Goal: Navigation & Orientation: Find specific page/section

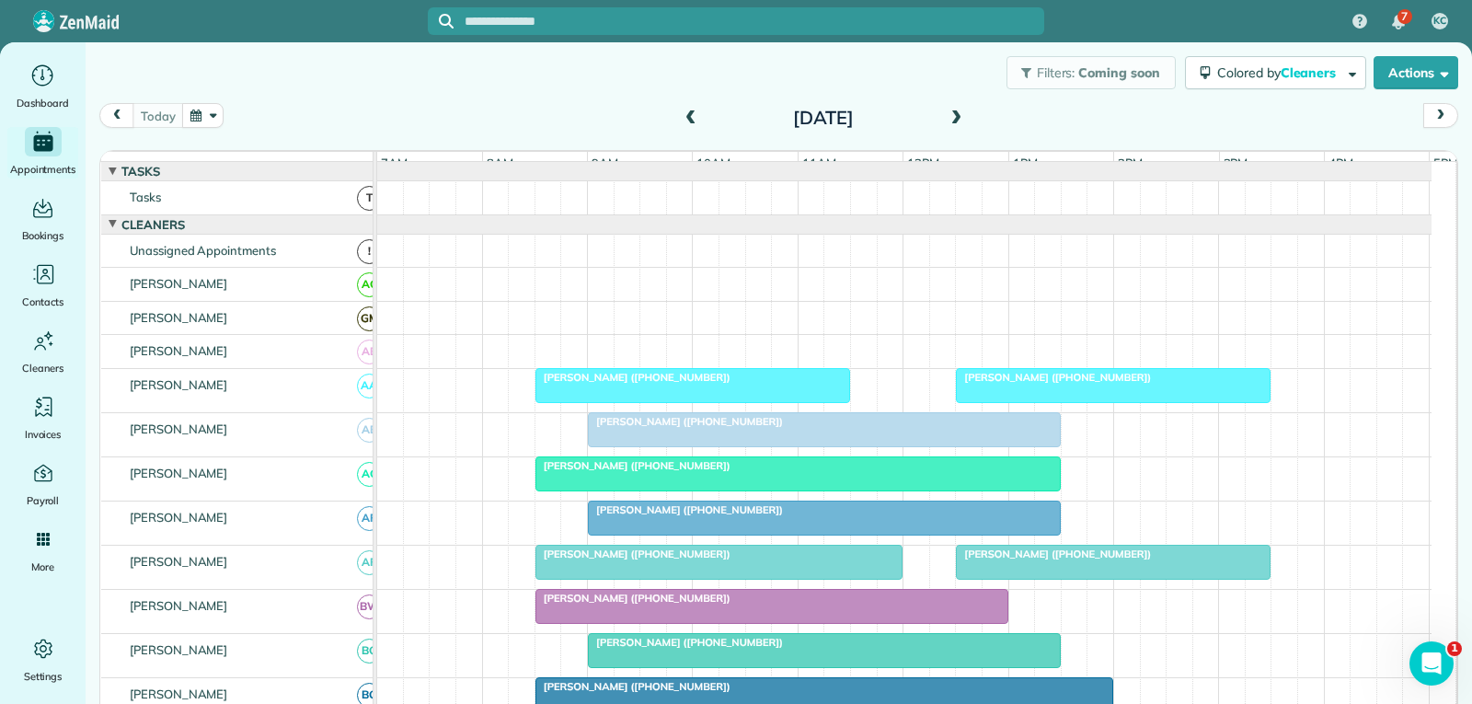
click at [1083, 398] on div at bounding box center [1113, 385] width 313 height 33
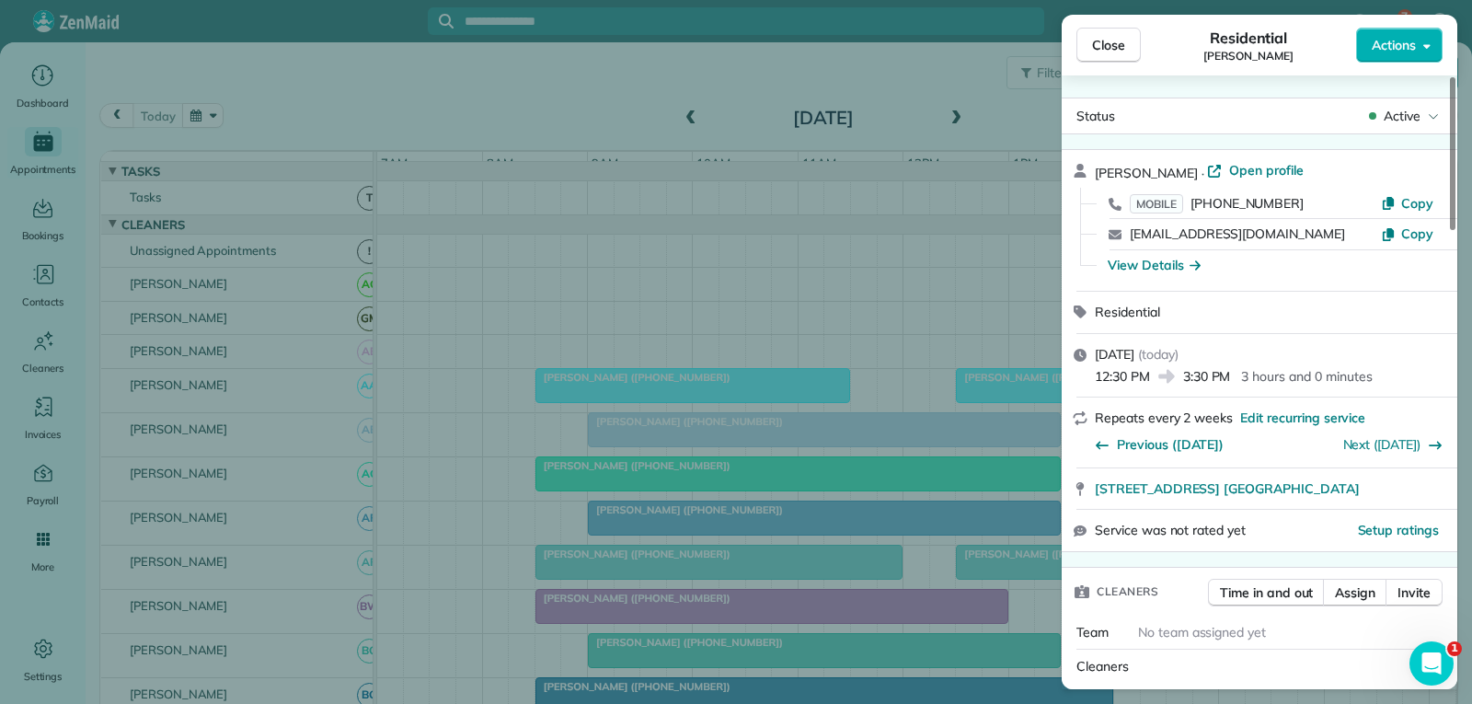
scroll to position [184, 0]
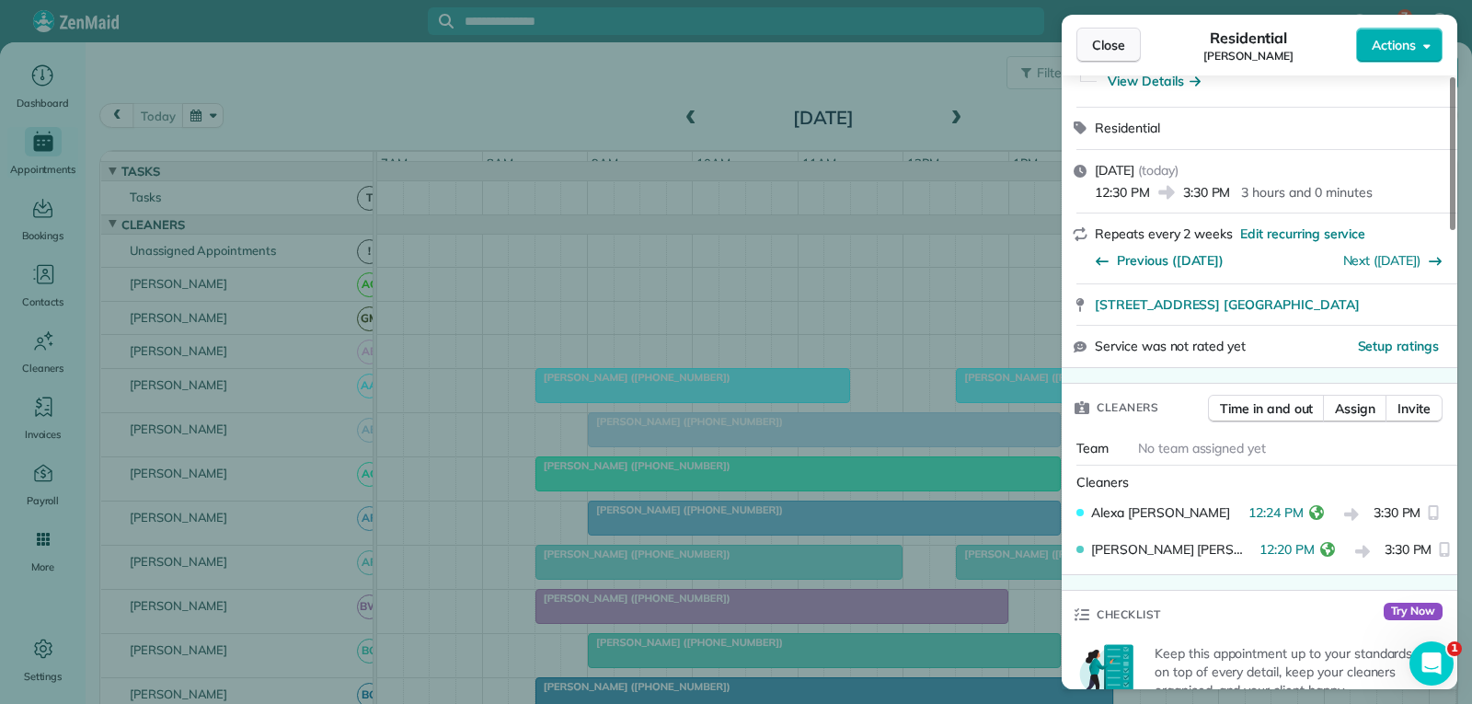
click at [1113, 41] on span "Close" at bounding box center [1108, 45] width 33 height 18
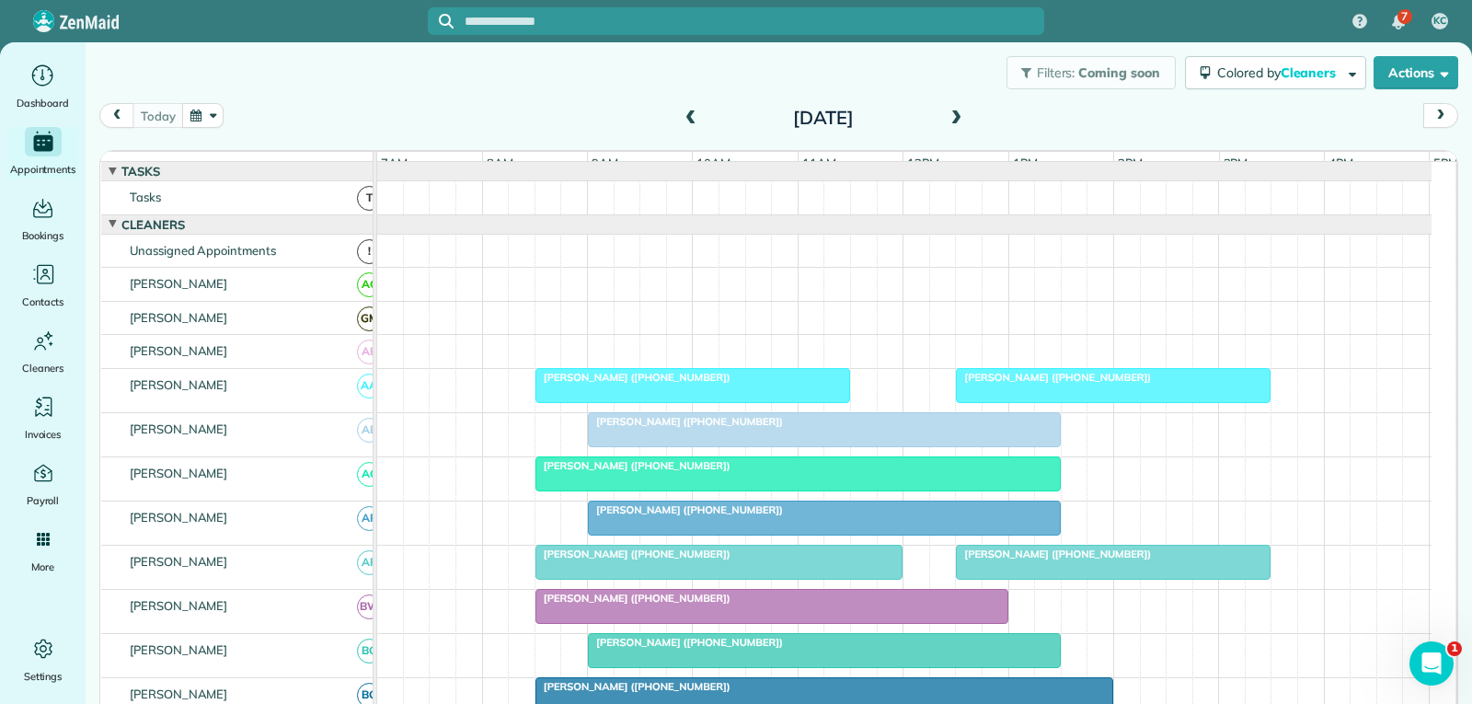
click at [729, 472] on div "[PERSON_NAME] ([PHONE_NUMBER])" at bounding box center [798, 465] width 514 height 13
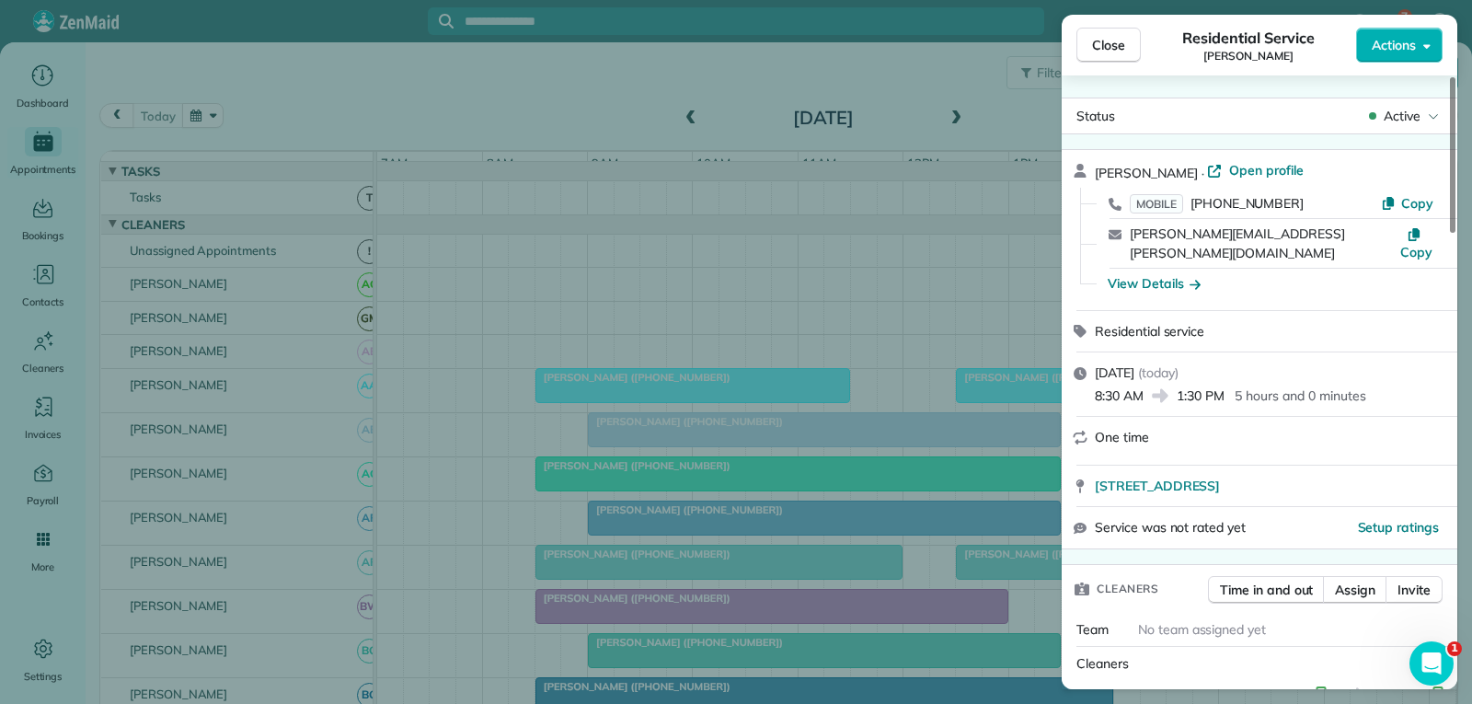
scroll to position [184, 0]
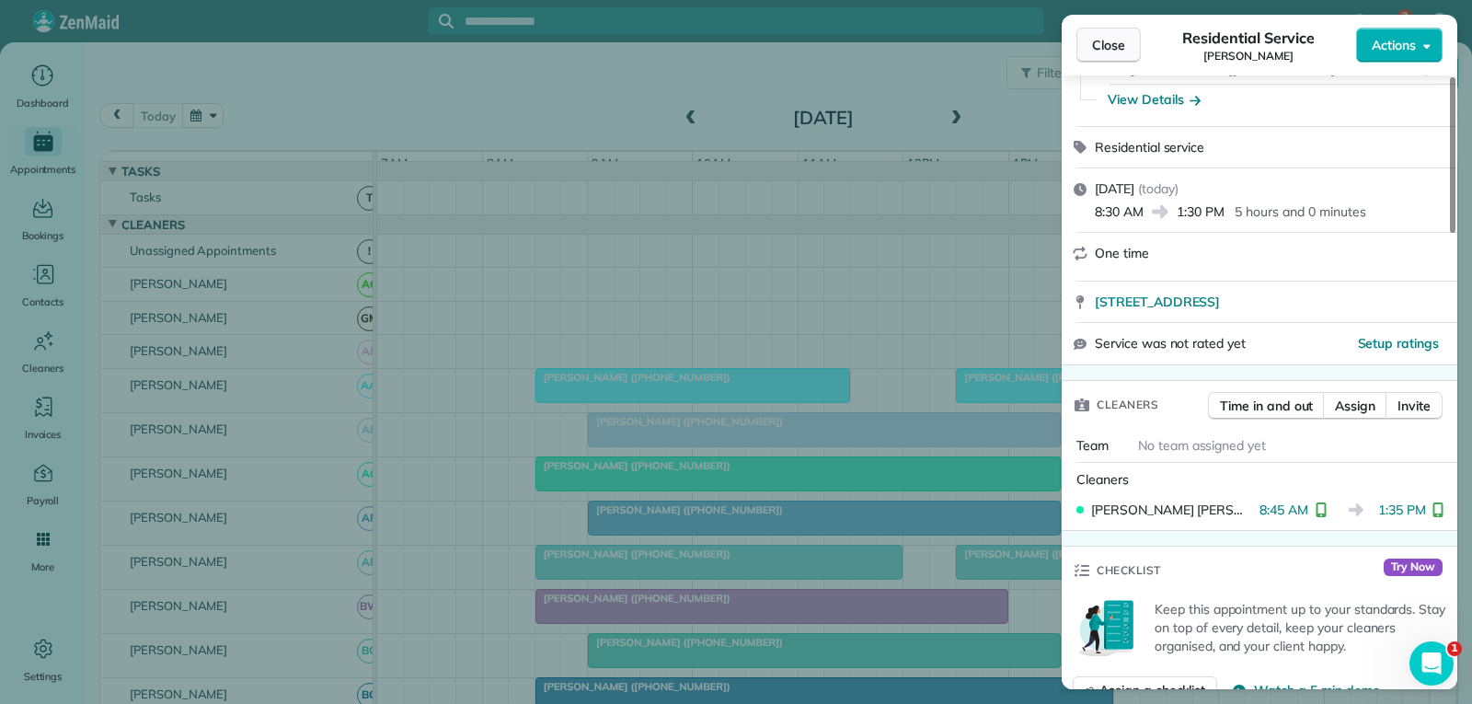
click at [1115, 45] on span "Close" at bounding box center [1108, 45] width 33 height 18
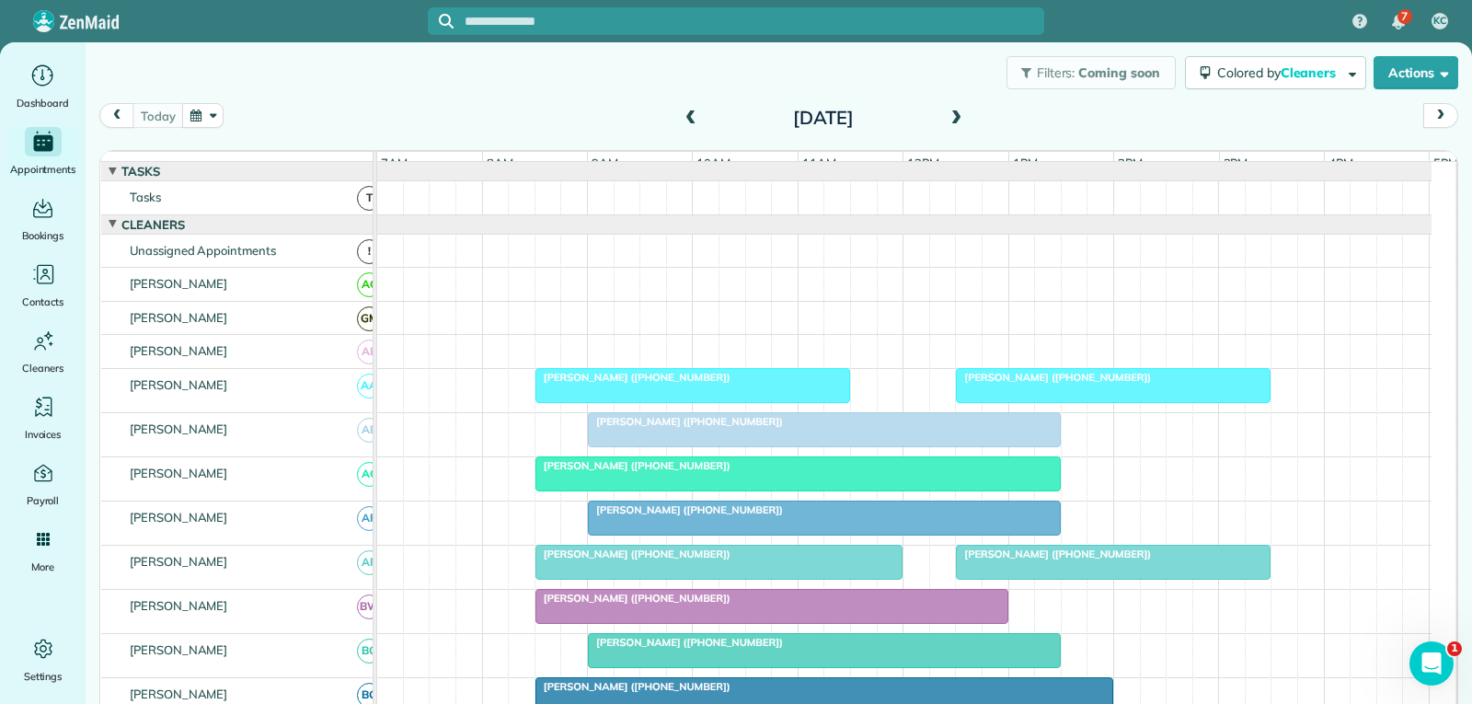
click at [804, 516] on div "[PERSON_NAME] ([PHONE_NUMBER])" at bounding box center [824, 509] width 462 height 13
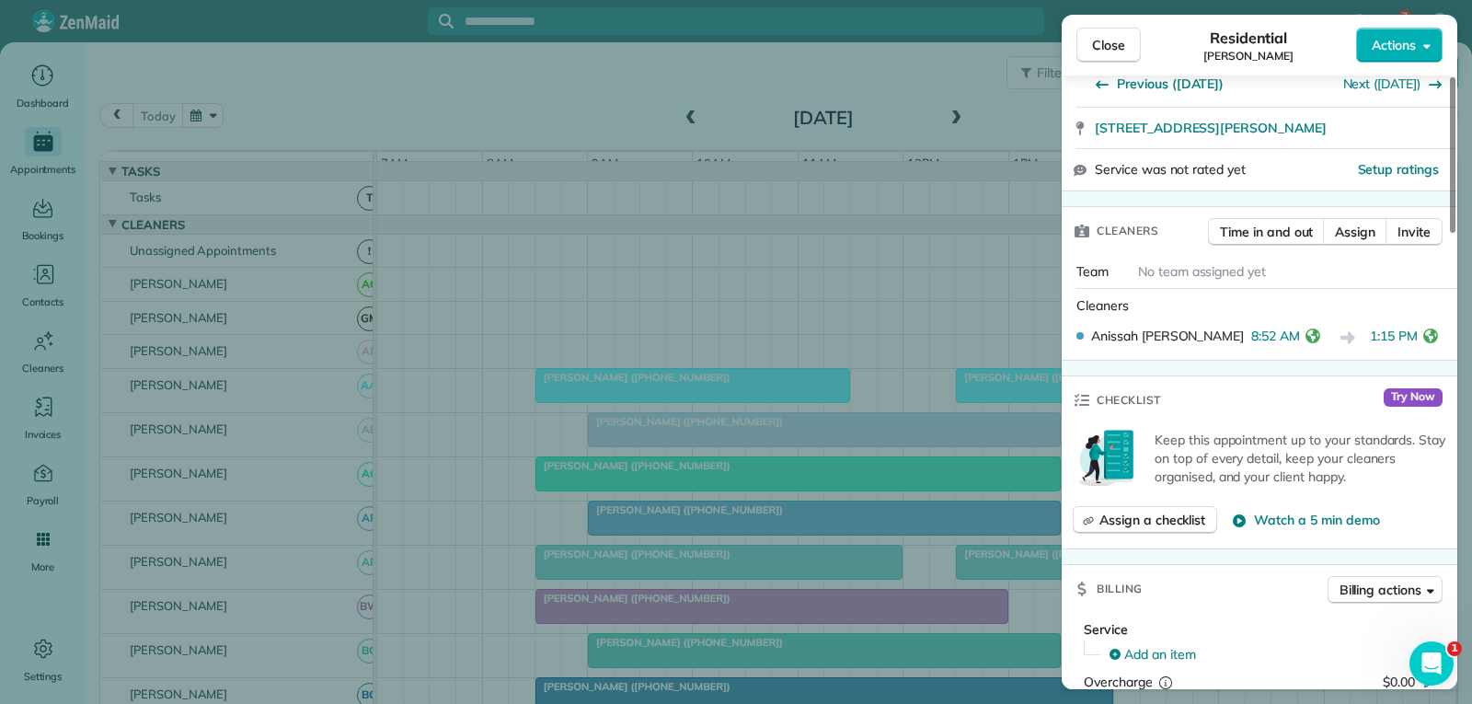
scroll to position [368, 0]
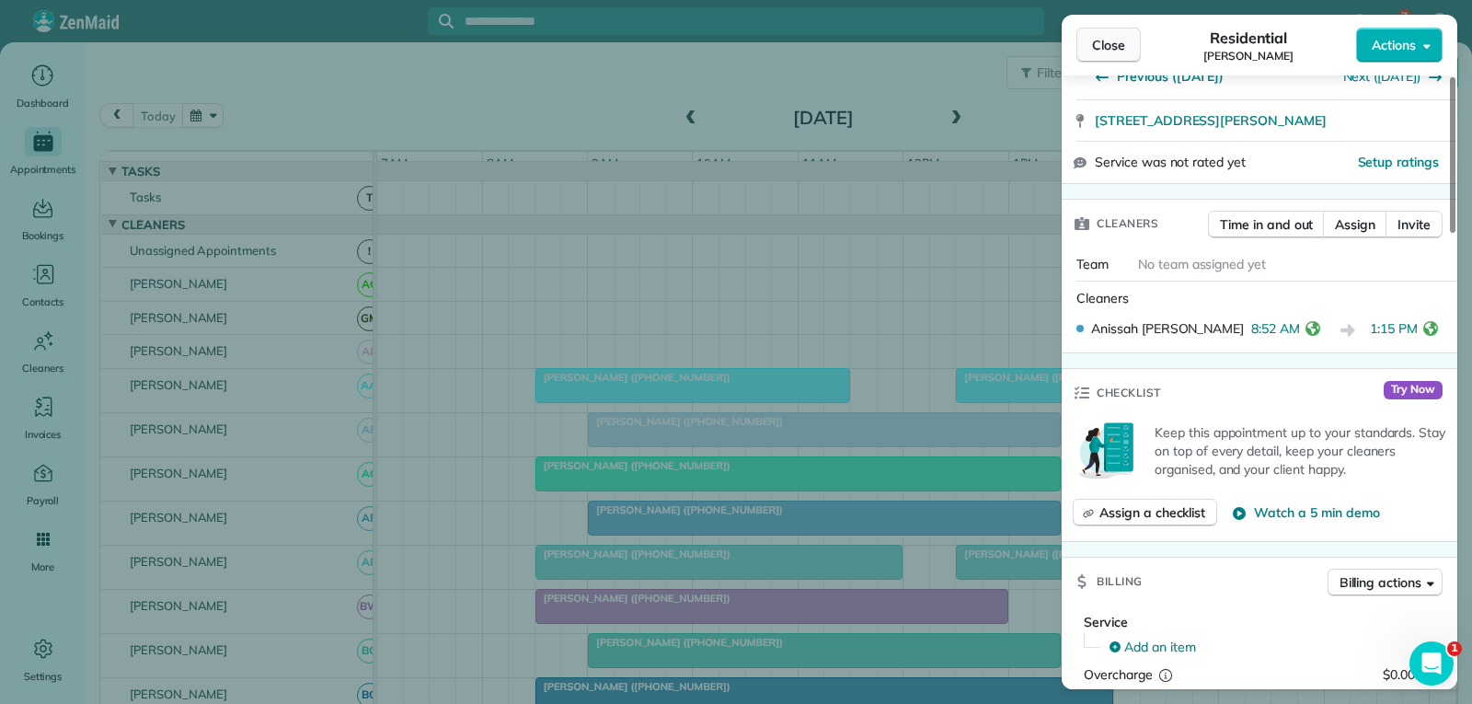
click at [1106, 40] on span "Close" at bounding box center [1108, 45] width 33 height 18
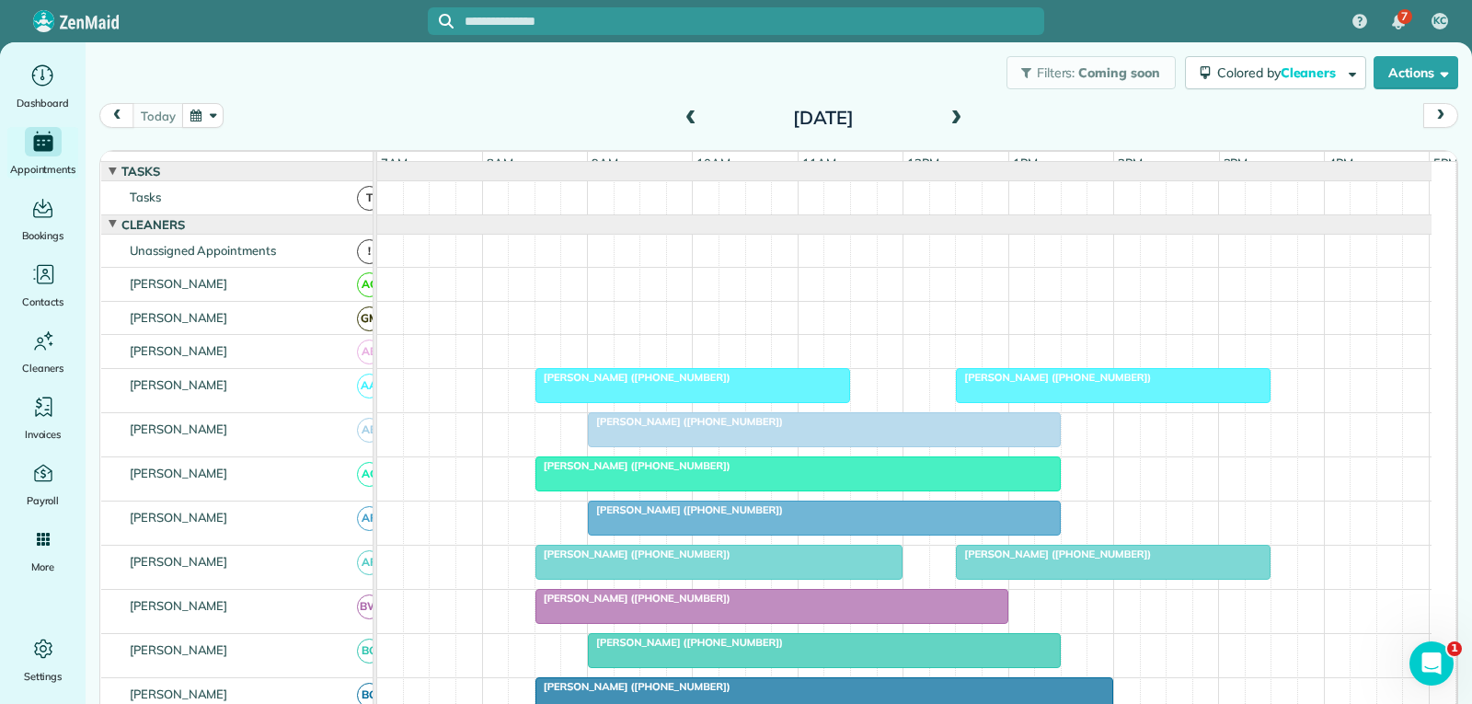
scroll to position [184, 0]
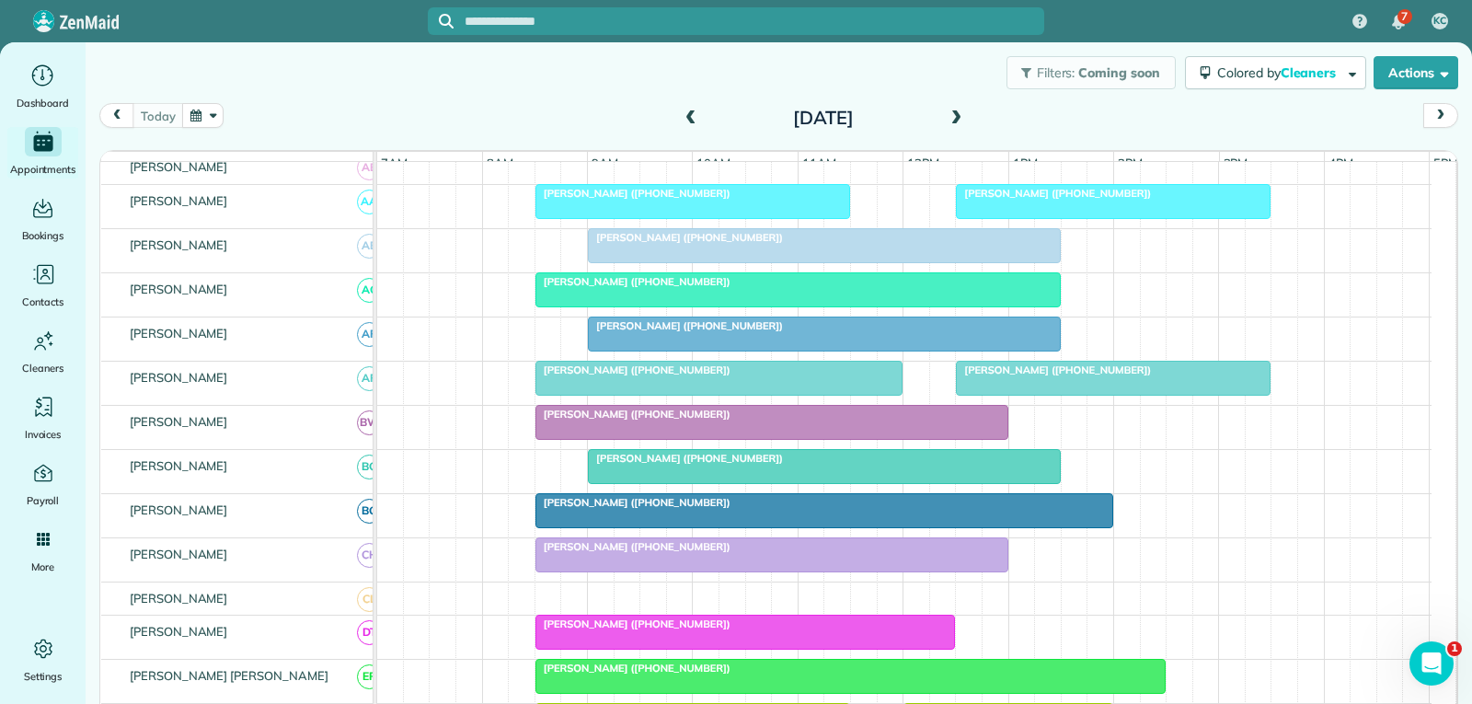
click at [869, 420] on div "[PERSON_NAME] ([PHONE_NUMBER])" at bounding box center [772, 413] width 462 height 13
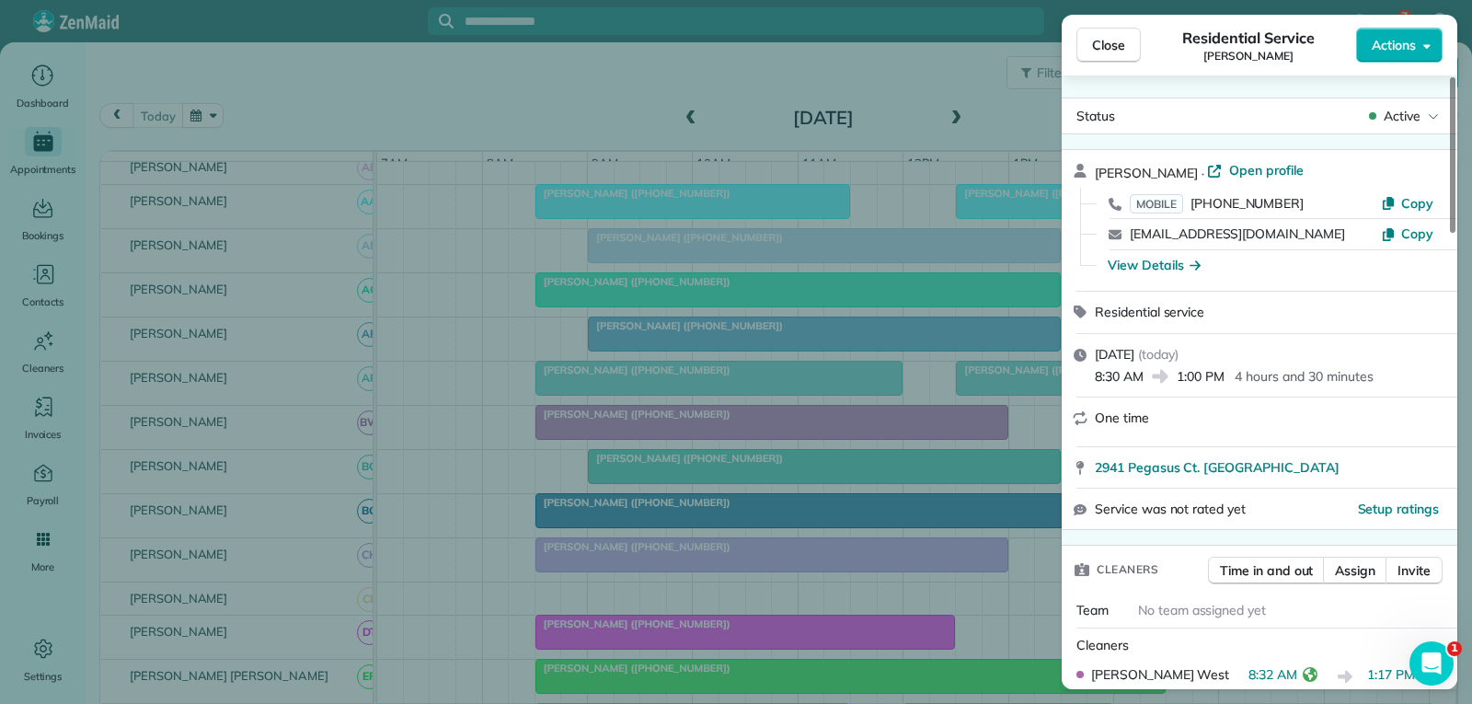
scroll to position [184, 0]
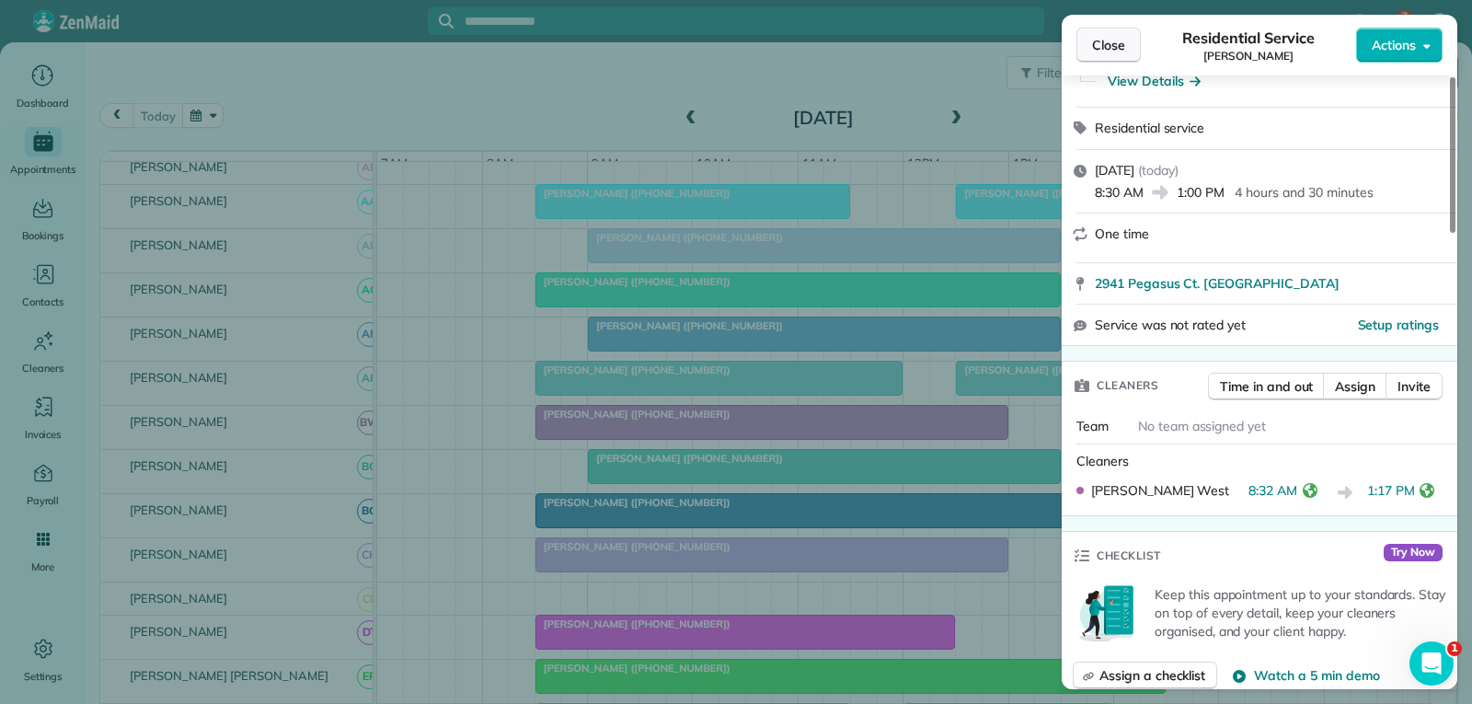
click at [1116, 54] on button "Close" at bounding box center [1108, 45] width 64 height 35
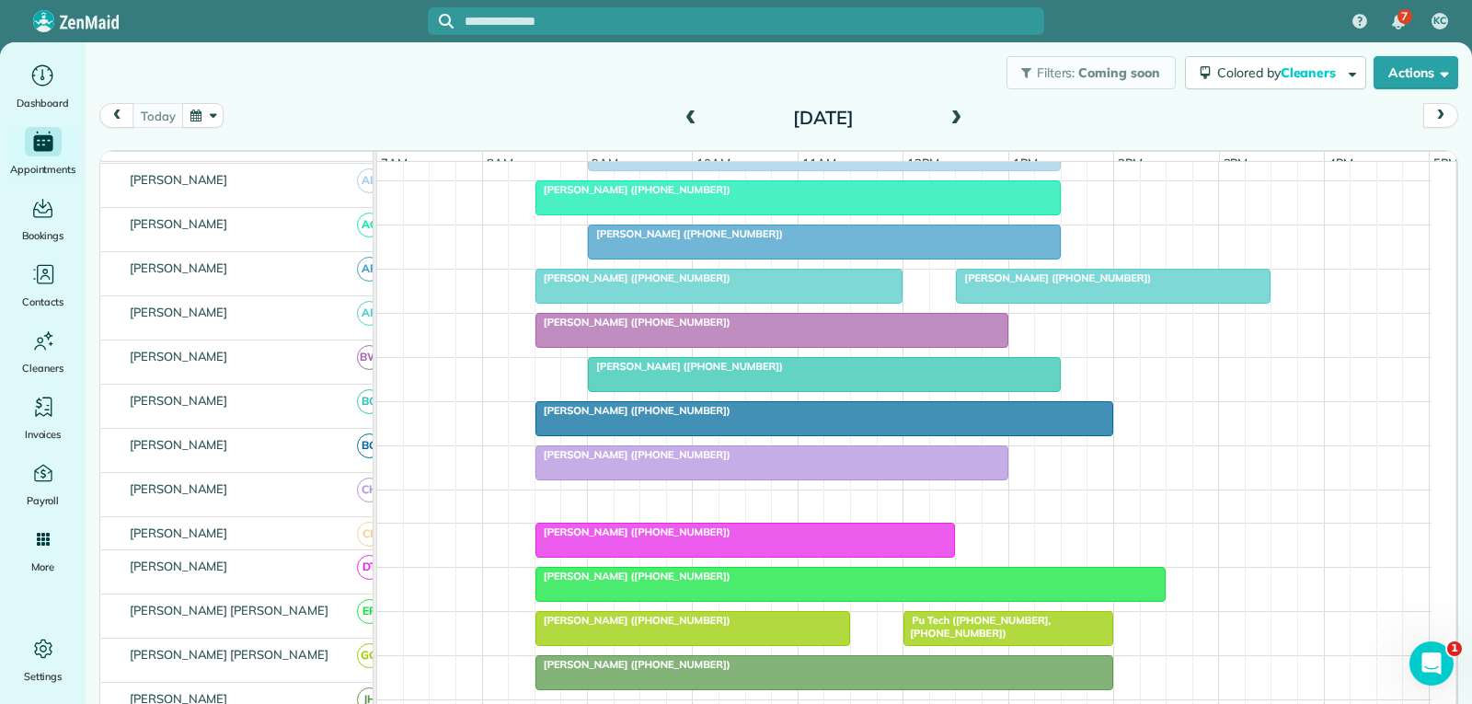
scroll to position [276, 0]
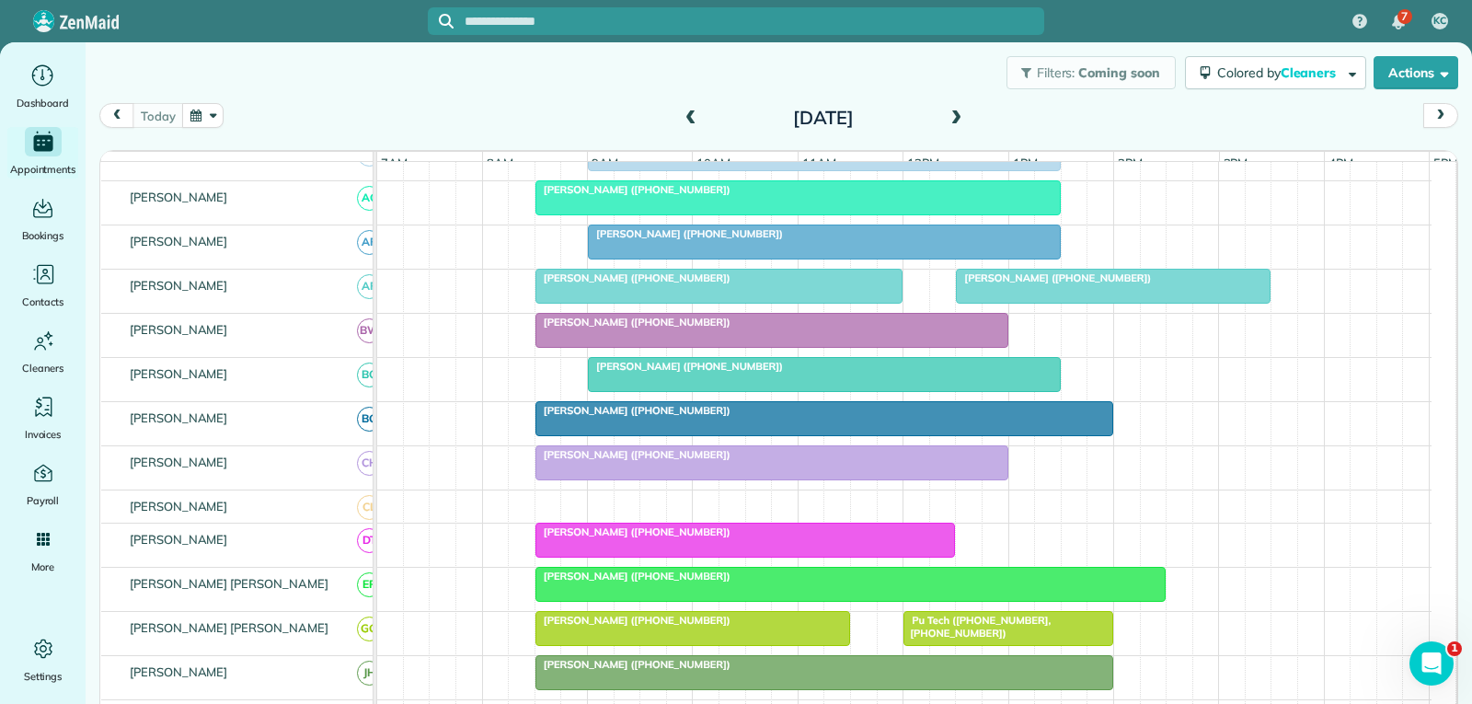
click at [823, 391] on div at bounding box center [824, 374] width 471 height 33
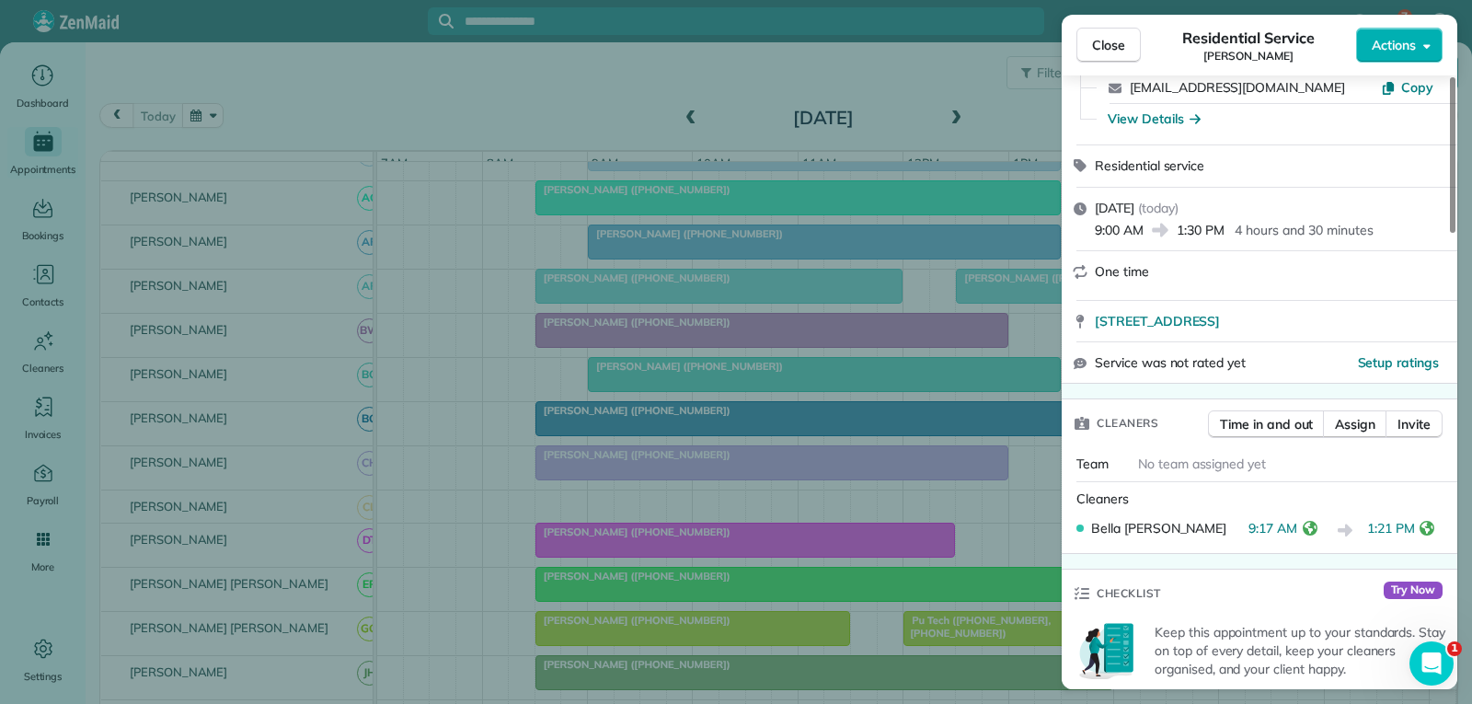
scroll to position [184, 0]
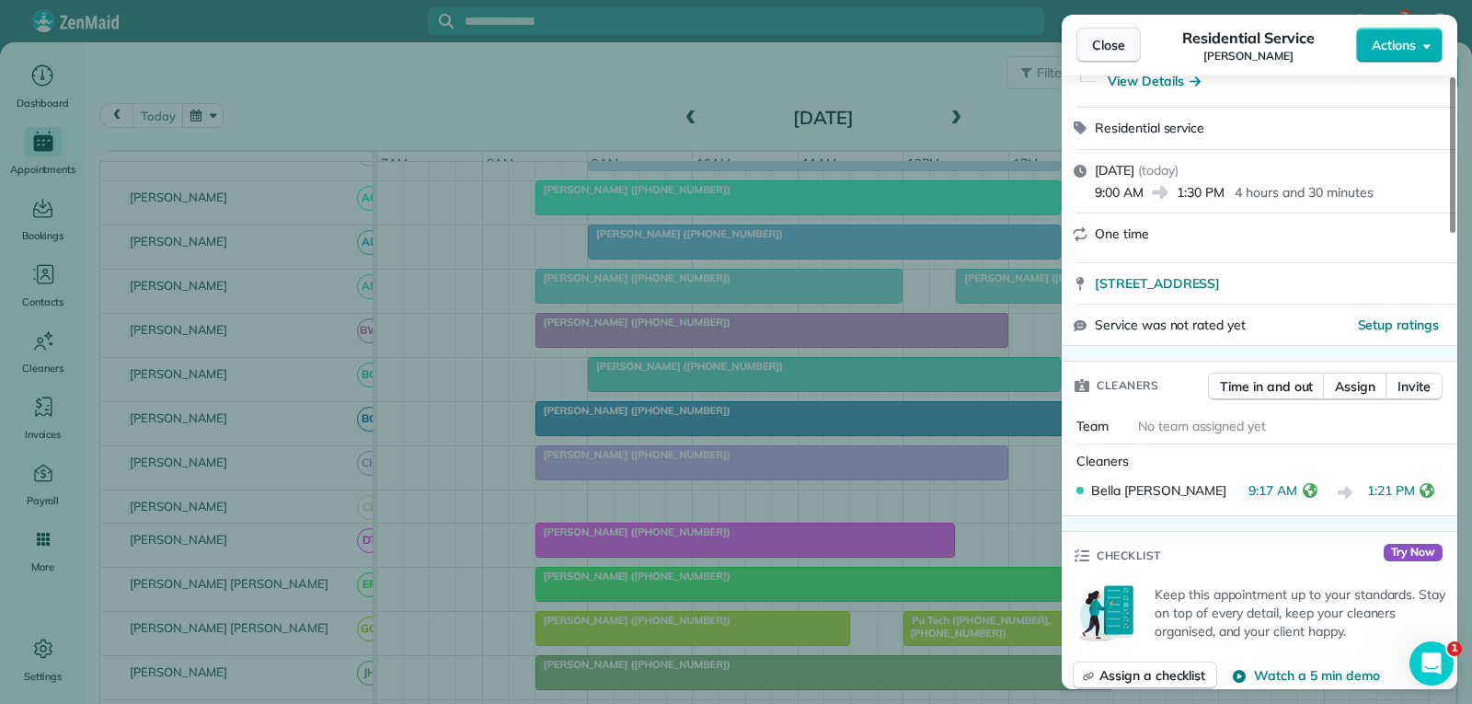
click at [1115, 40] on span "Close" at bounding box center [1108, 45] width 33 height 18
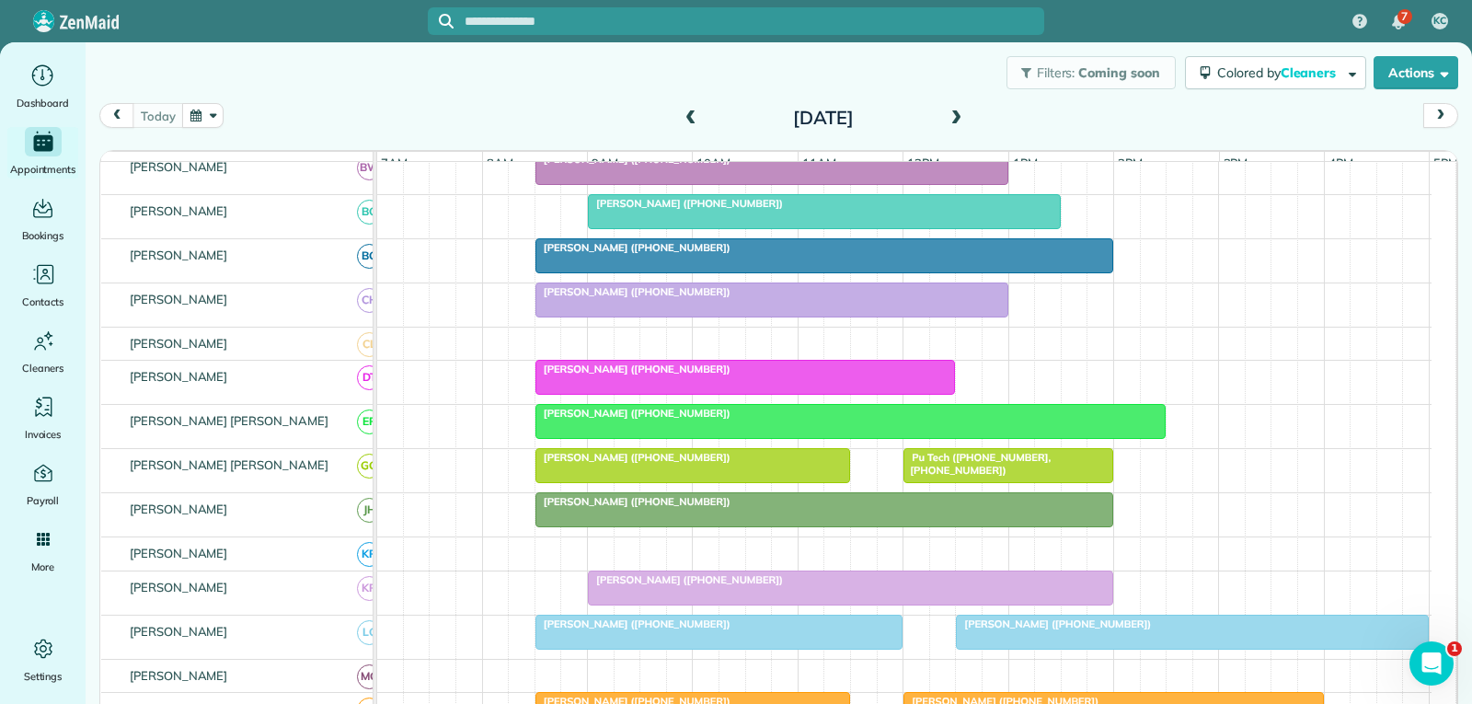
scroll to position [460, 0]
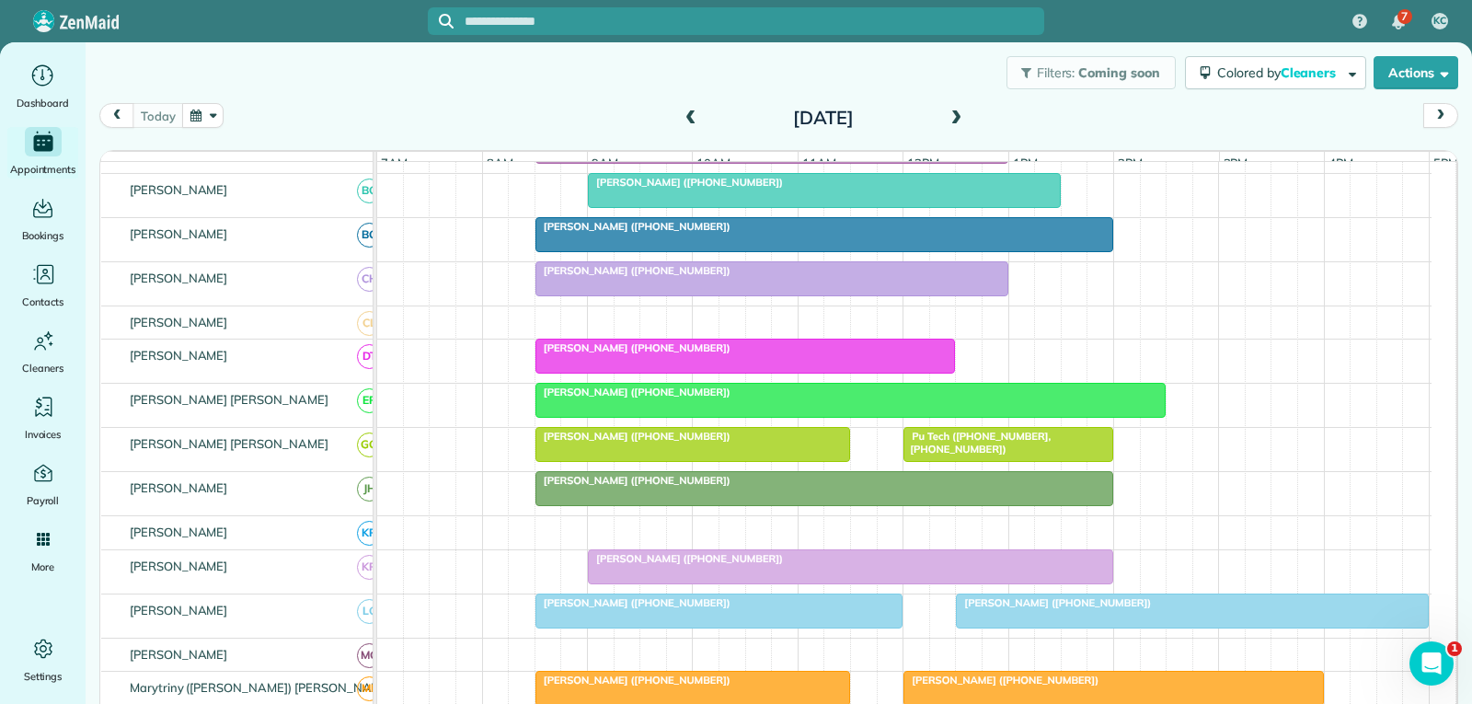
click at [755, 233] on div "[PERSON_NAME] ([PHONE_NUMBER])" at bounding box center [824, 226] width 567 height 13
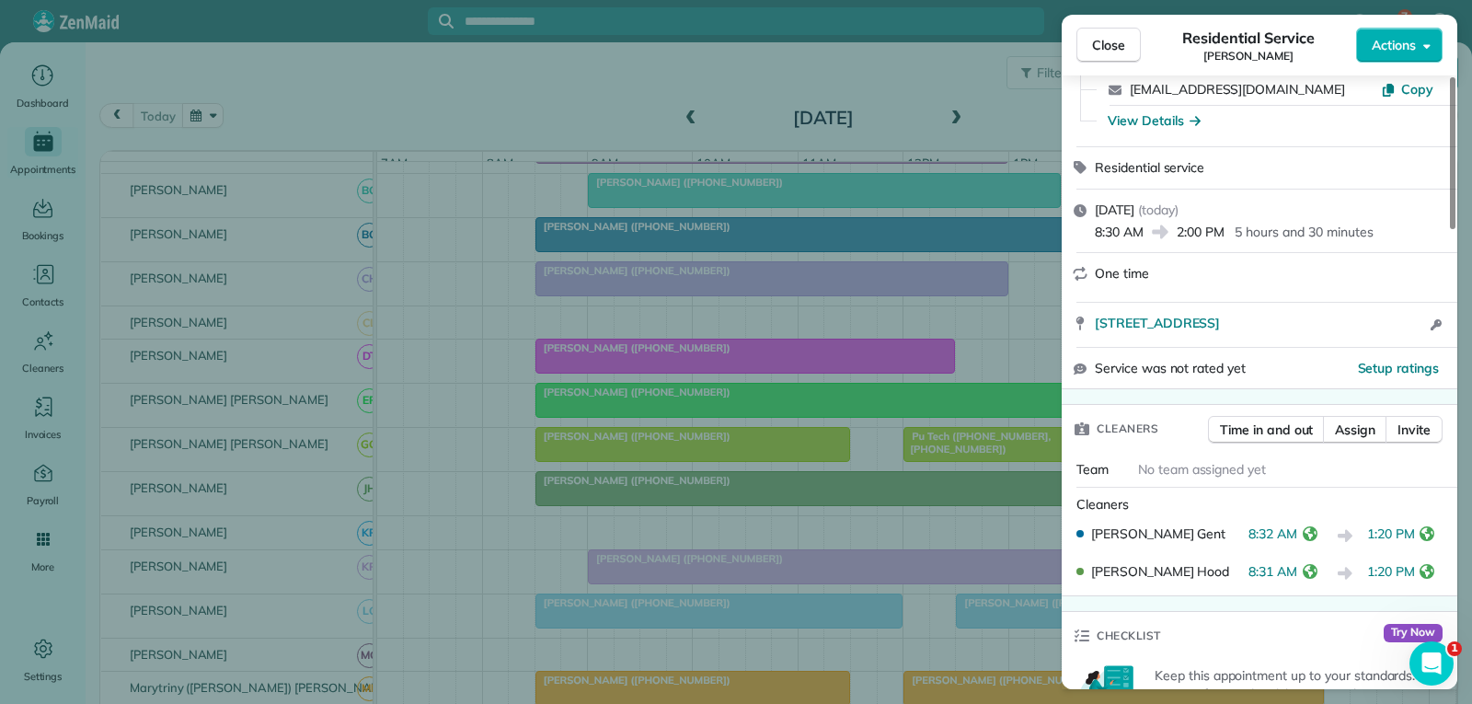
scroll to position [184, 0]
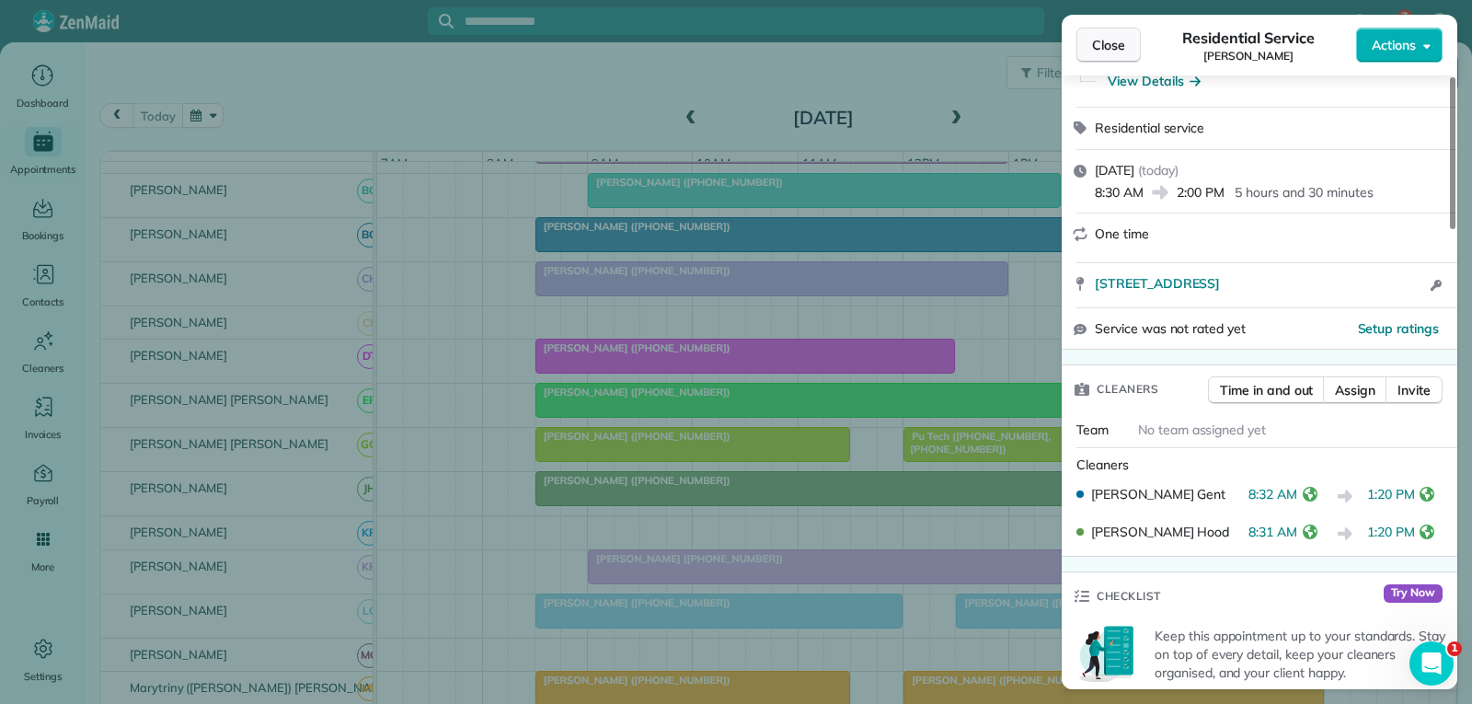
click at [1119, 45] on span "Close" at bounding box center [1108, 45] width 33 height 18
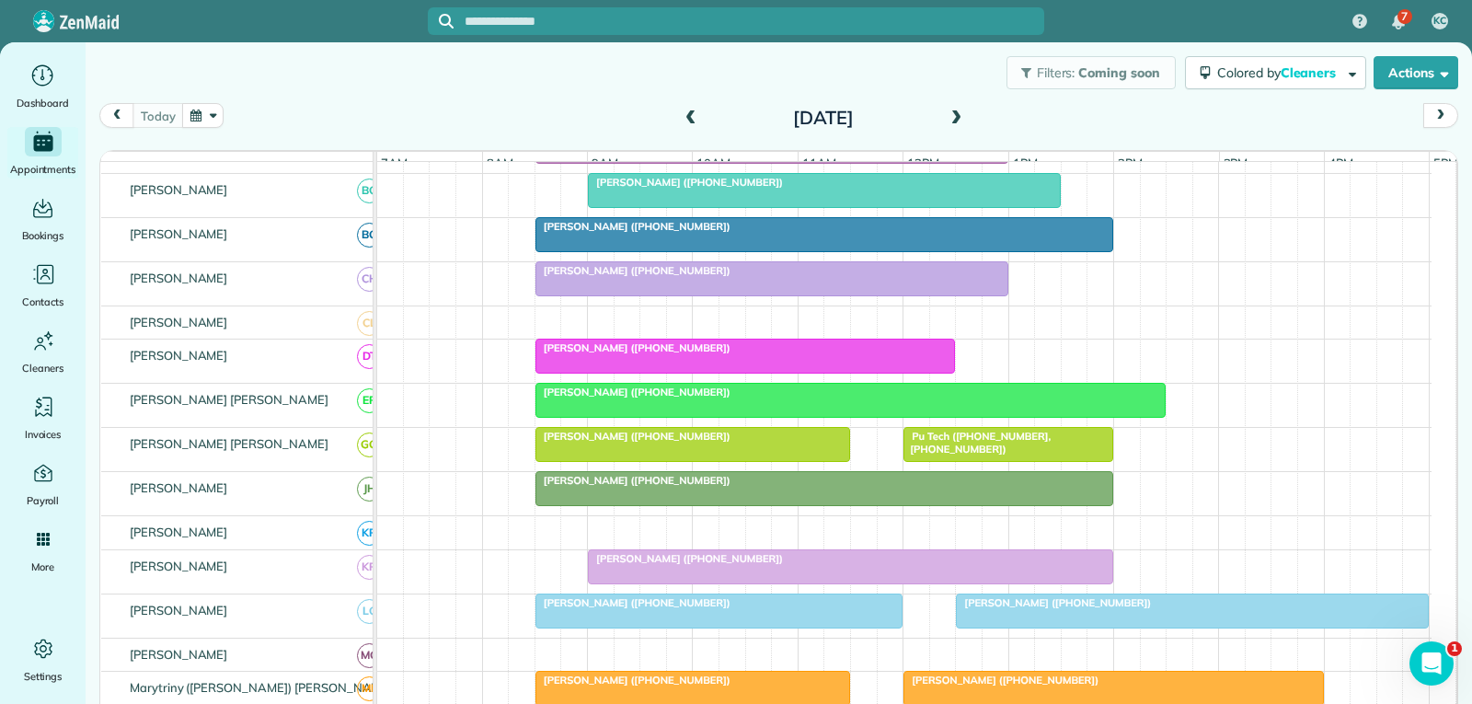
click at [825, 398] on div "[PERSON_NAME] ([PHONE_NUMBER])" at bounding box center [850, 391] width 619 height 13
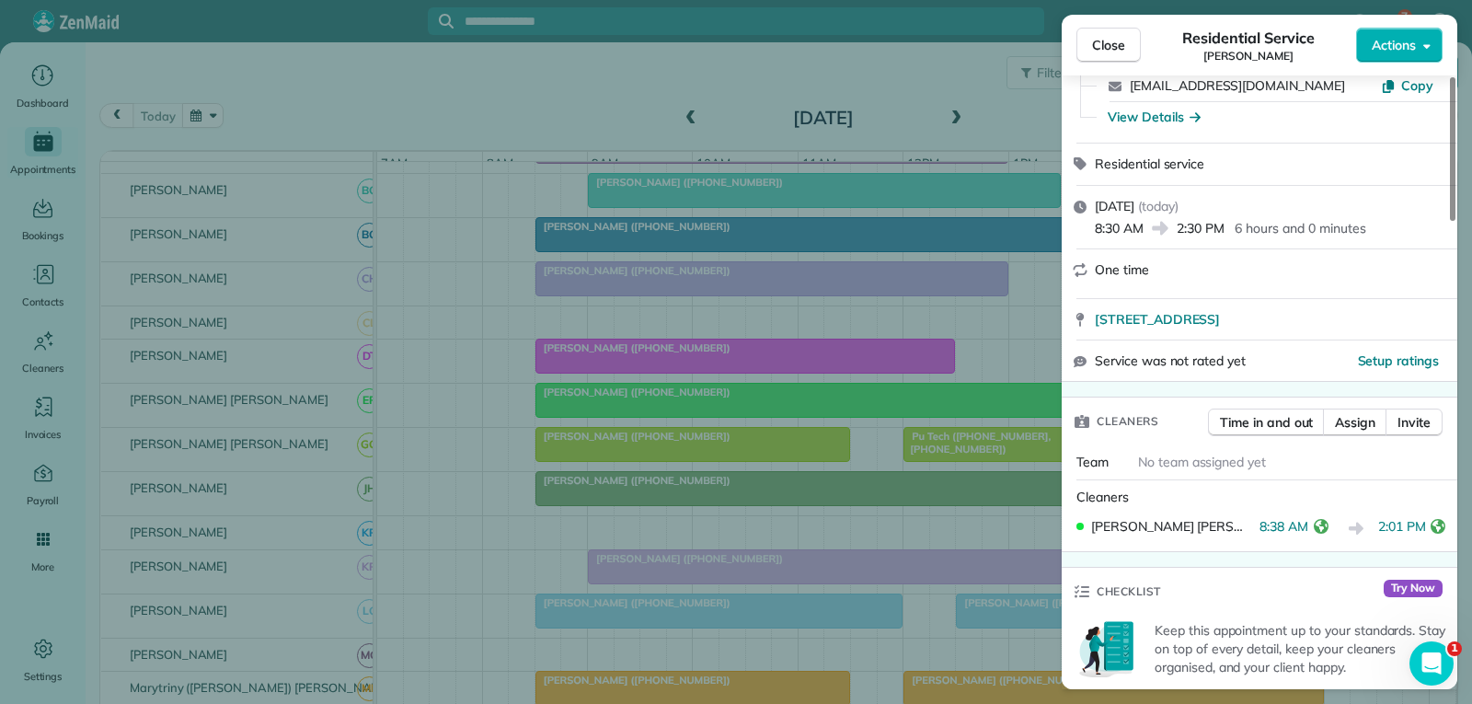
scroll to position [184, 0]
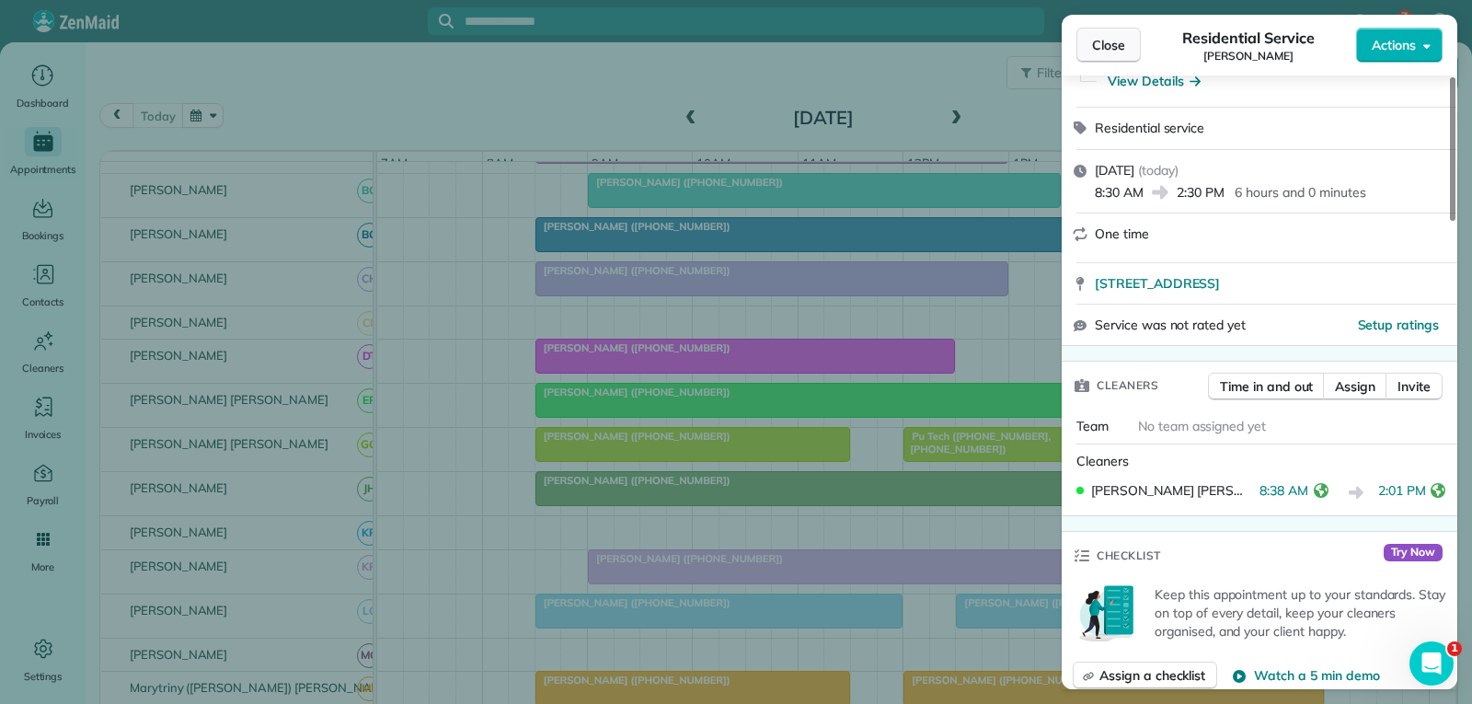
click at [1108, 51] on span "Close" at bounding box center [1108, 45] width 33 height 18
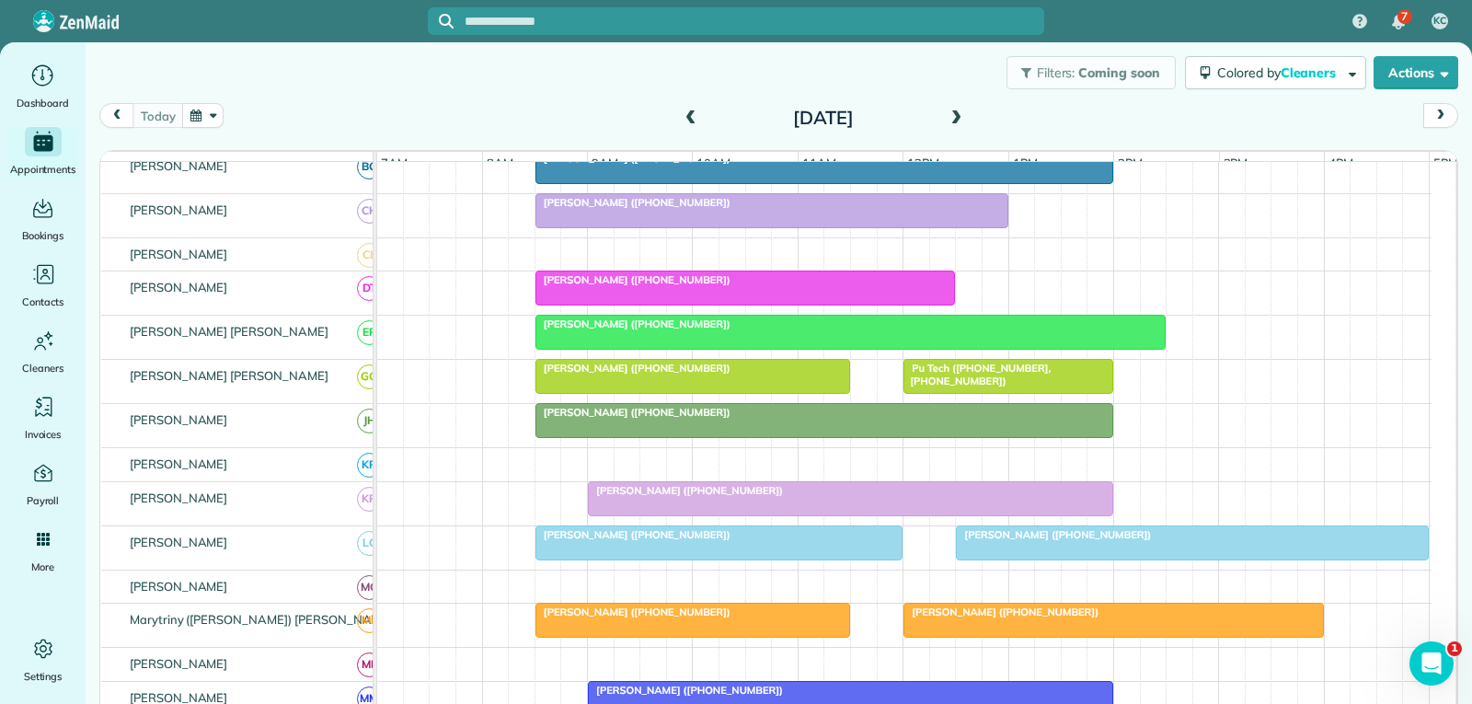
scroll to position [552, 0]
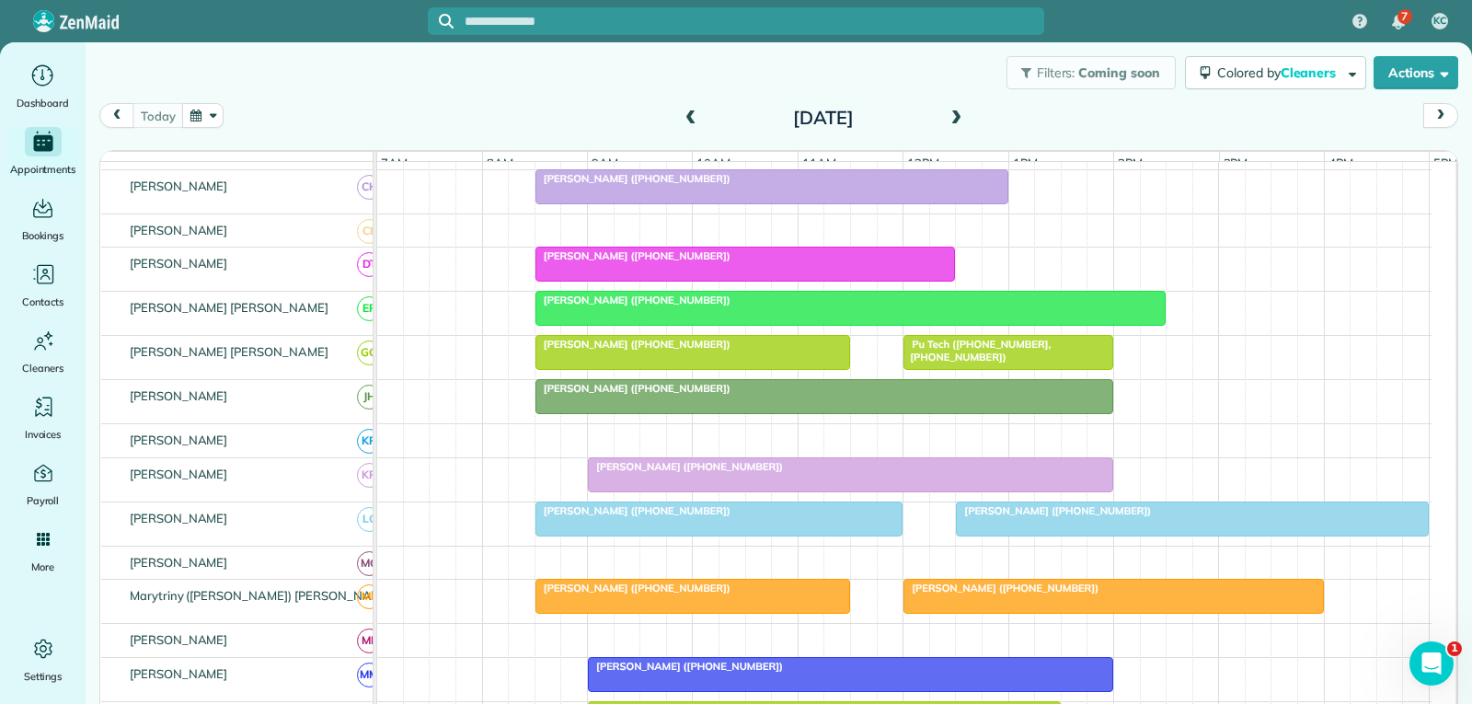
click at [971, 363] on span "Pu Tech ([PHONE_NUMBER], [PHONE_NUMBER])" at bounding box center [976, 351] width 148 height 26
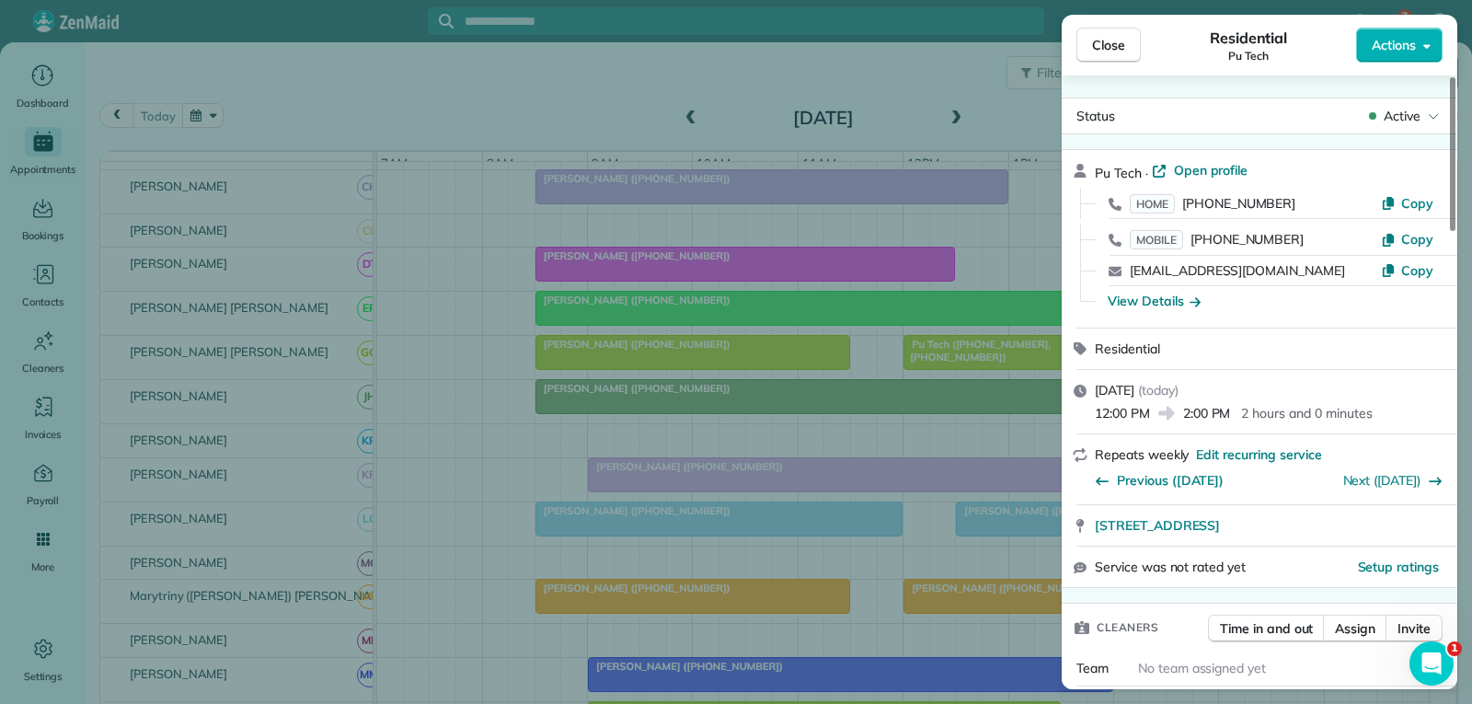
scroll to position [368, 0]
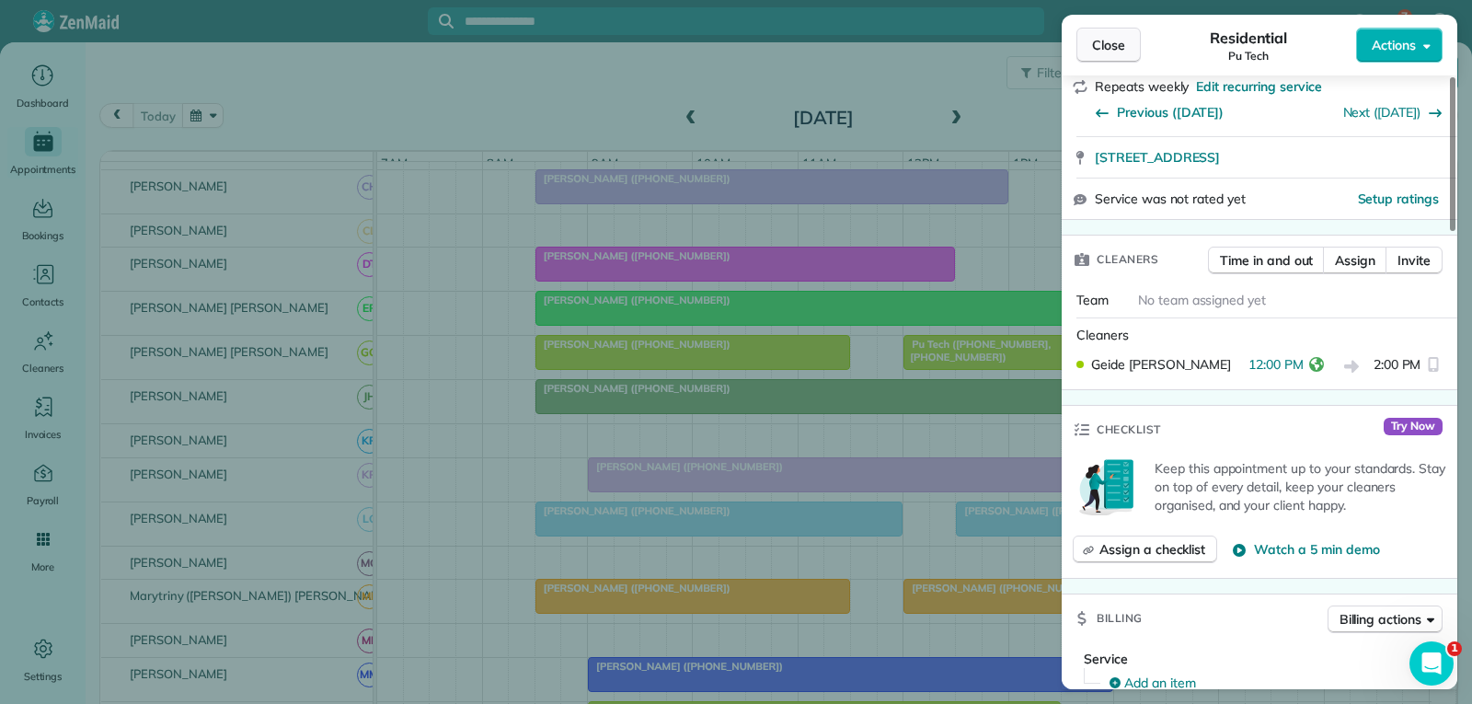
click at [1104, 41] on span "Close" at bounding box center [1108, 45] width 33 height 18
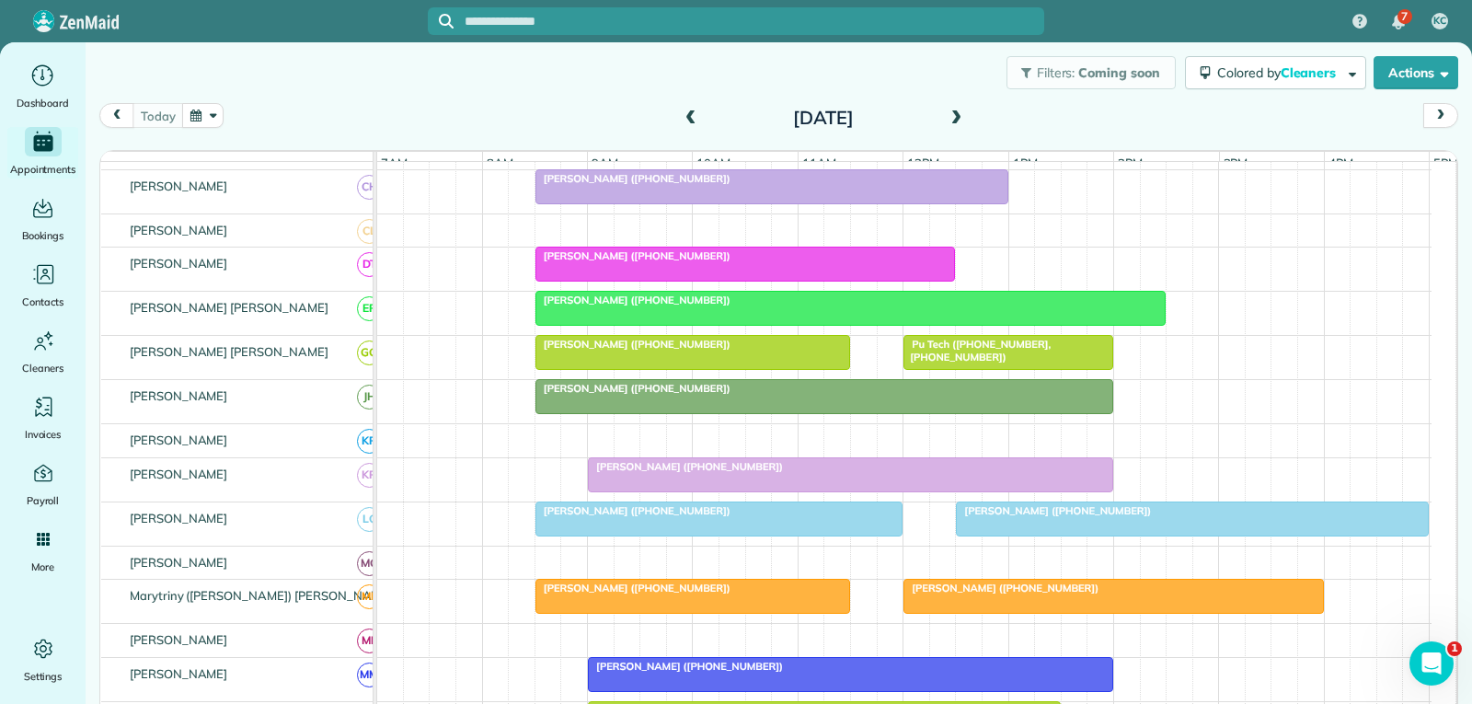
click at [751, 473] on div "[PERSON_NAME] ([PHONE_NUMBER])" at bounding box center [850, 466] width 514 height 13
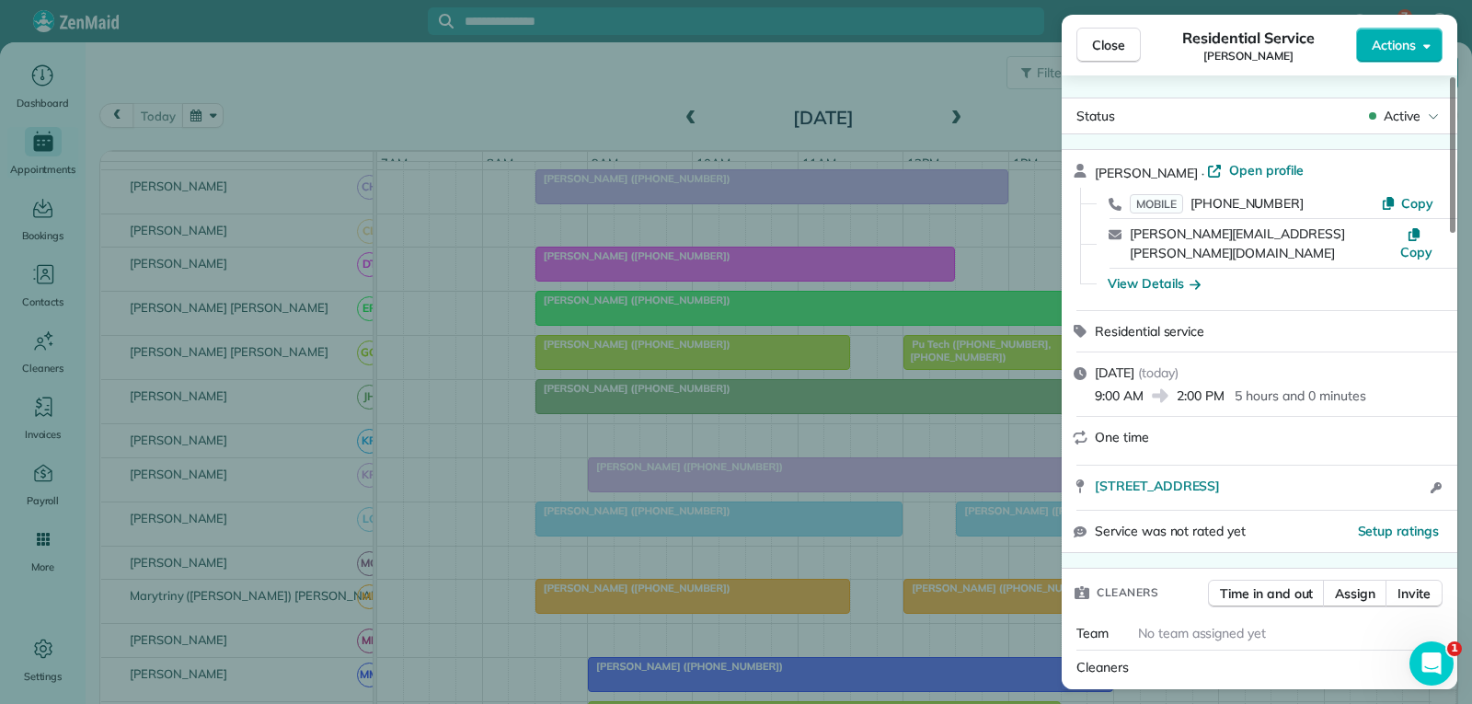
scroll to position [184, 0]
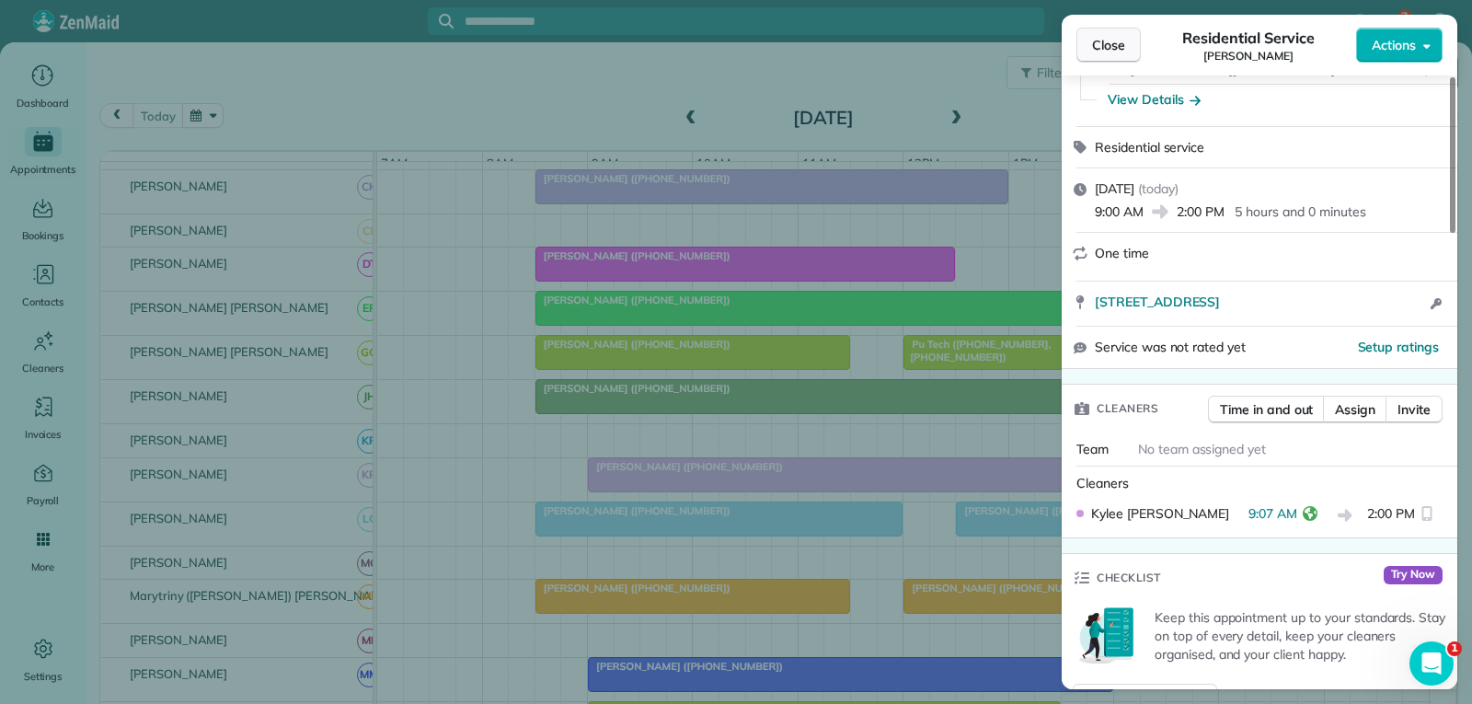
click at [1095, 50] on span "Close" at bounding box center [1108, 45] width 33 height 18
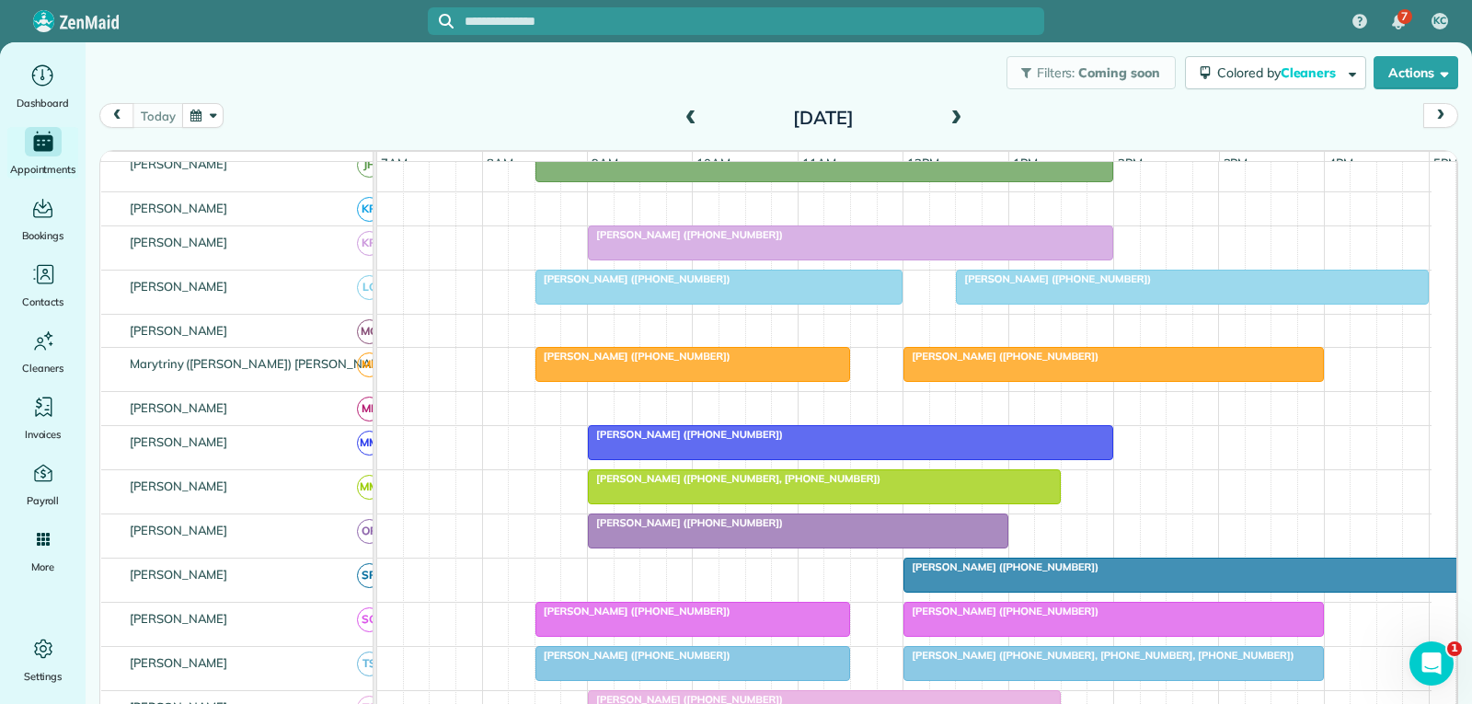
scroll to position [828, 0]
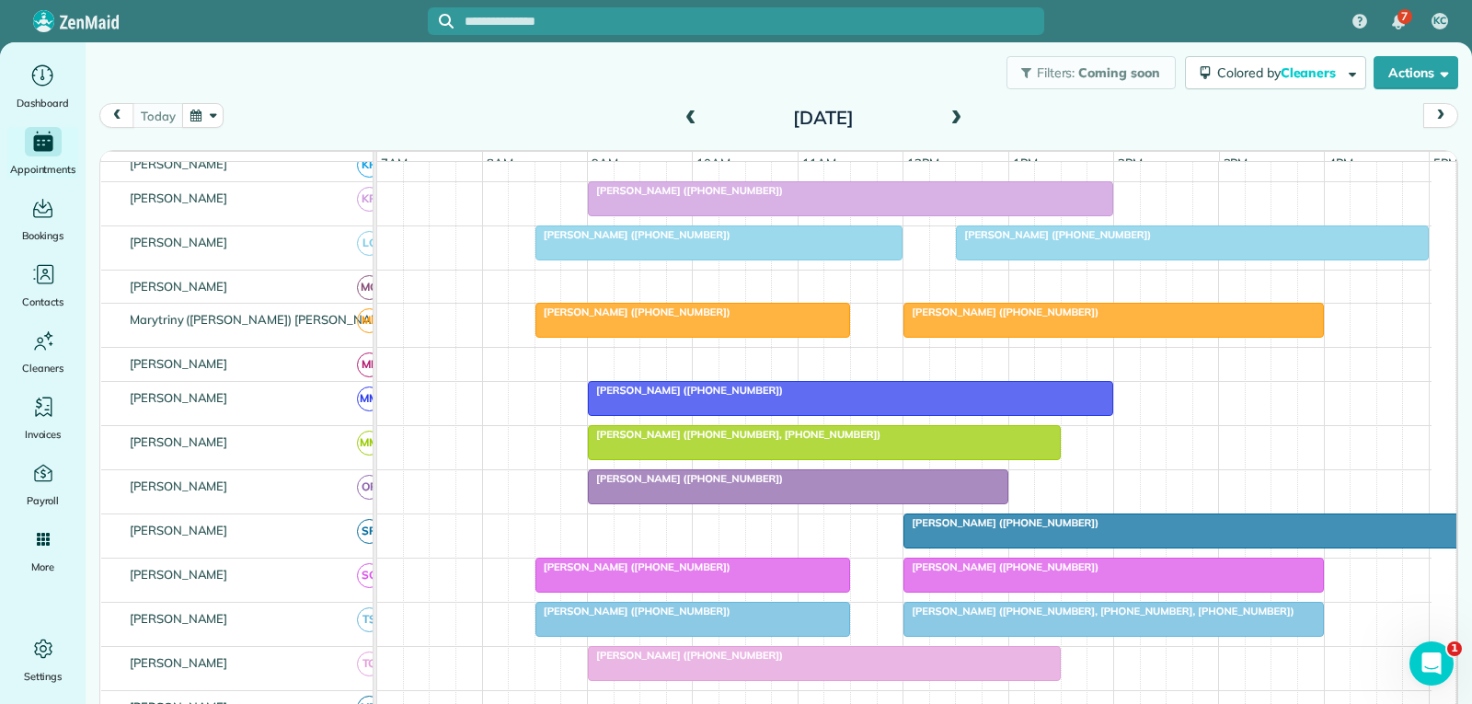
click at [811, 485] on div "[PERSON_NAME] ([PHONE_NUMBER])" at bounding box center [797, 478] width 409 height 13
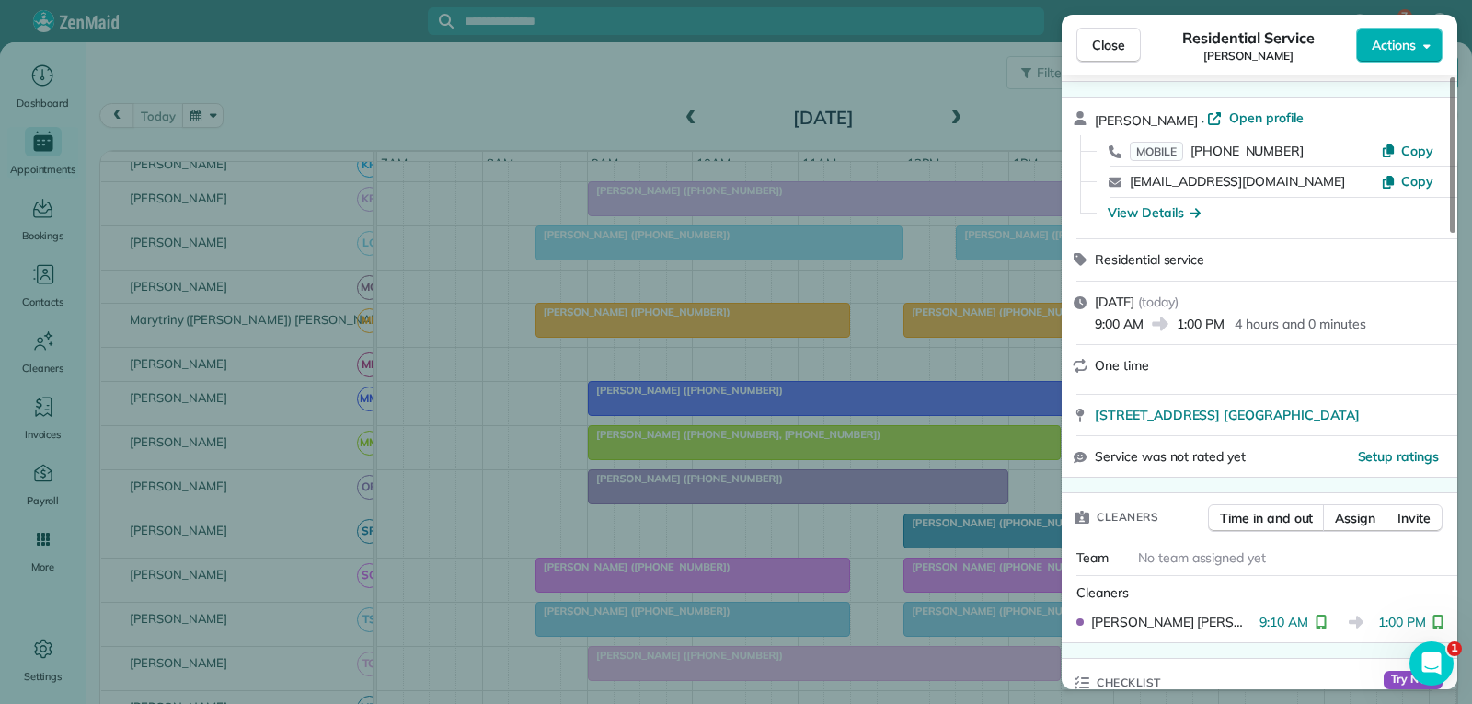
scroll to position [92, 0]
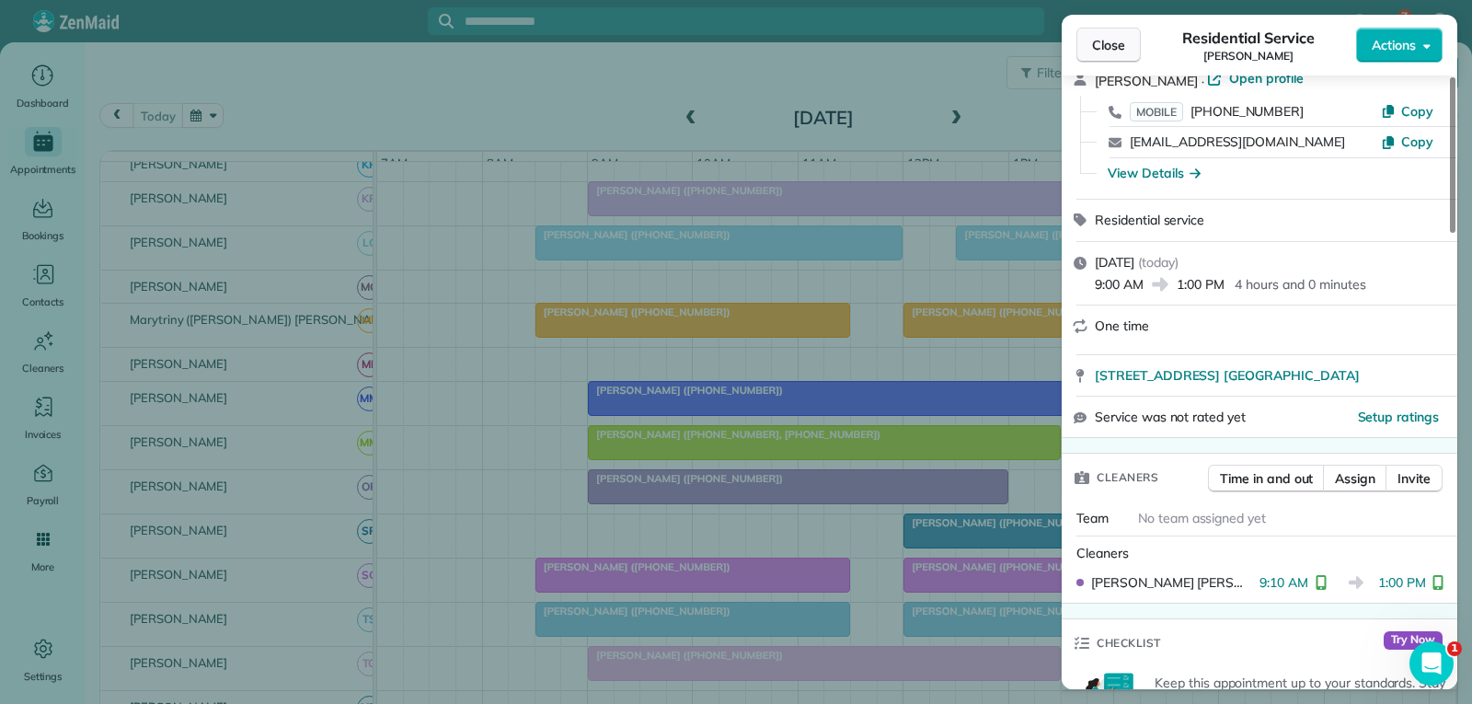
click at [1127, 39] on button "Close" at bounding box center [1108, 45] width 64 height 35
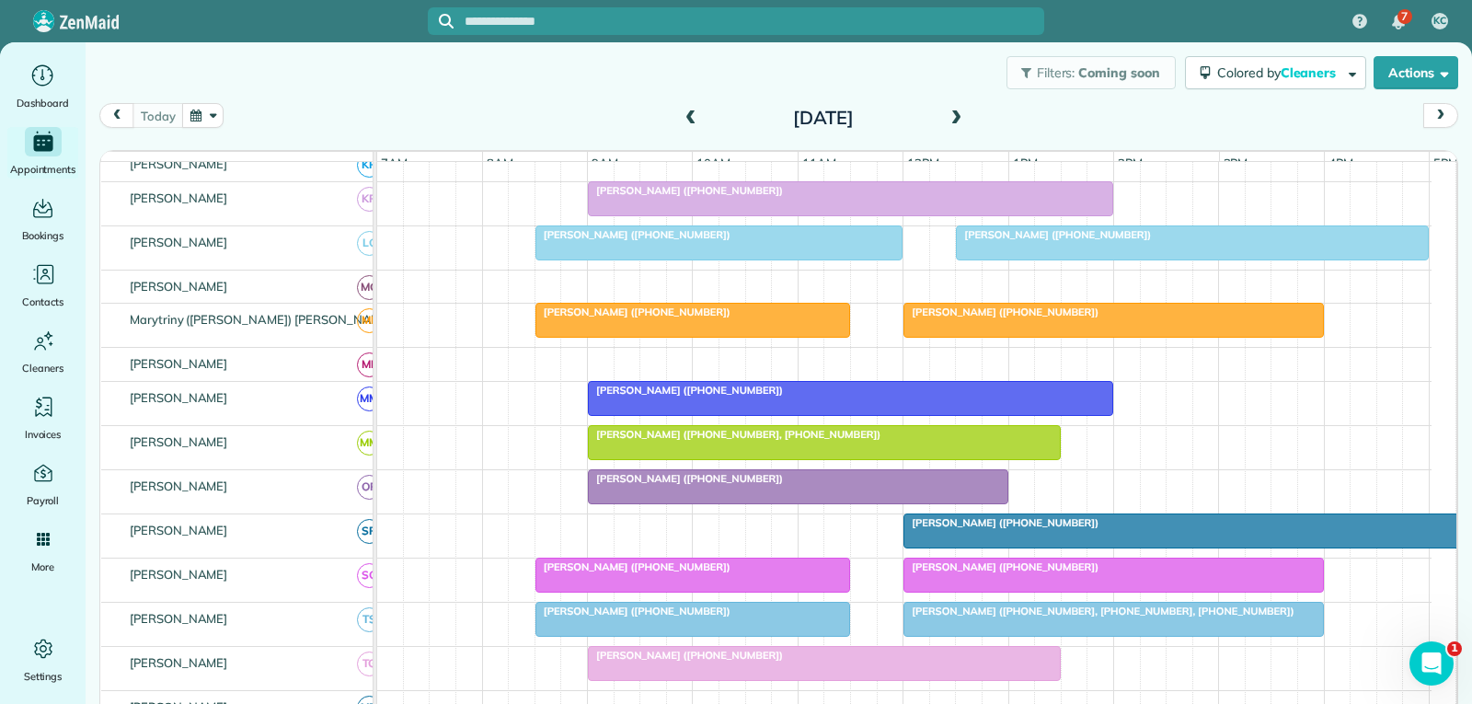
scroll to position [1012, 0]
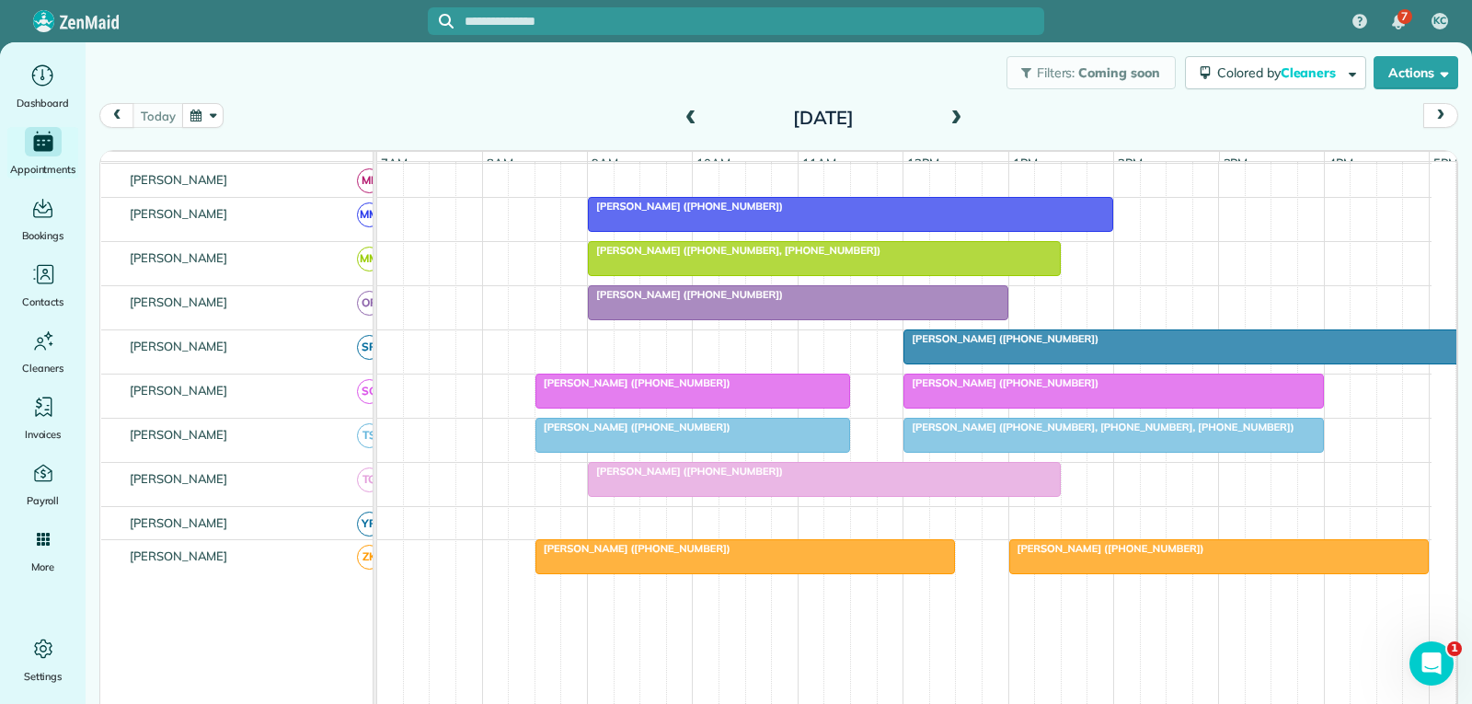
click at [974, 407] on div at bounding box center [1113, 390] width 418 height 33
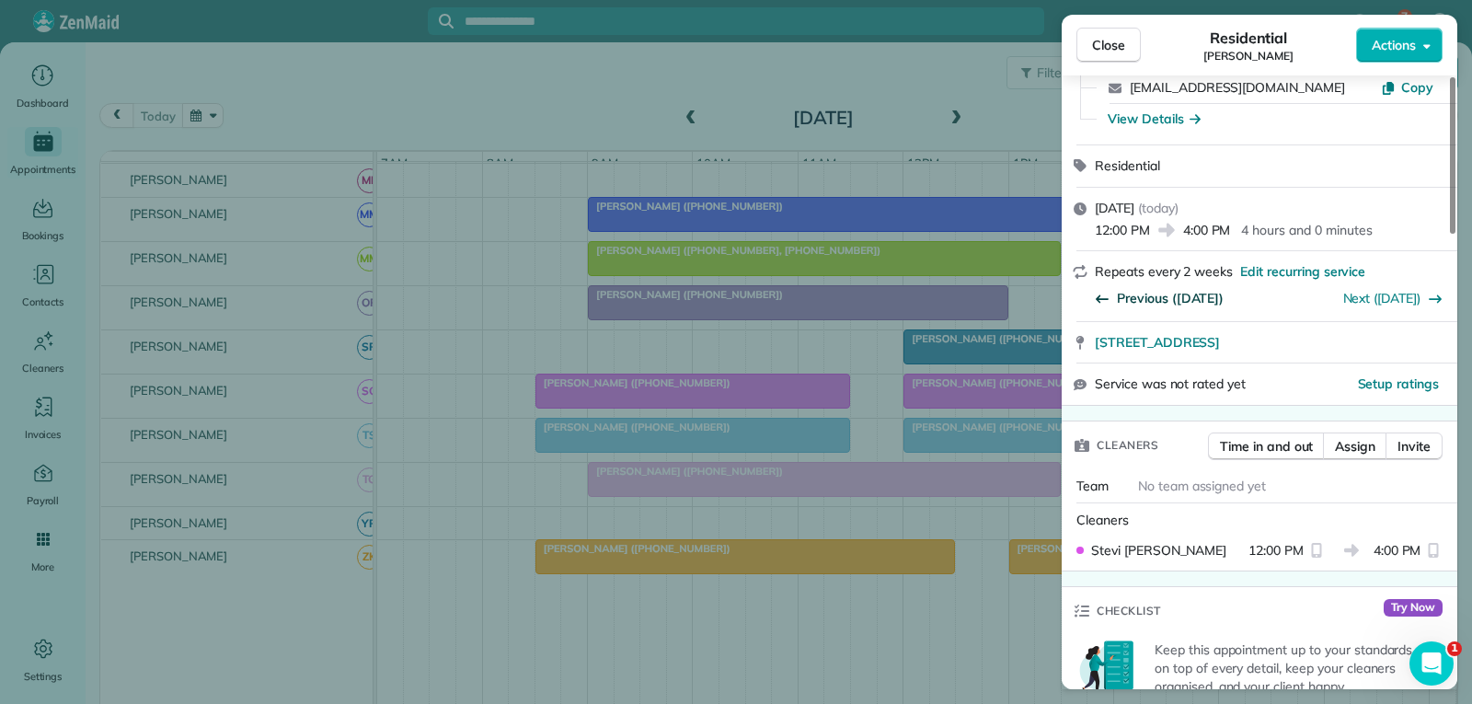
scroll to position [184, 0]
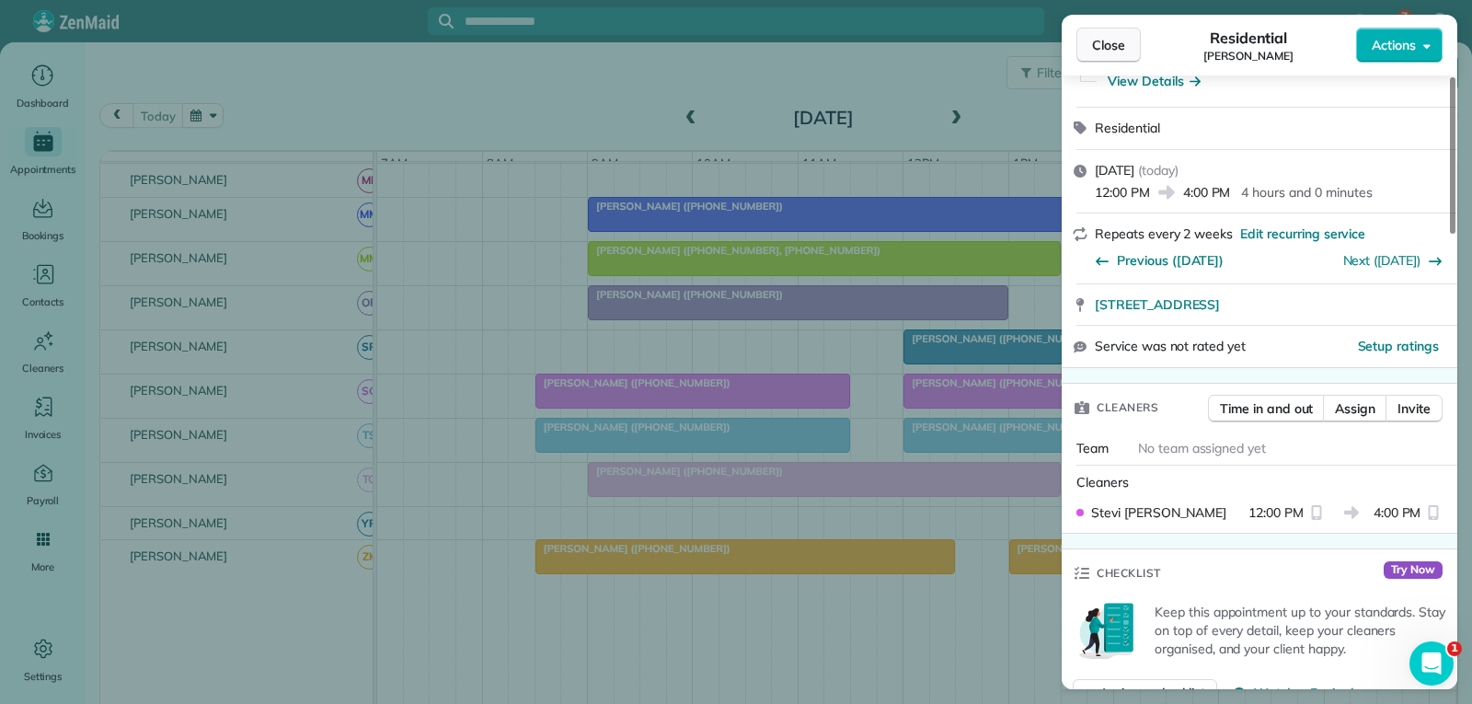
click at [1100, 48] on span "Close" at bounding box center [1108, 45] width 33 height 18
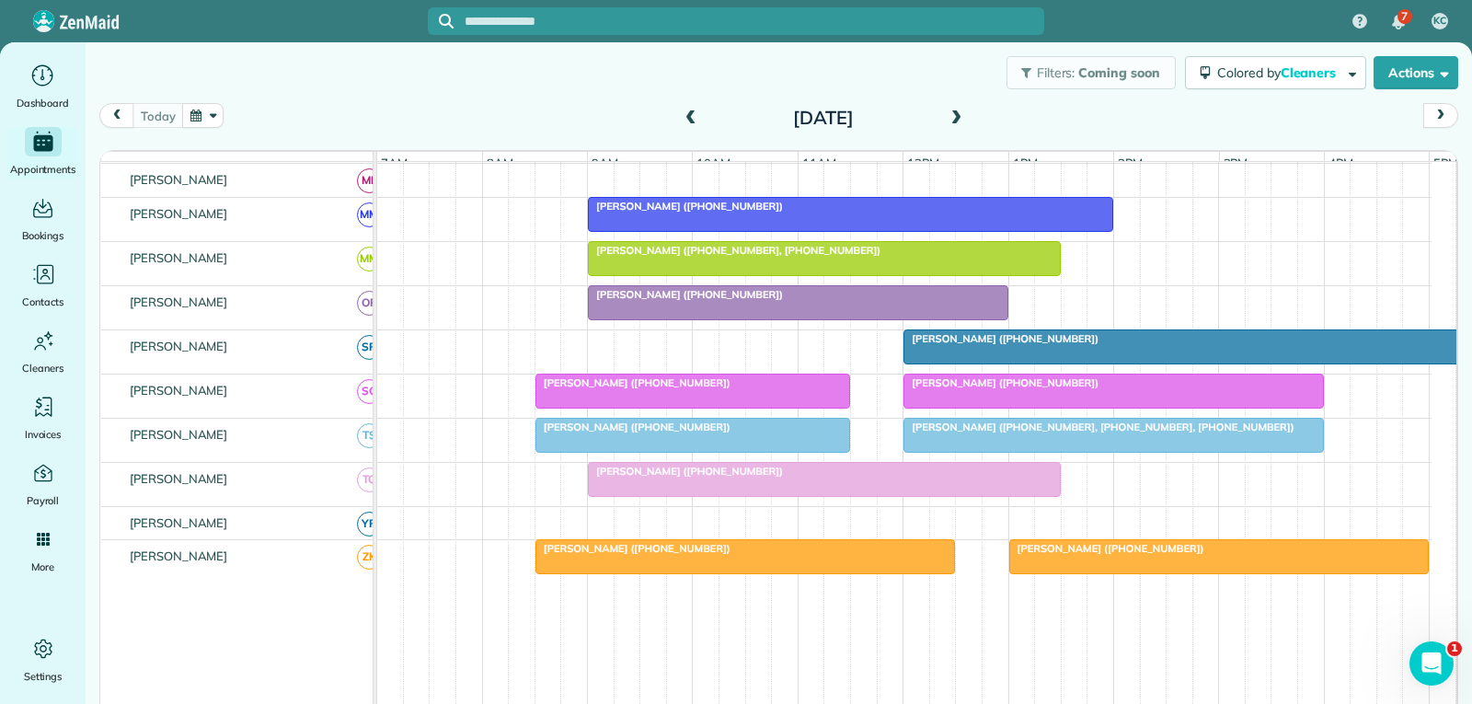
click at [434, 43] on div "Filters: Coming soon Colored by Cleaners Color by Cleaner Color by Team Color b…" at bounding box center [779, 72] width 1386 height 61
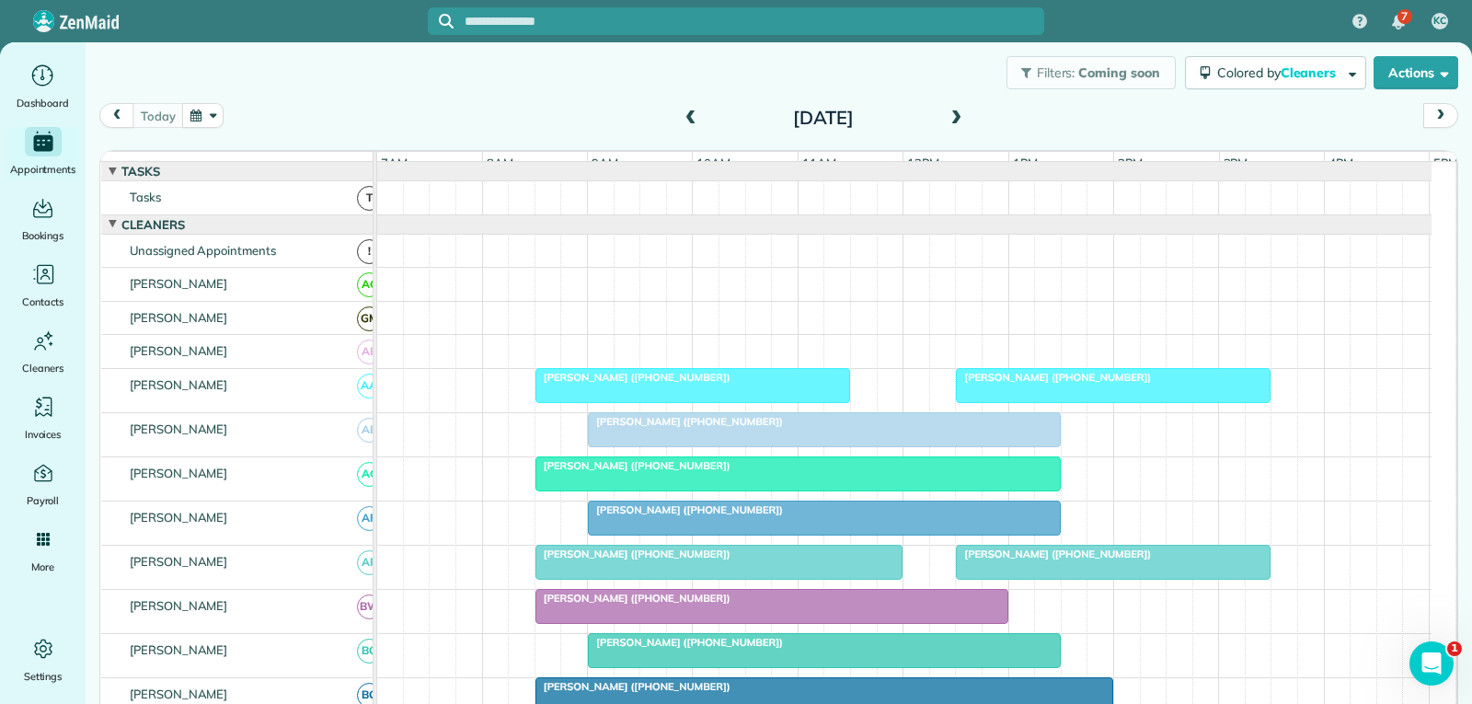
click at [743, 446] on div at bounding box center [824, 429] width 471 height 33
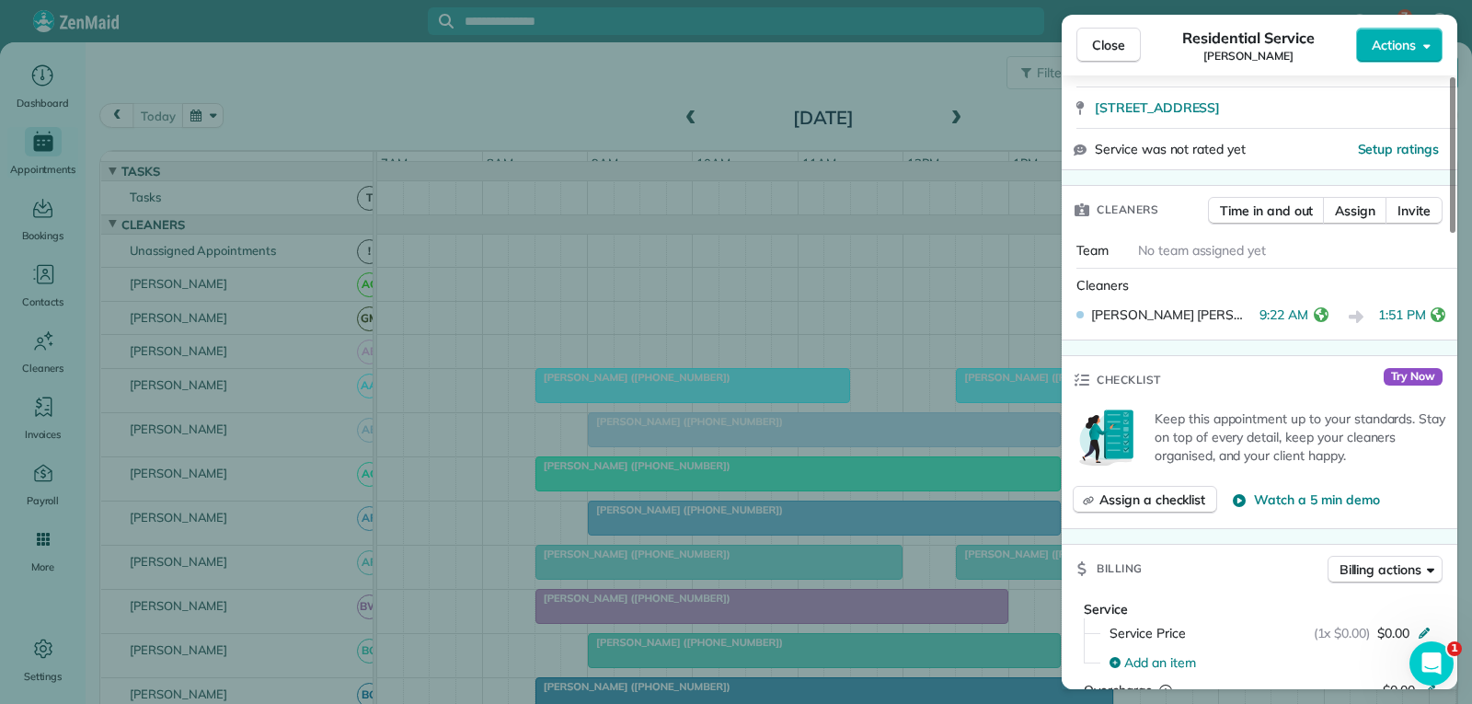
scroll to position [368, 0]
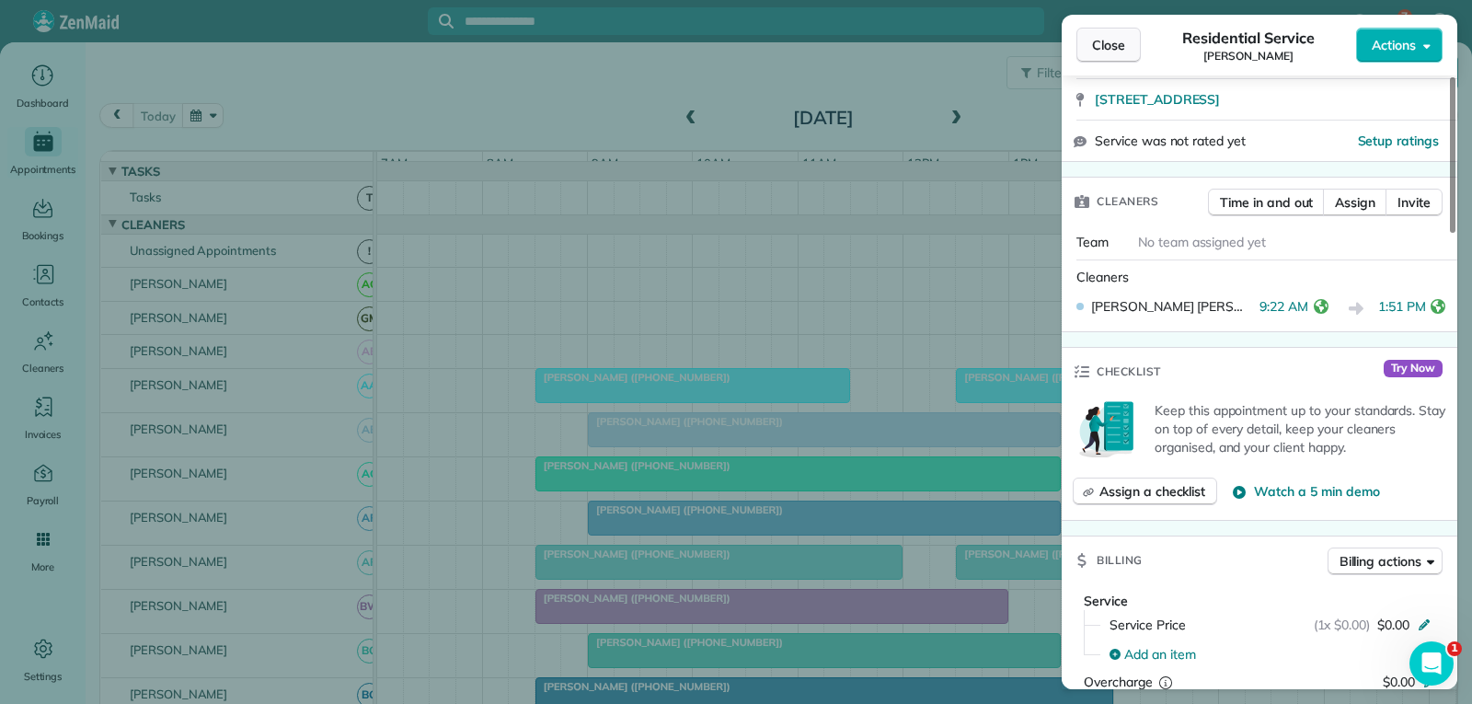
click at [1095, 45] on span "Close" at bounding box center [1108, 45] width 33 height 18
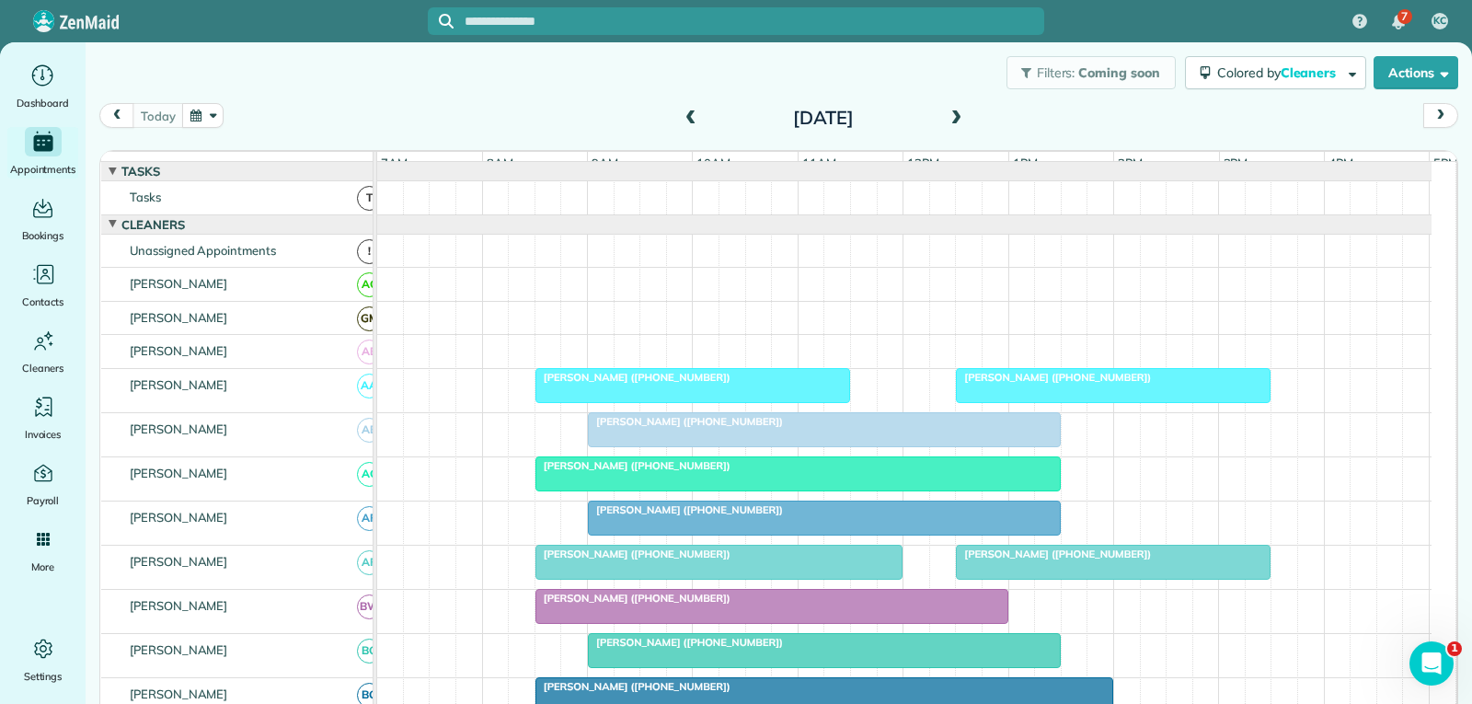
scroll to position [78, 0]
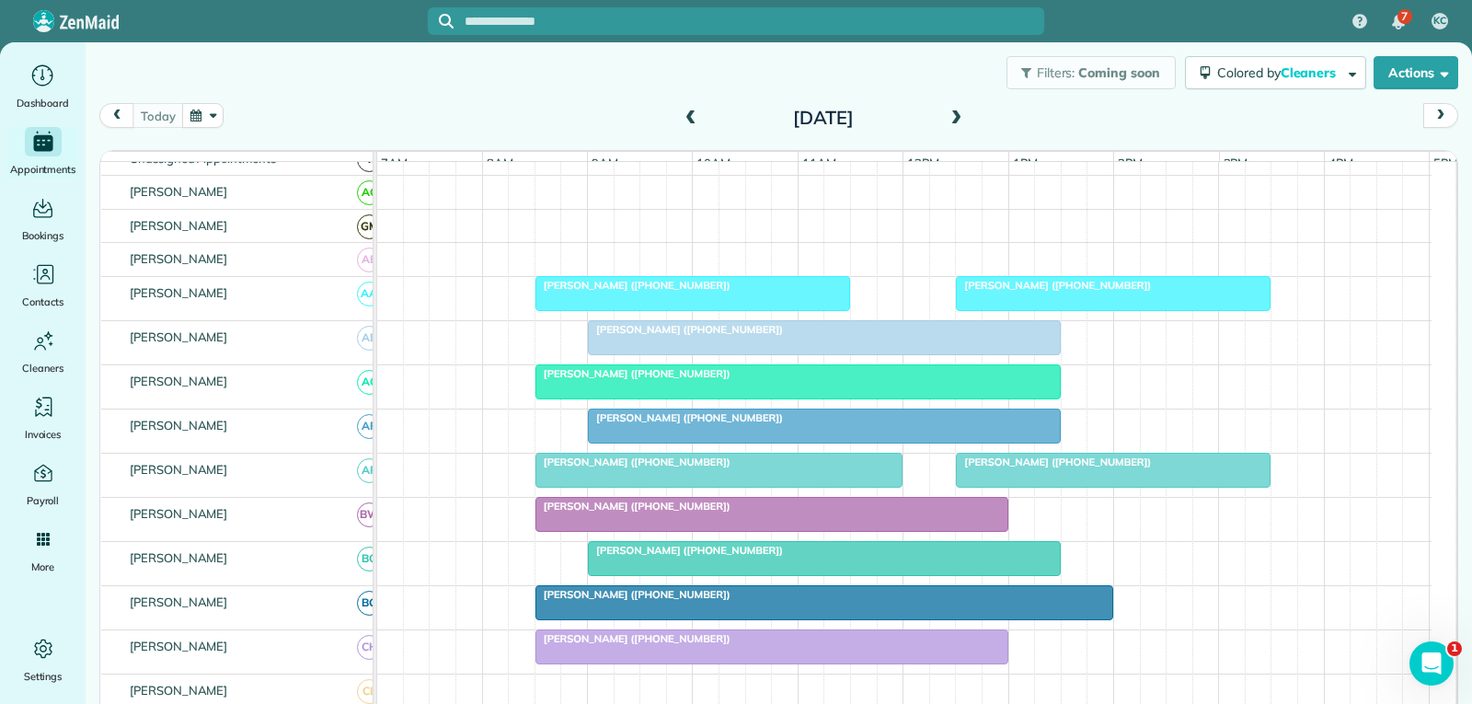
click at [1058, 487] on div at bounding box center [1113, 469] width 313 height 33
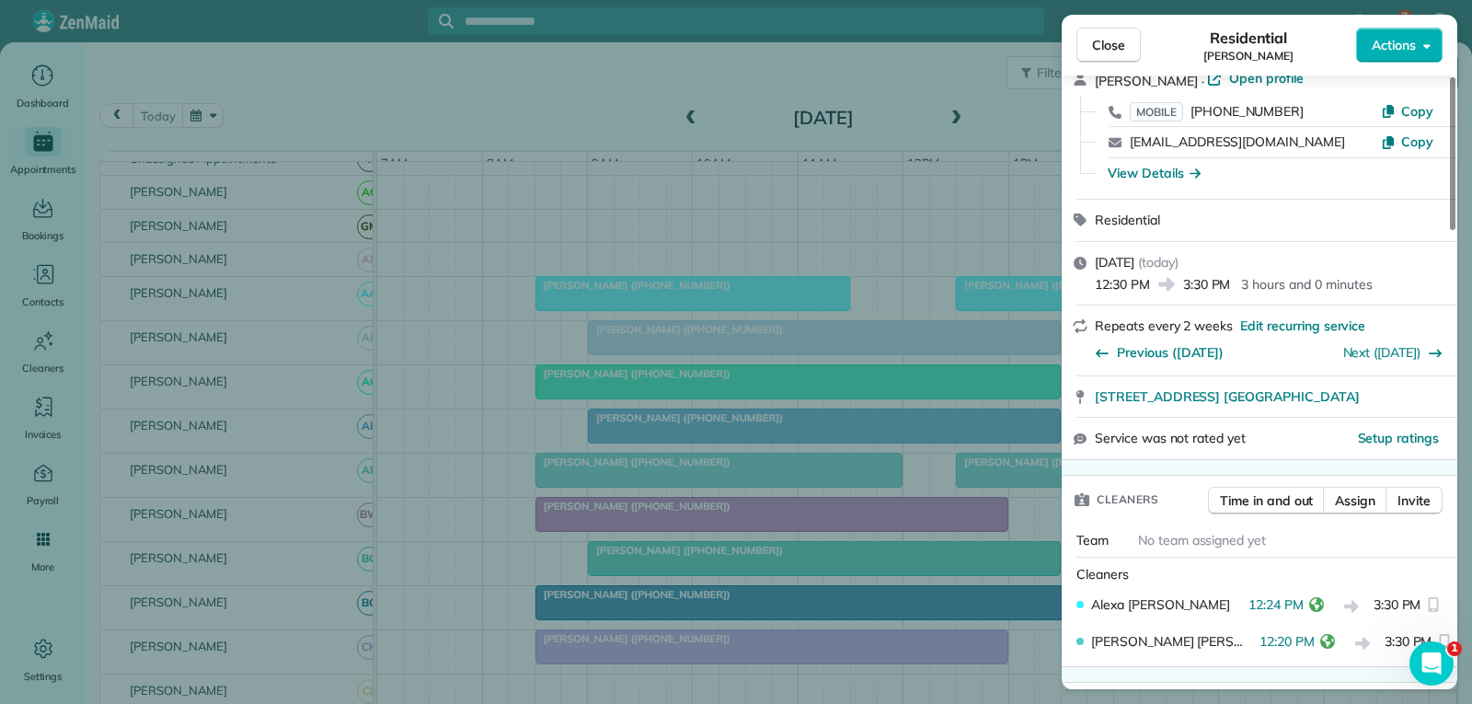
scroll to position [184, 0]
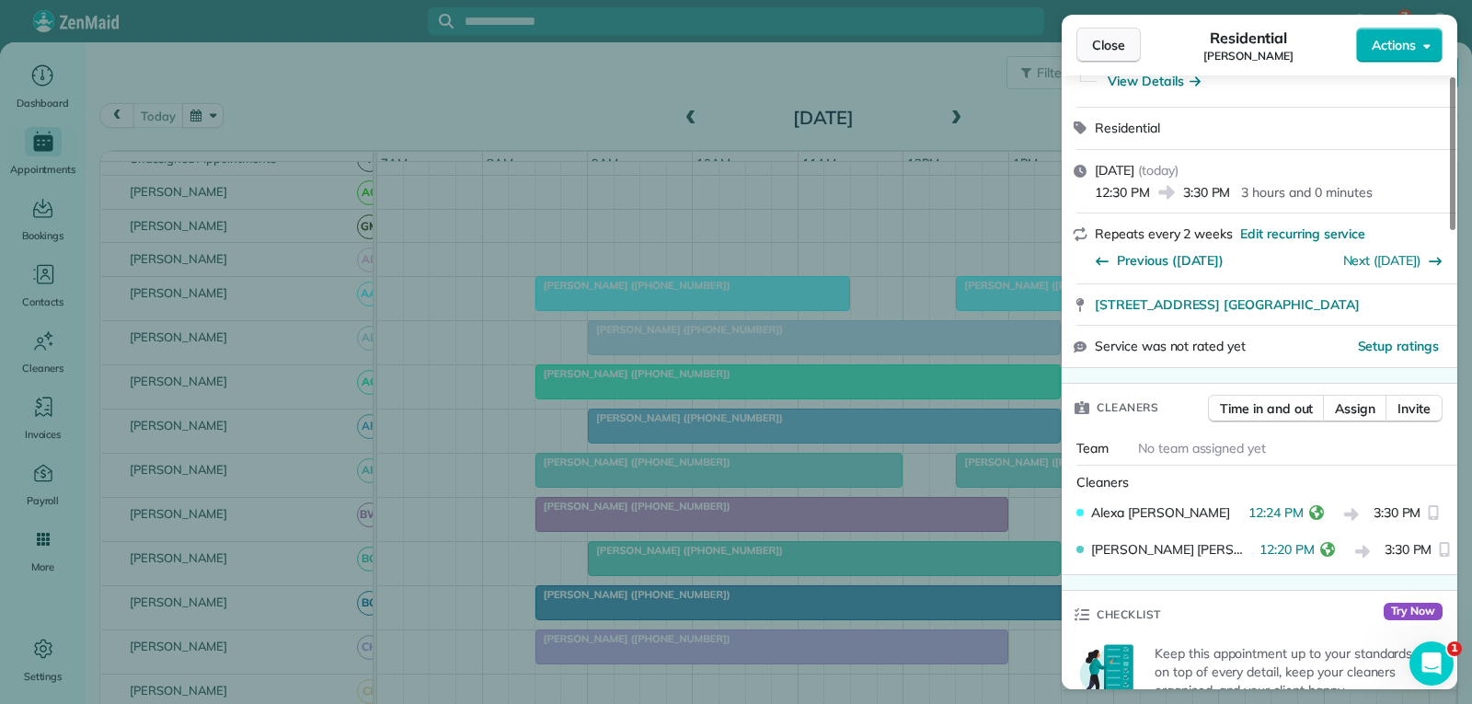
click at [1128, 46] on button "Close" at bounding box center [1108, 45] width 64 height 35
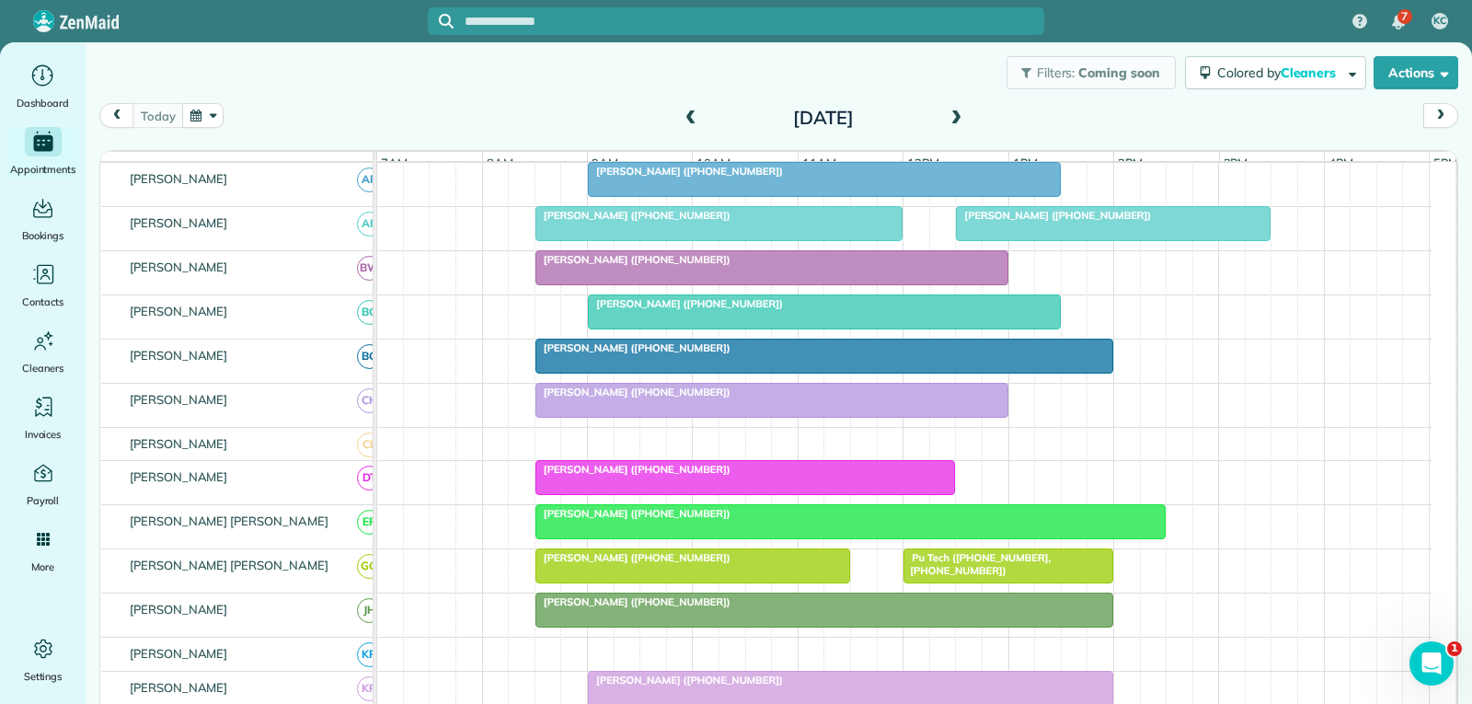
scroll to position [368, 0]
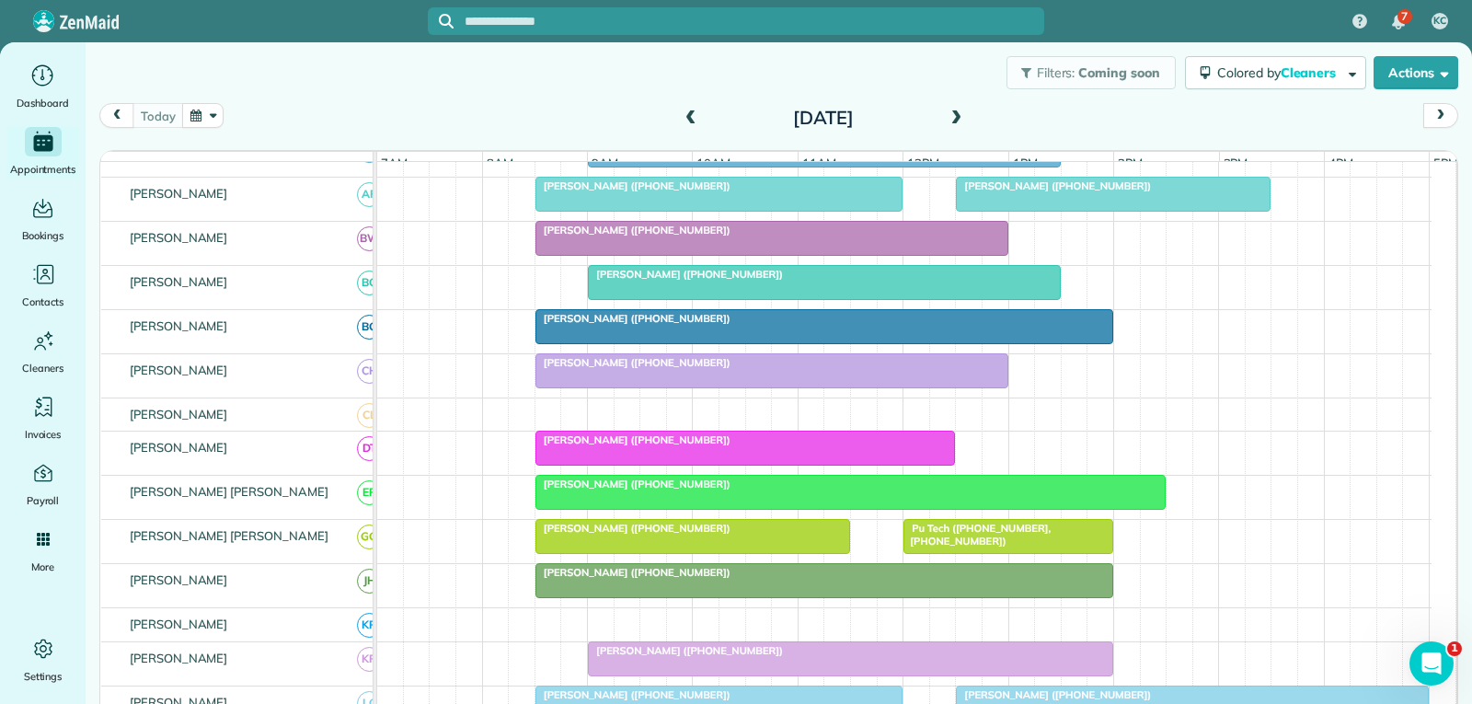
click at [959, 547] on span "Pu Tech ([PHONE_NUMBER], [PHONE_NUMBER])" at bounding box center [976, 535] width 148 height 26
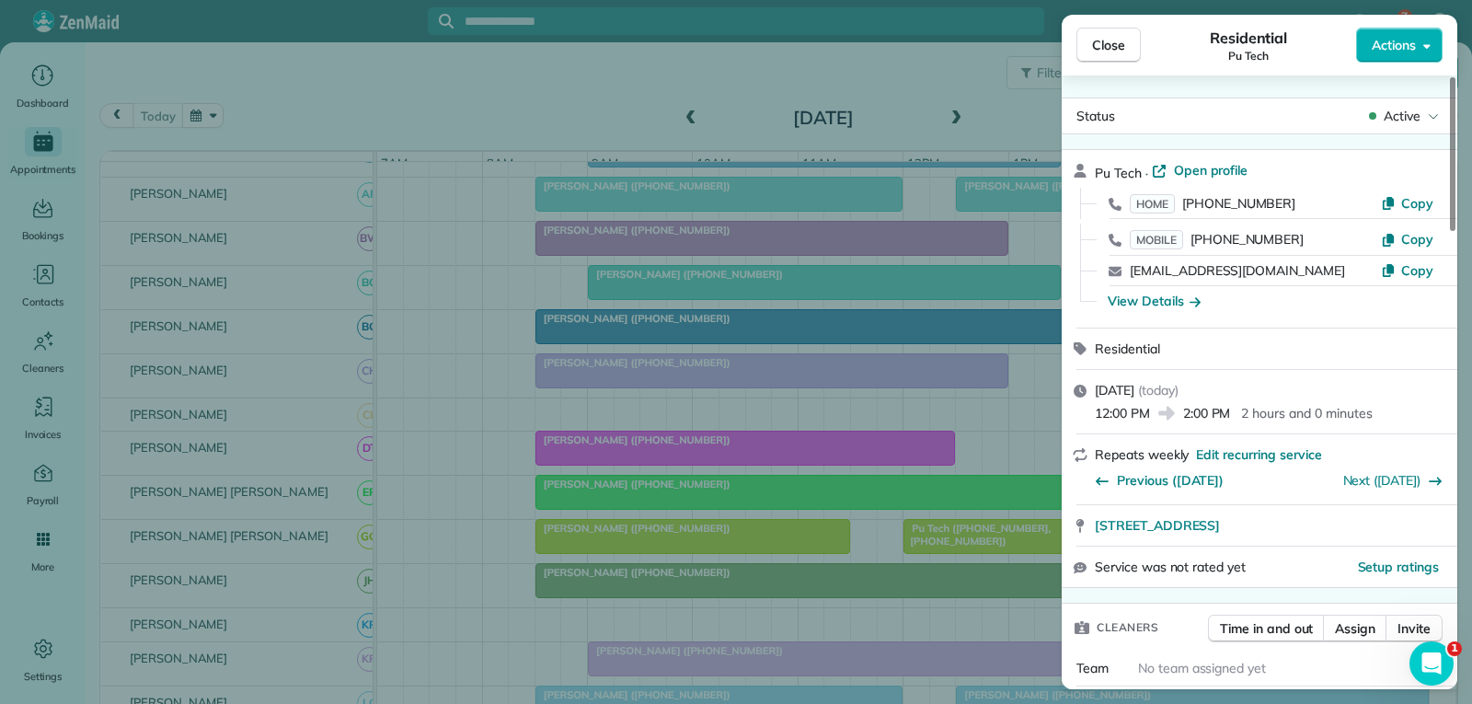
scroll to position [184, 0]
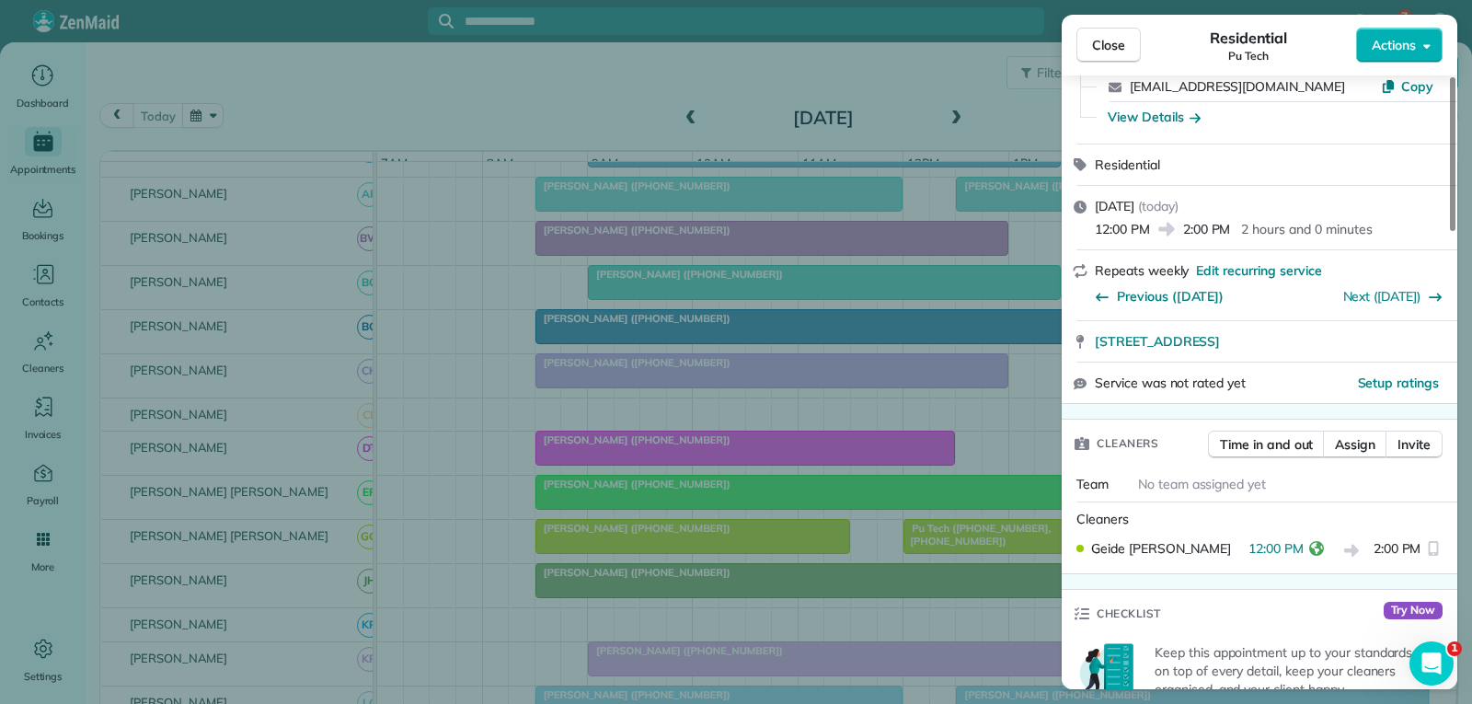
click at [1116, 46] on span "Close" at bounding box center [1108, 45] width 33 height 18
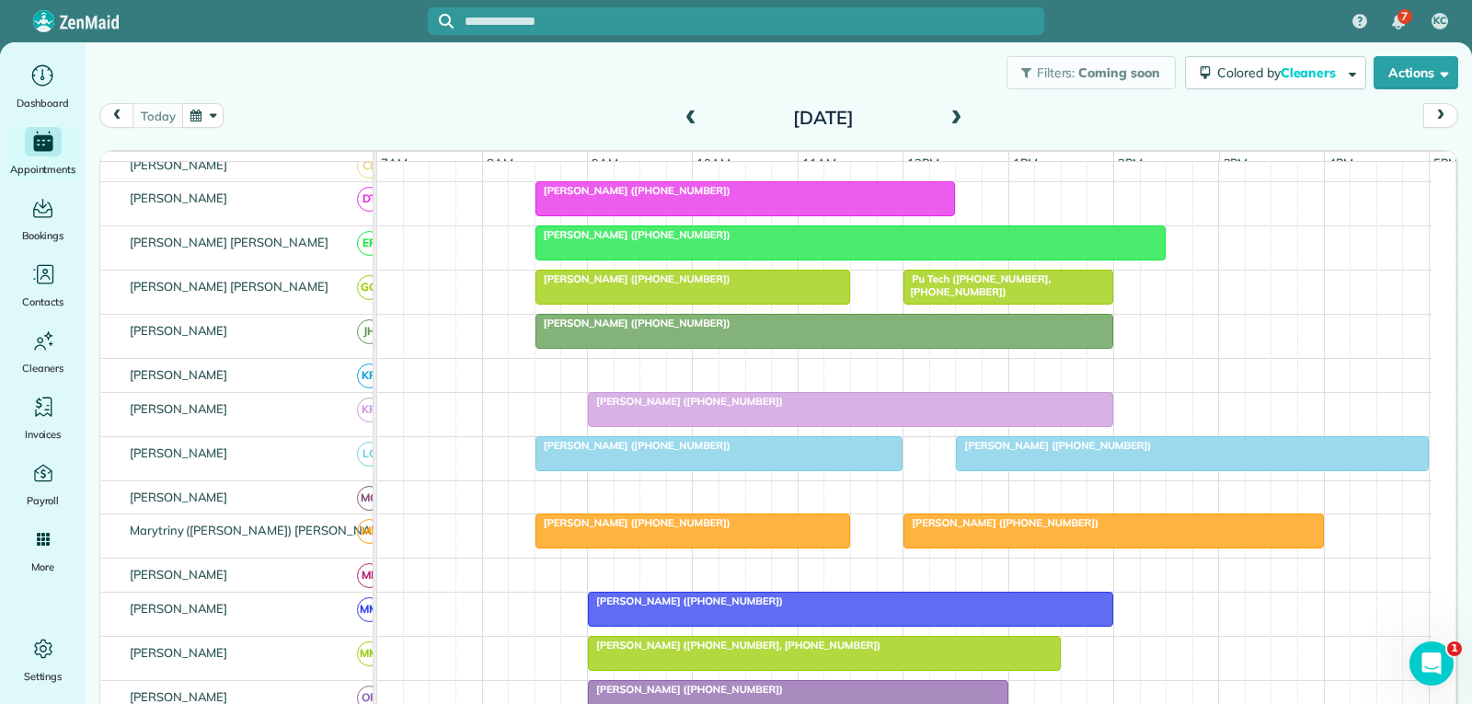
scroll to position [644, 0]
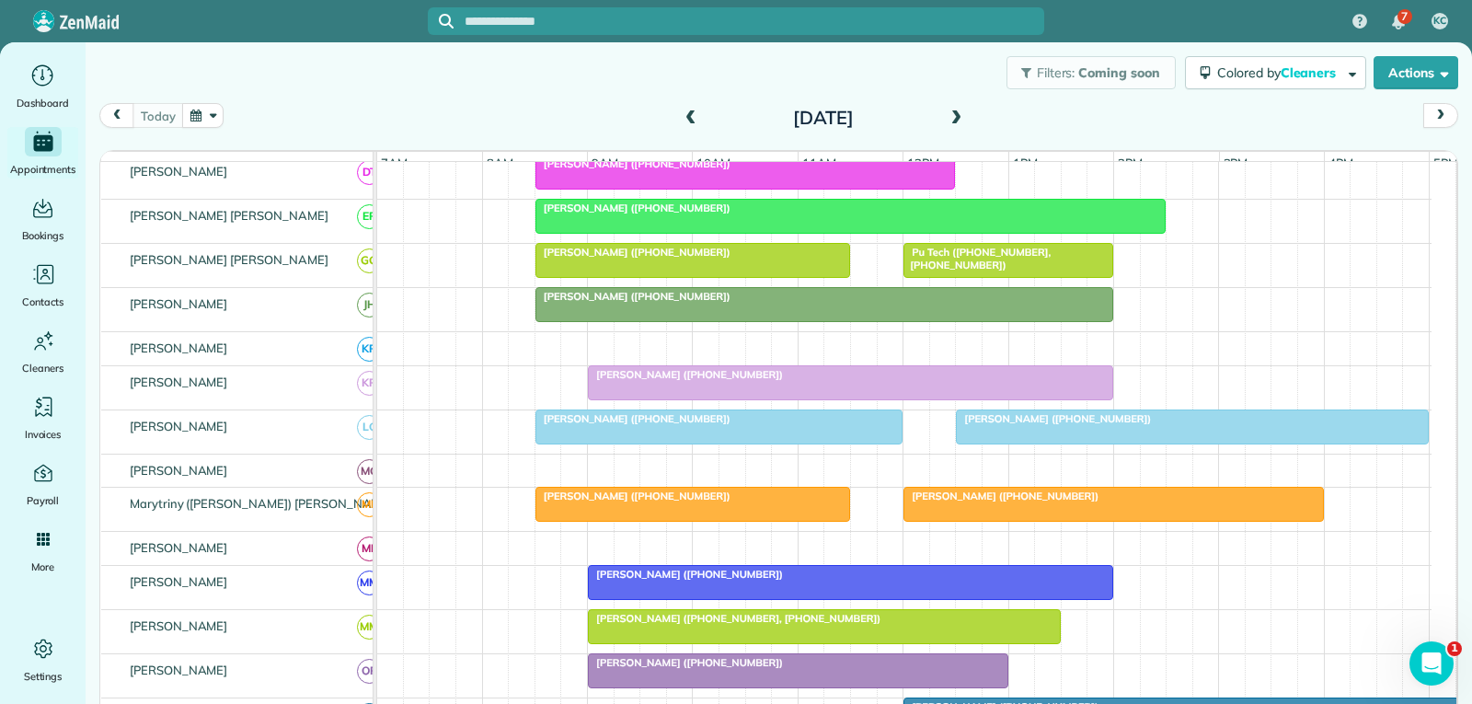
click at [806, 381] on div "[PERSON_NAME] ([PHONE_NUMBER])" at bounding box center [850, 374] width 514 height 13
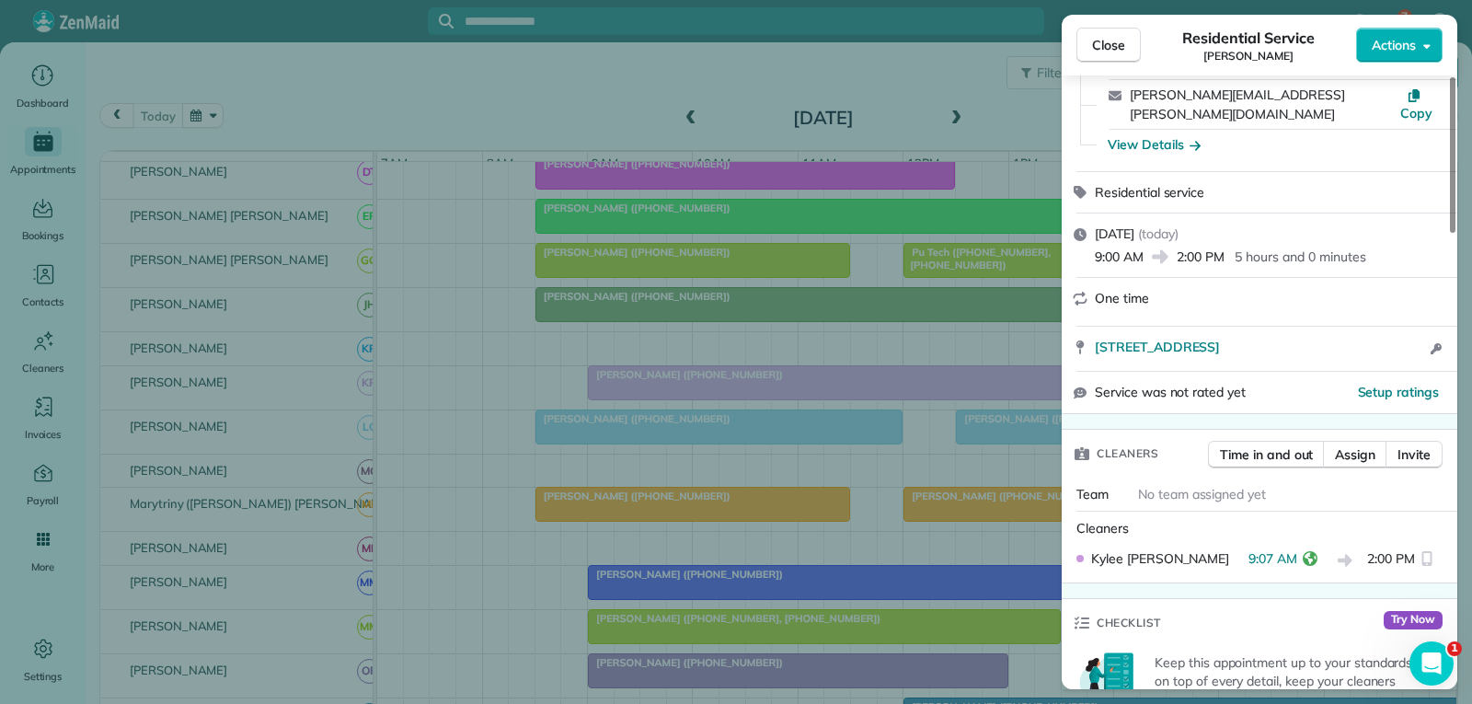
scroll to position [276, 0]
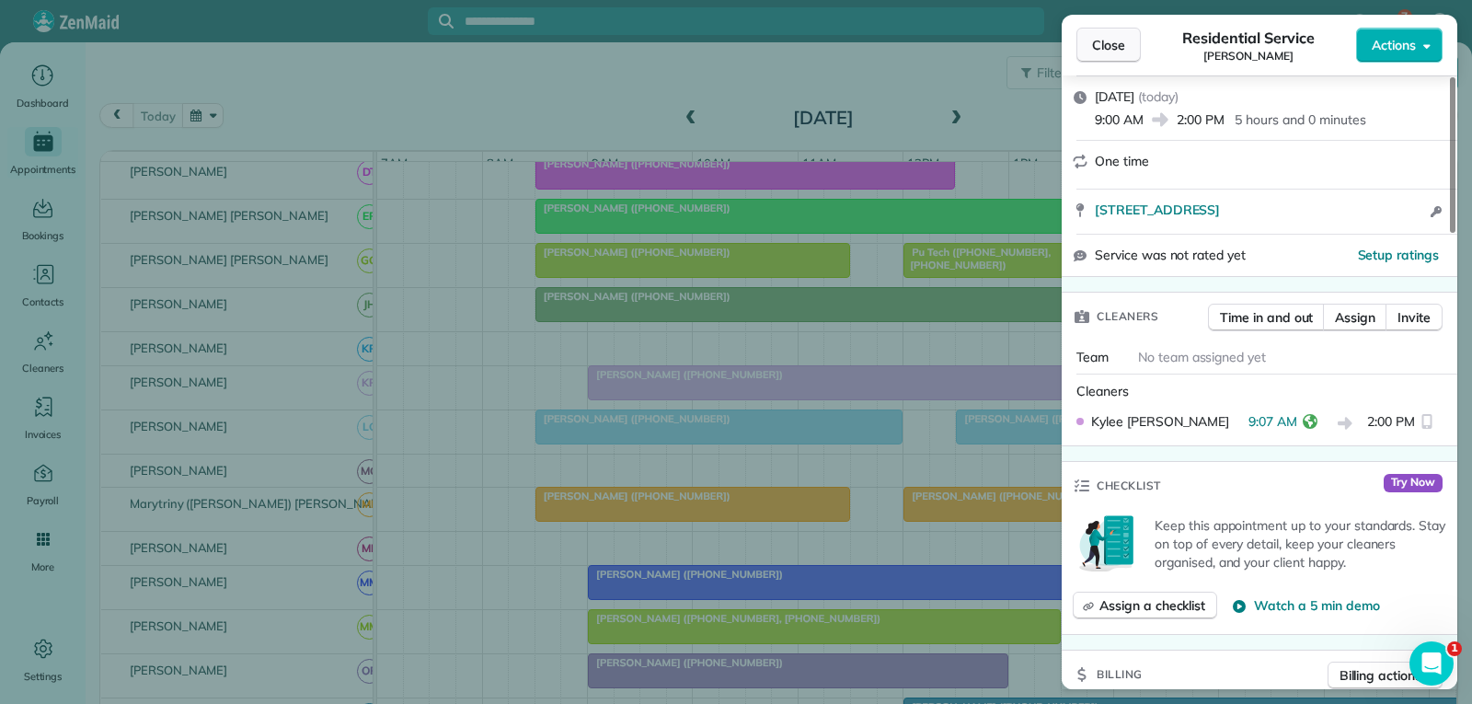
click at [1119, 48] on span "Close" at bounding box center [1108, 45] width 33 height 18
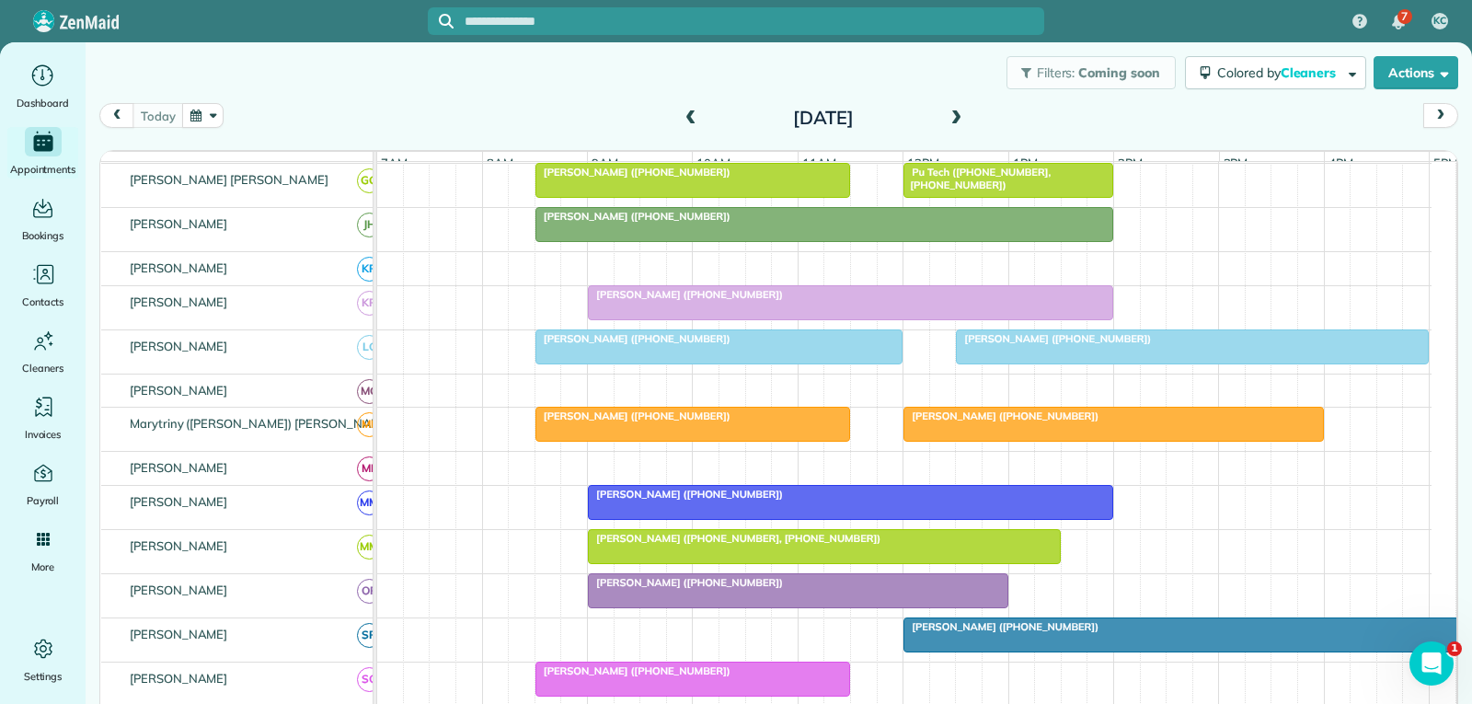
scroll to position [460, 0]
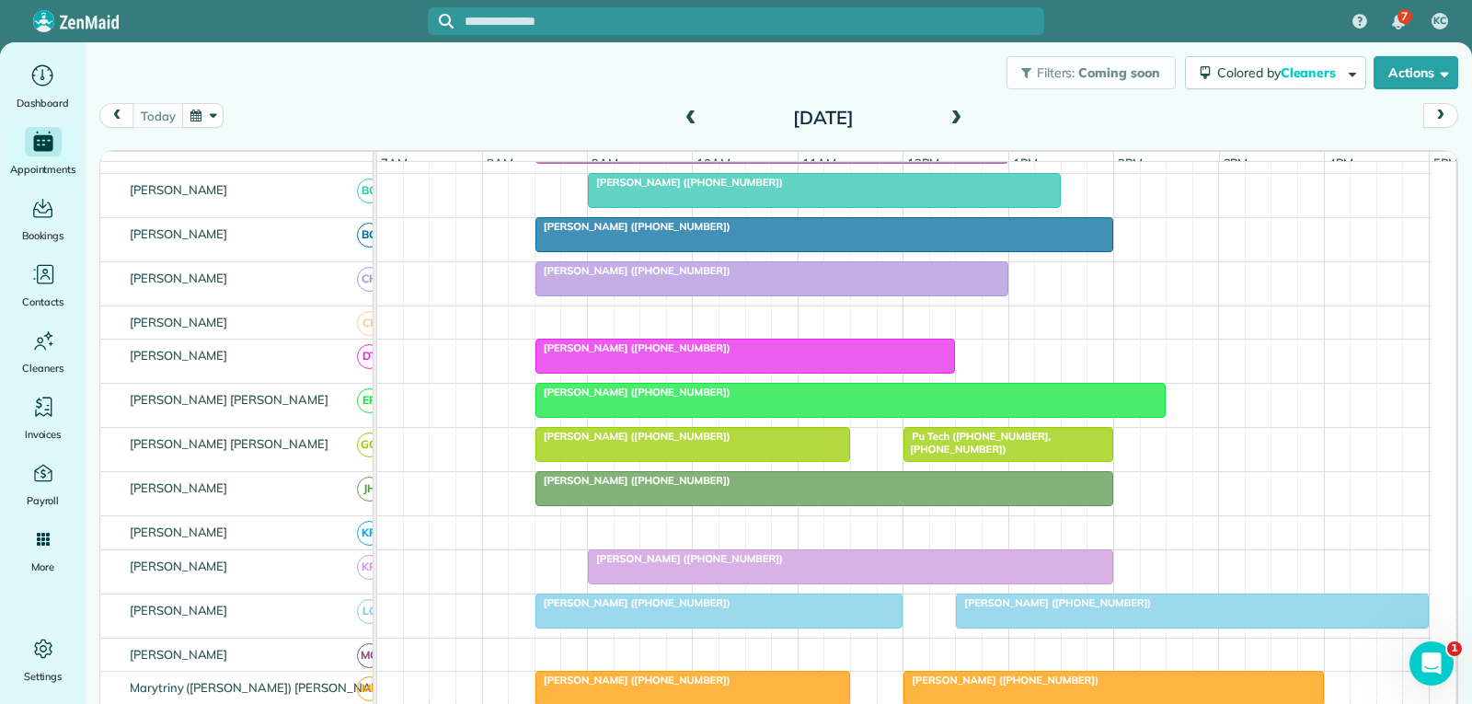
click at [990, 446] on span "Pu Tech ([PHONE_NUMBER], [PHONE_NUMBER])" at bounding box center [976, 443] width 148 height 26
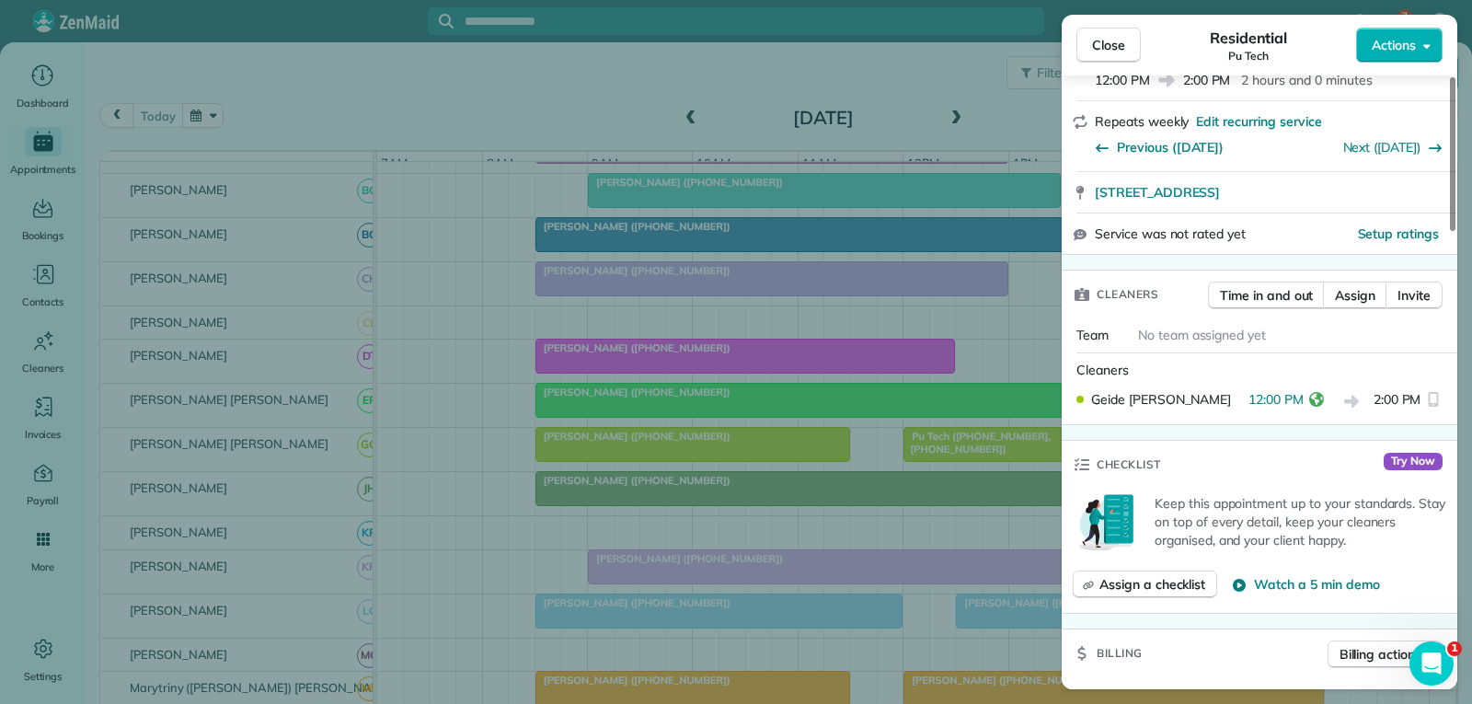
scroll to position [368, 0]
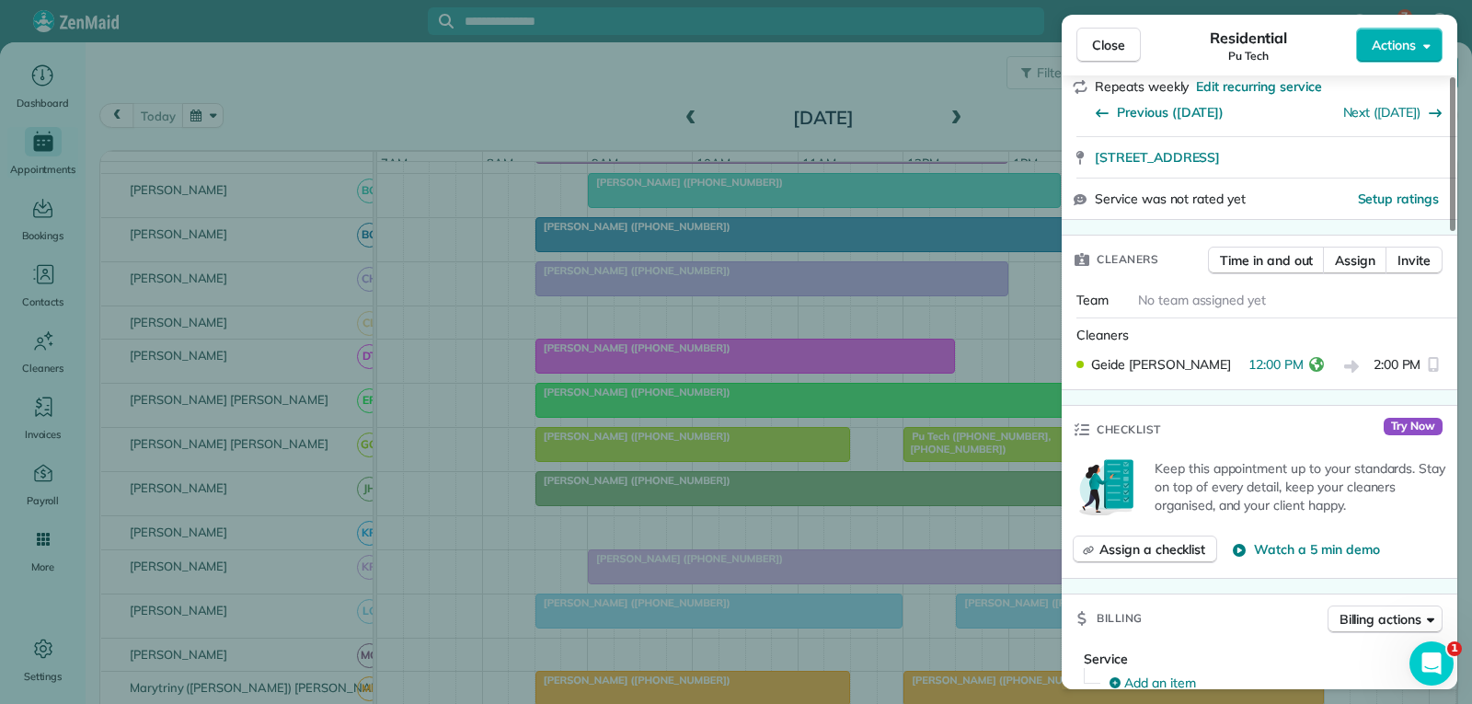
drag, startPoint x: 1105, startPoint y: 49, endPoint x: 1102, endPoint y: 61, distance: 12.3
click at [1106, 49] on span "Close" at bounding box center [1108, 45] width 33 height 18
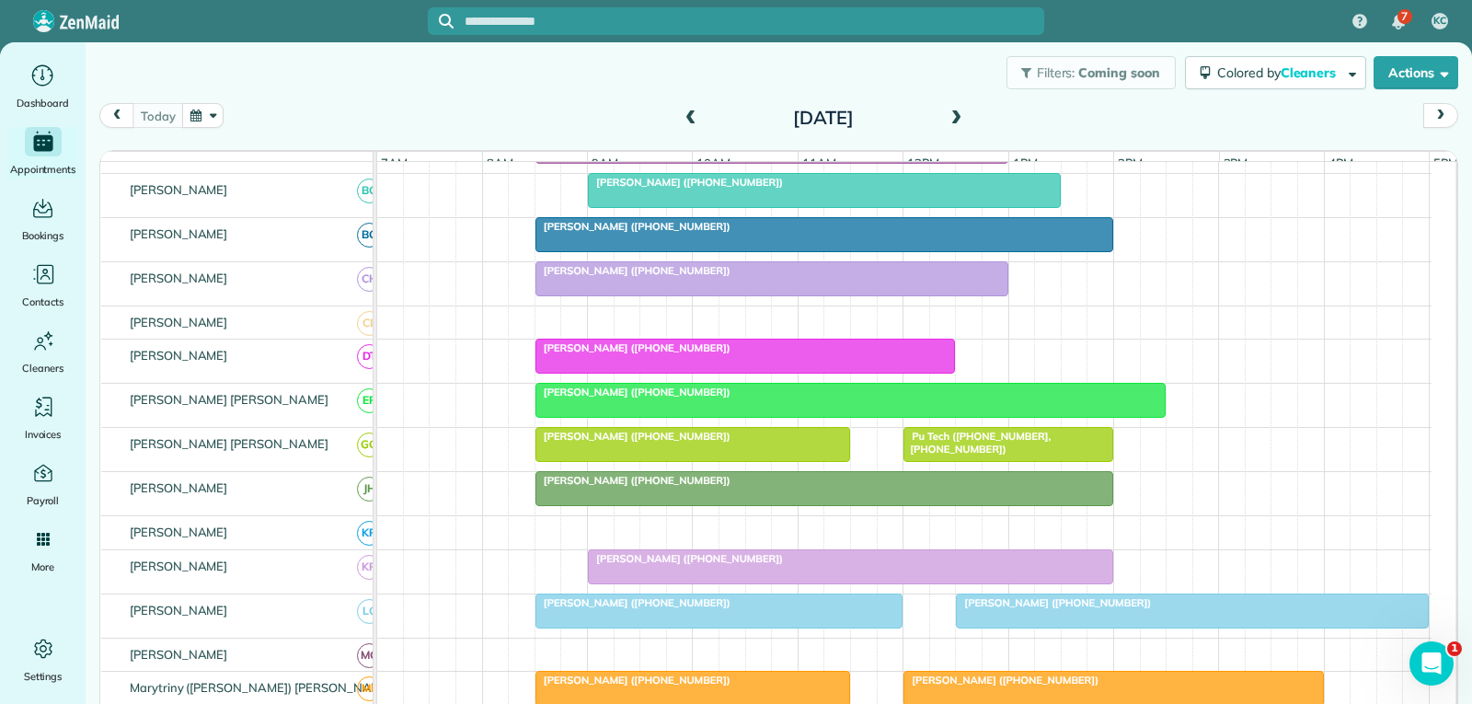
click at [776, 579] on div at bounding box center [850, 566] width 523 height 33
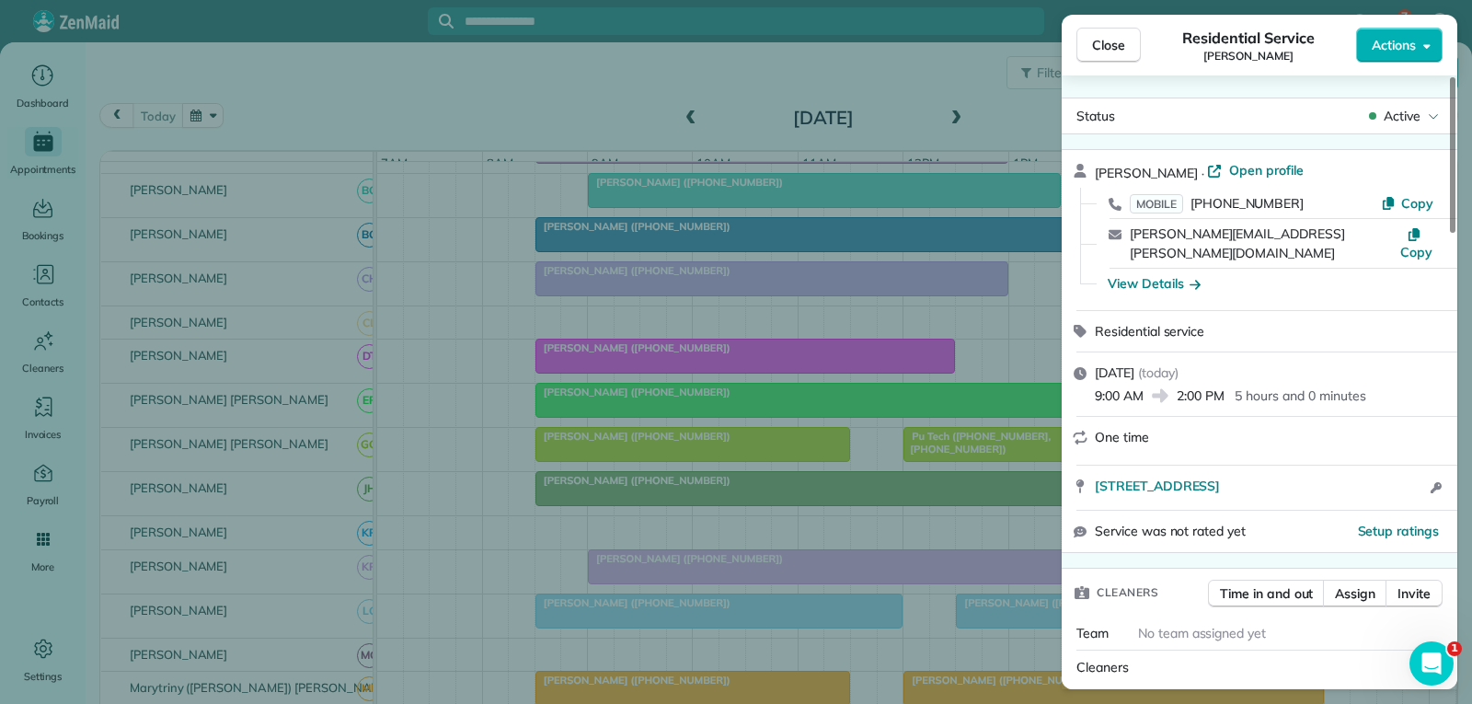
scroll to position [92, 0]
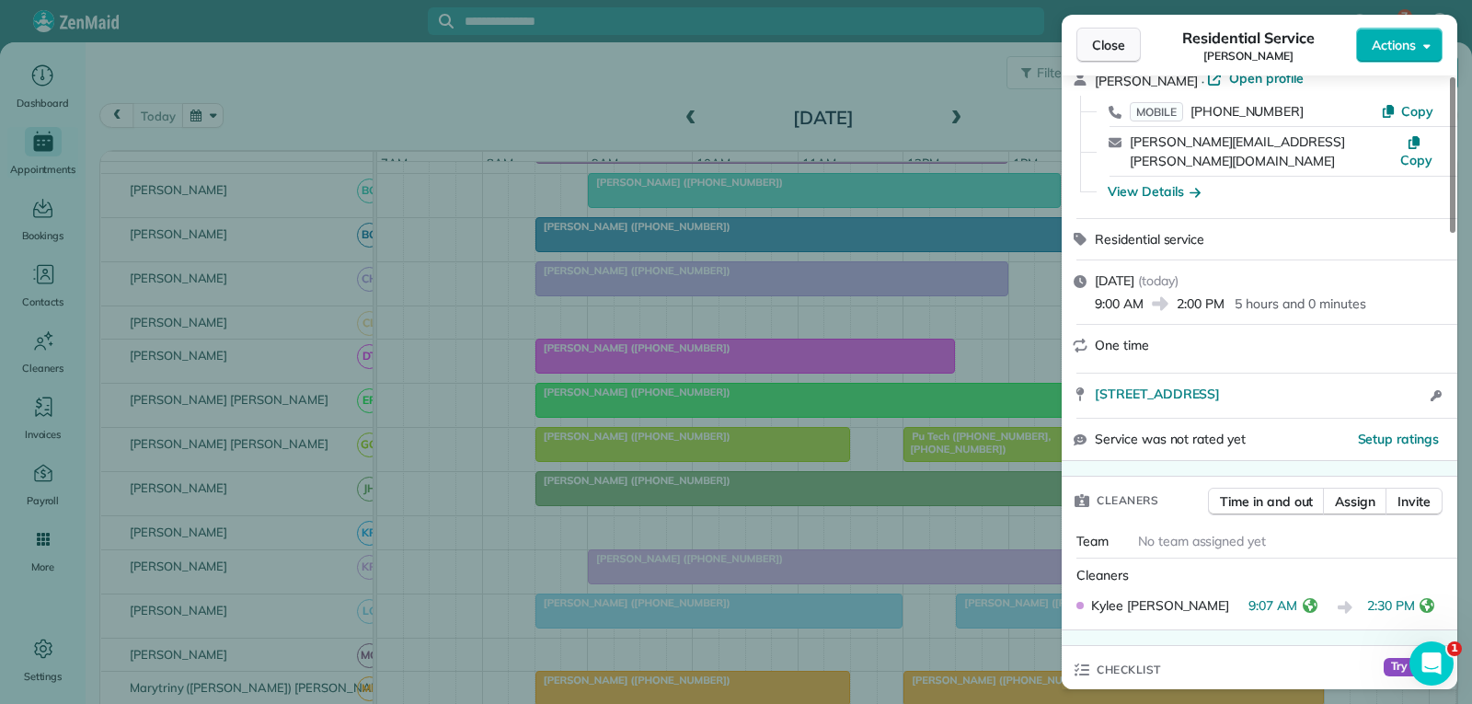
click at [1126, 35] on button "Close" at bounding box center [1108, 45] width 64 height 35
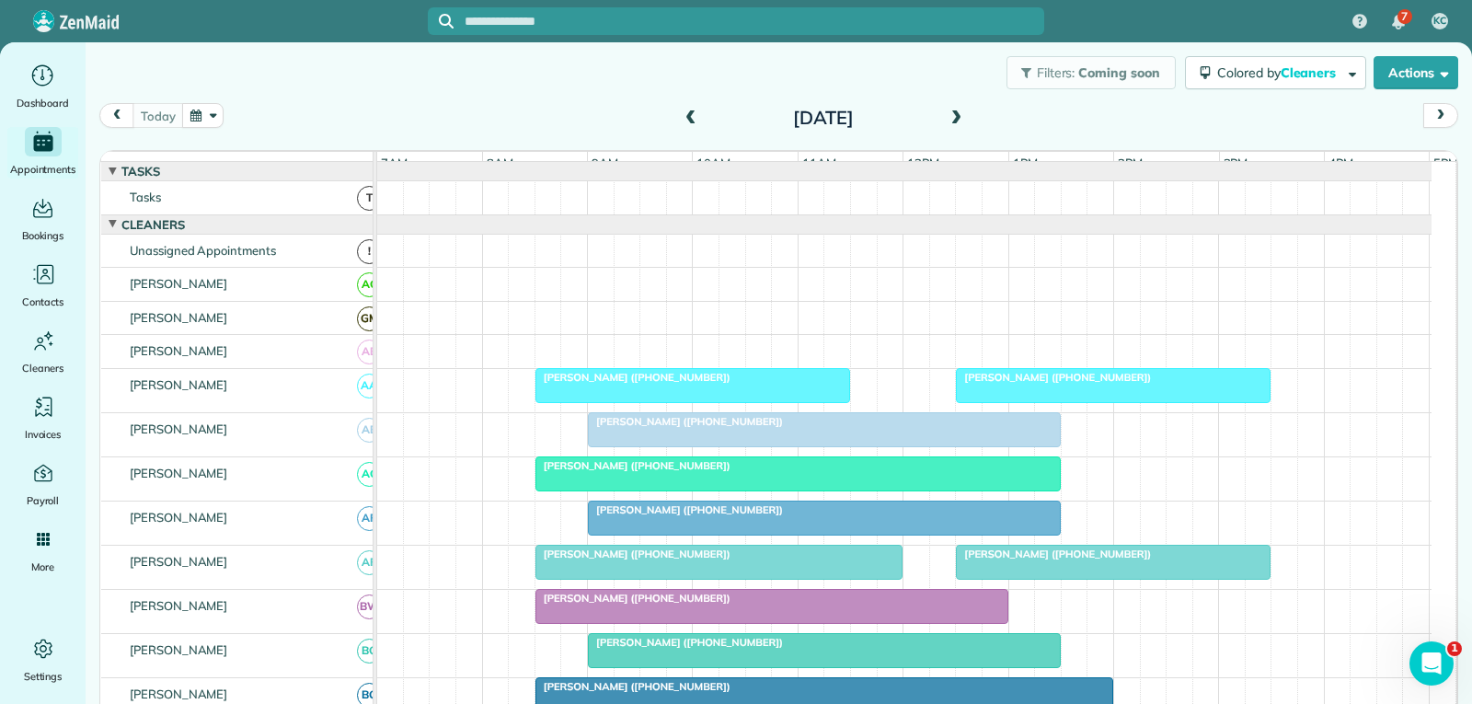
click at [1028, 402] on div at bounding box center [1113, 385] width 313 height 33
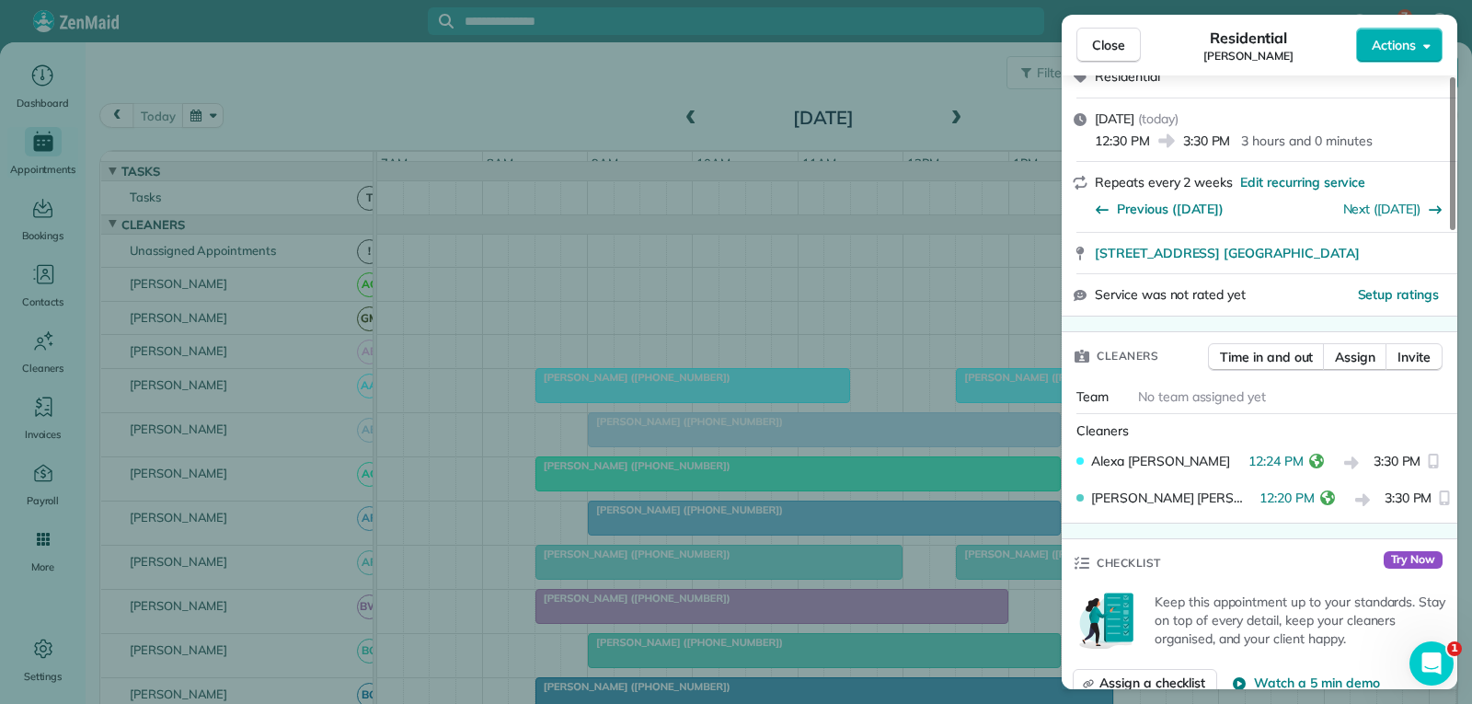
scroll to position [368, 0]
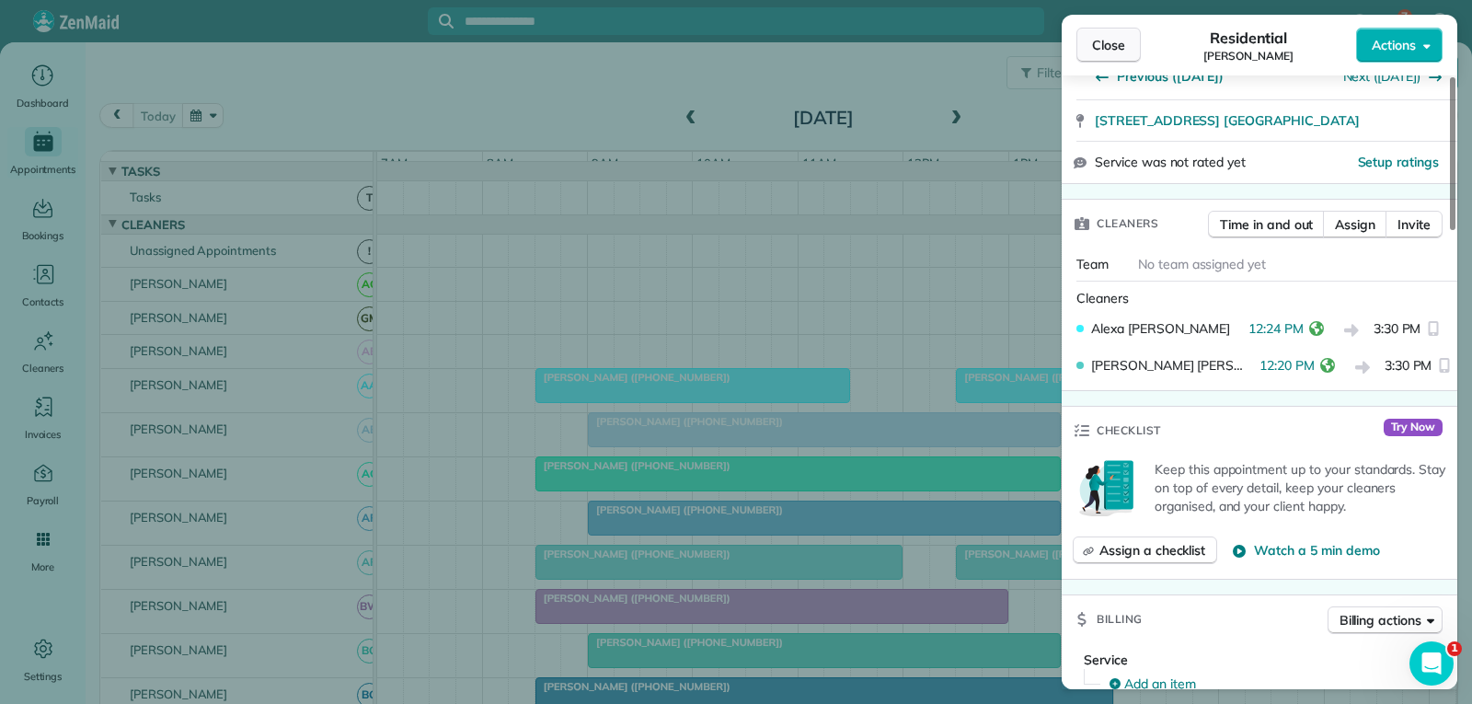
click at [1125, 46] on button "Close" at bounding box center [1108, 45] width 64 height 35
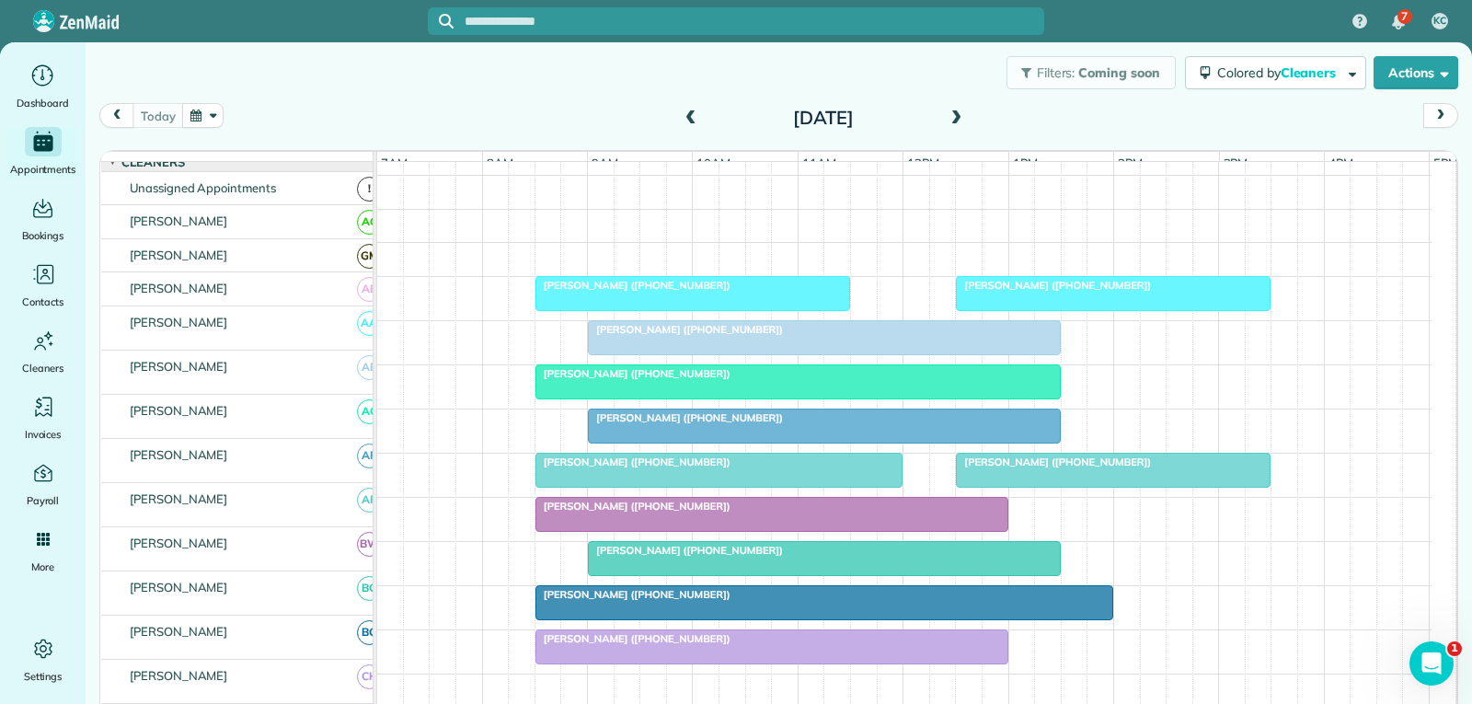
scroll to position [92, 0]
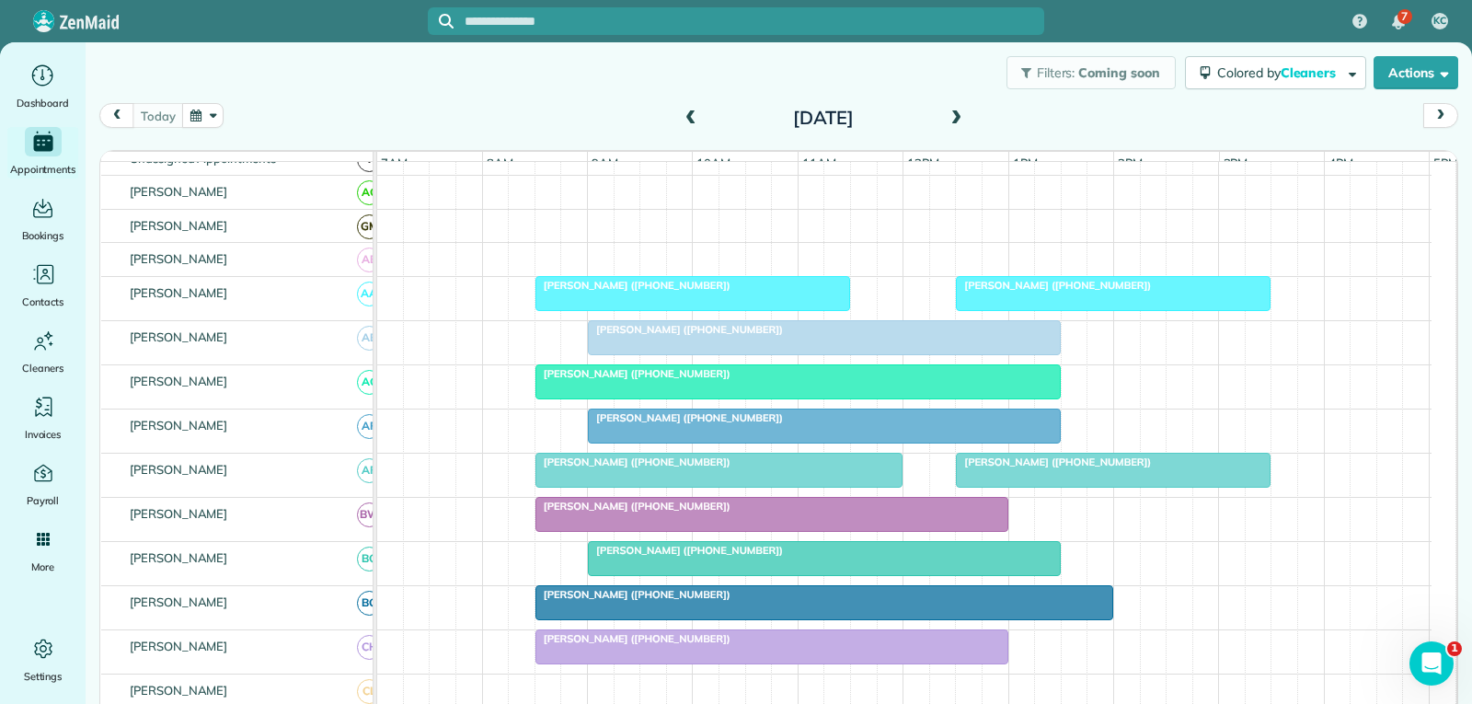
click at [1025, 310] on div at bounding box center [1113, 293] width 313 height 33
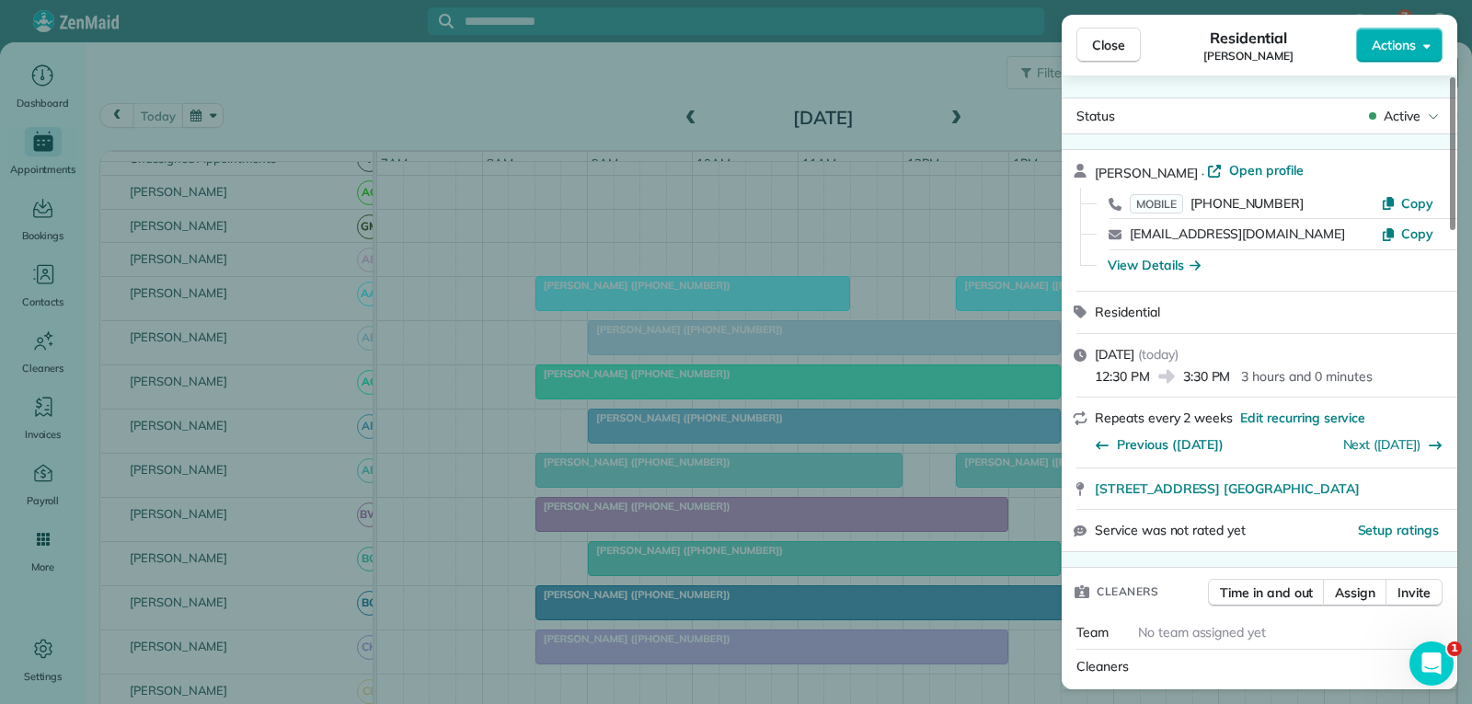
scroll to position [184, 0]
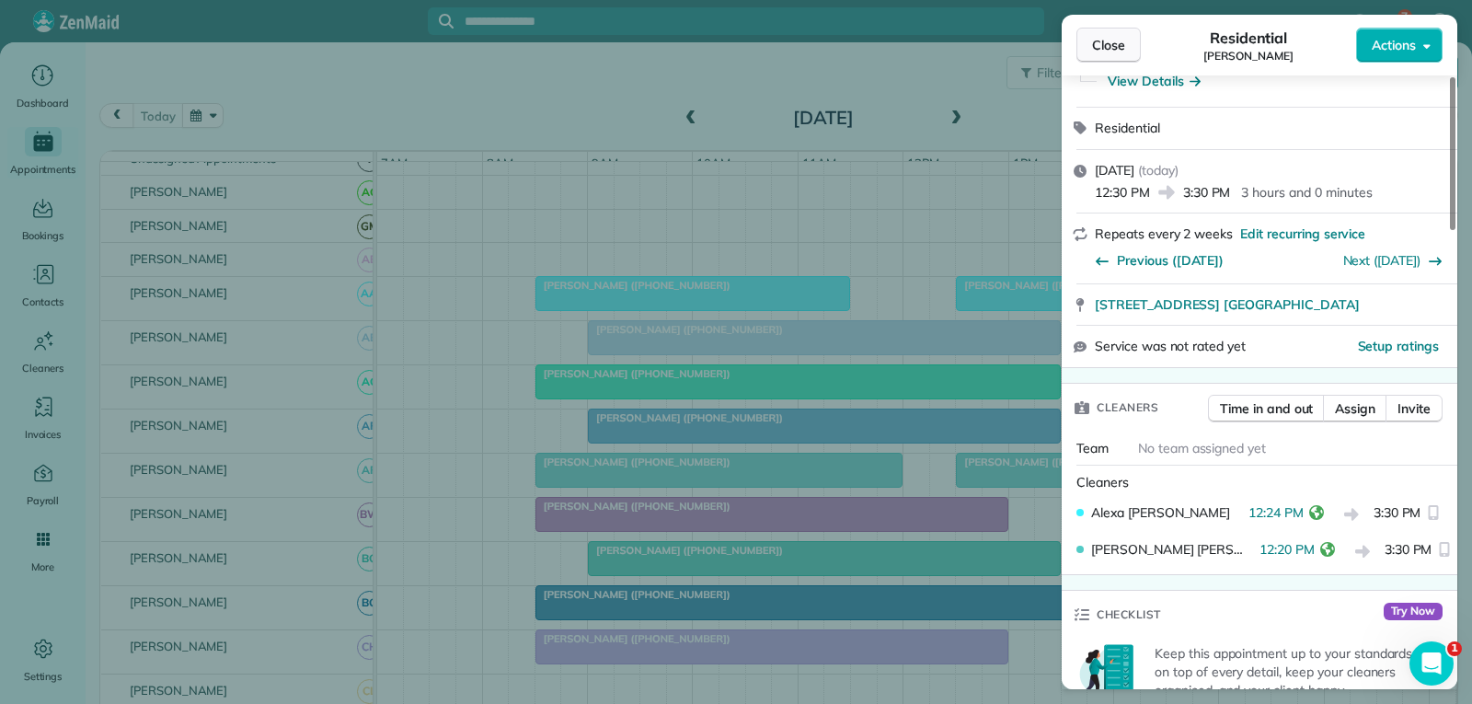
drag, startPoint x: 1109, startPoint y: 43, endPoint x: 948, endPoint y: 183, distance: 213.2
click at [1107, 43] on span "Close" at bounding box center [1108, 45] width 33 height 18
